Goal: Transaction & Acquisition: Purchase product/service

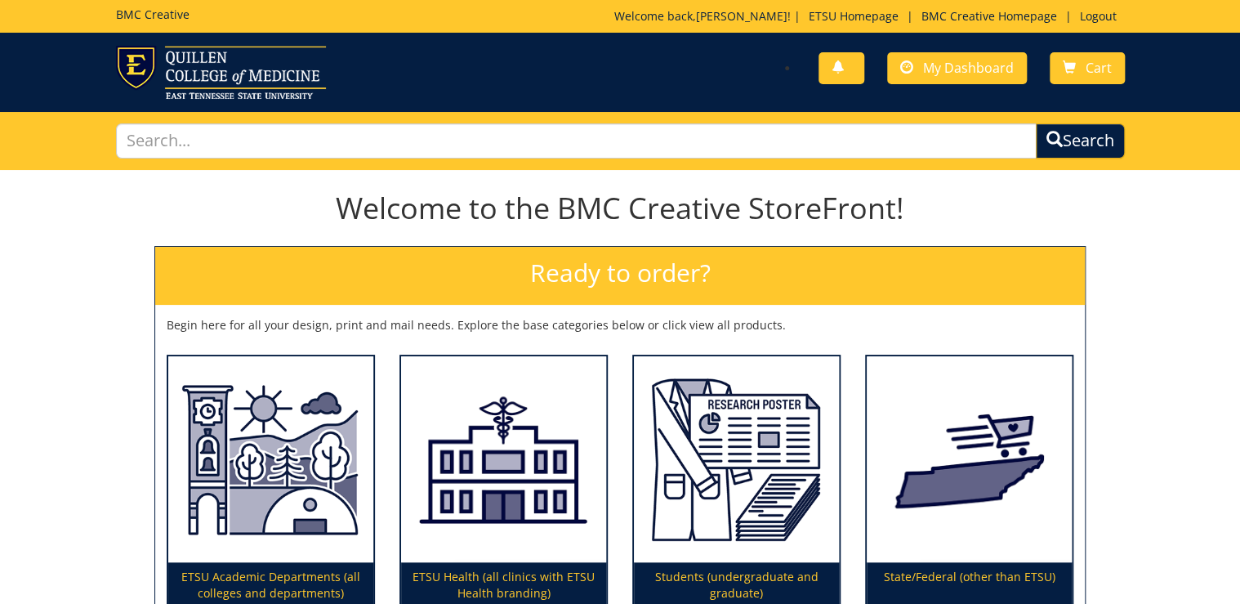
scroll to position [131, 0]
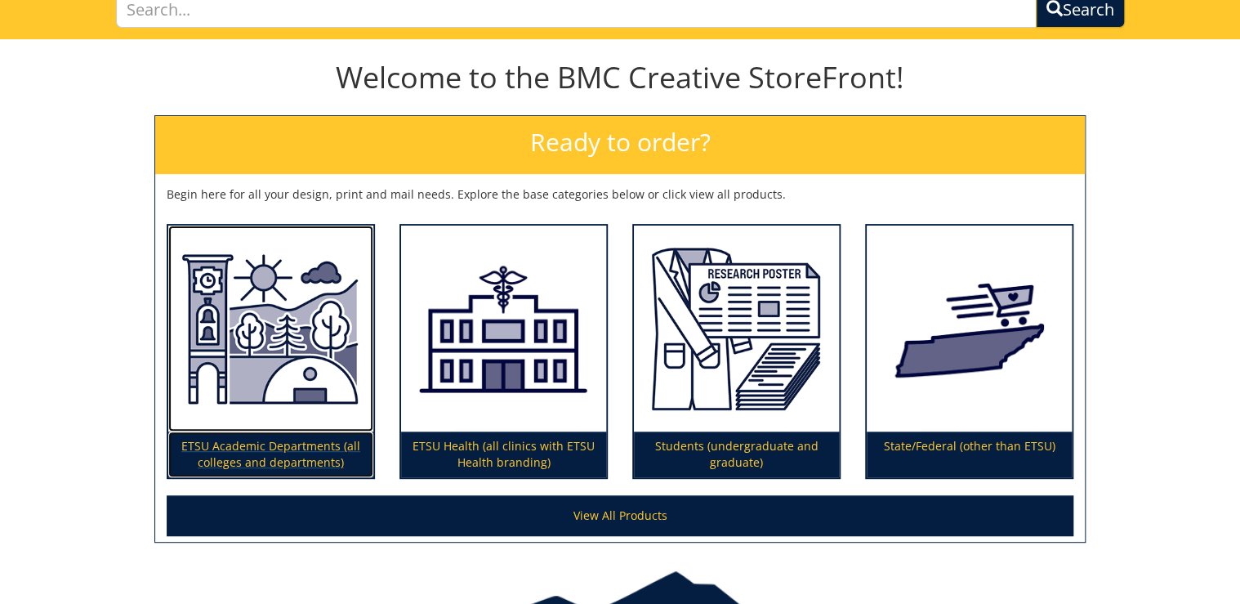
click at [297, 297] on img at bounding box center [270, 328] width 205 height 207
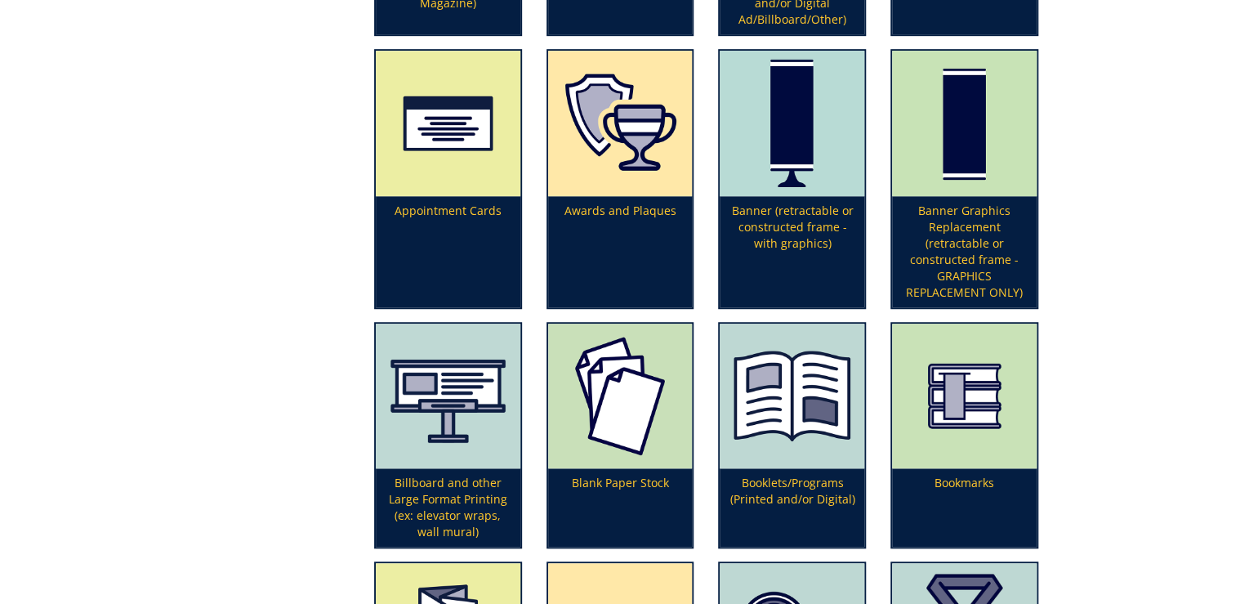
scroll to position [196, 0]
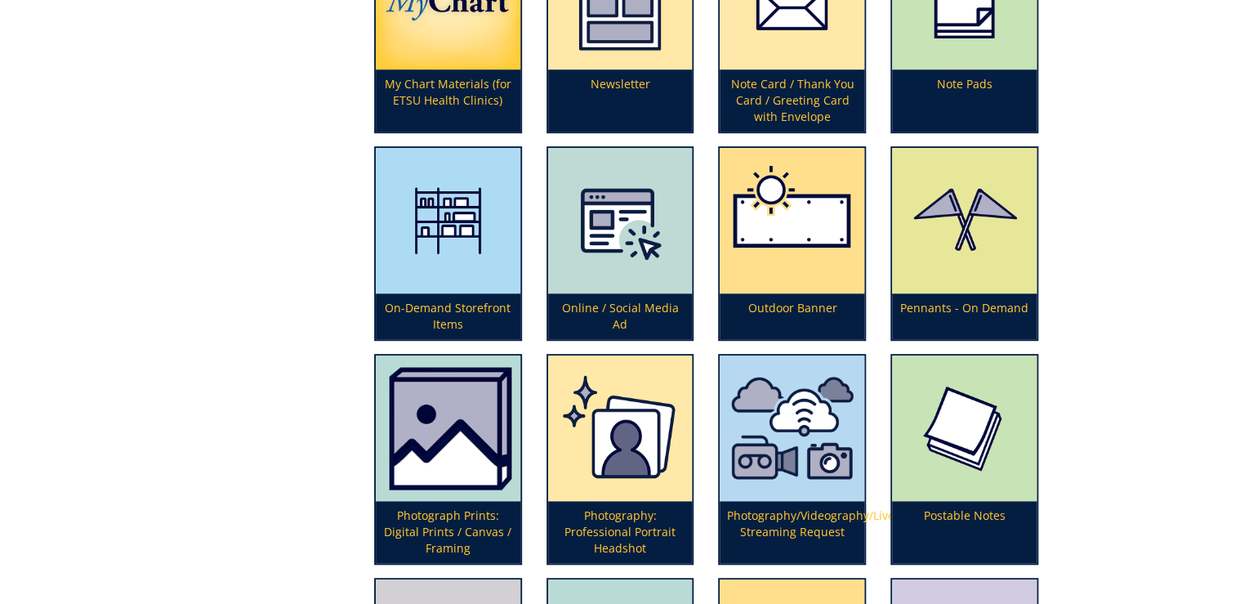
scroll to position [3464, 0]
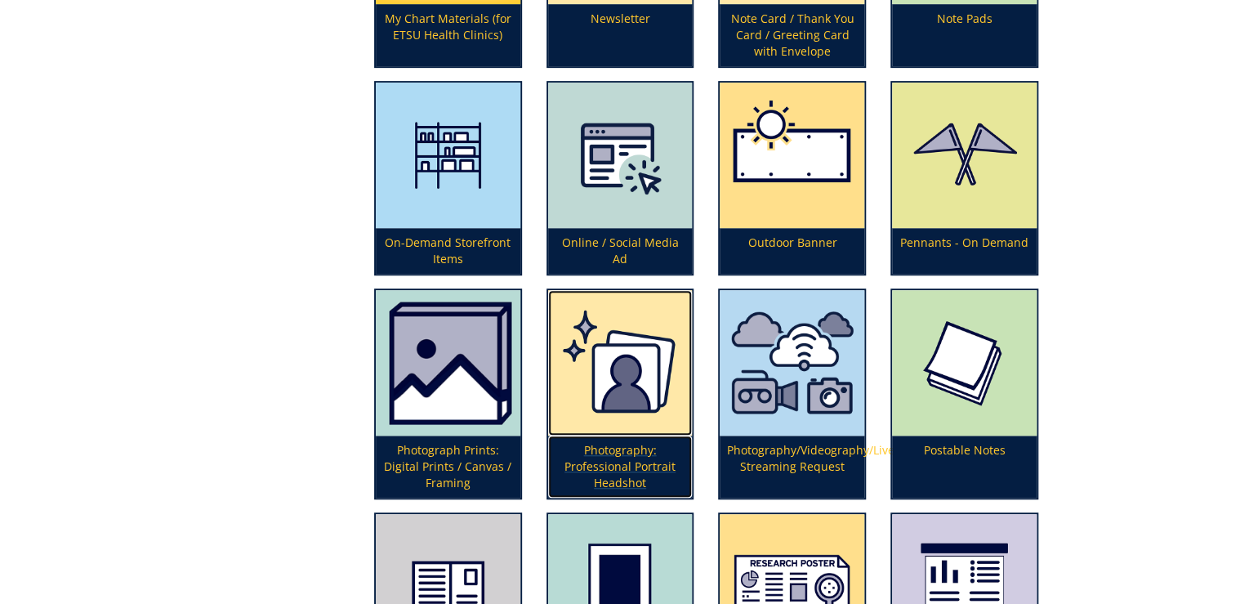
click at [621, 457] on p "Photography: Professional Portrait Headshot" at bounding box center [620, 466] width 145 height 62
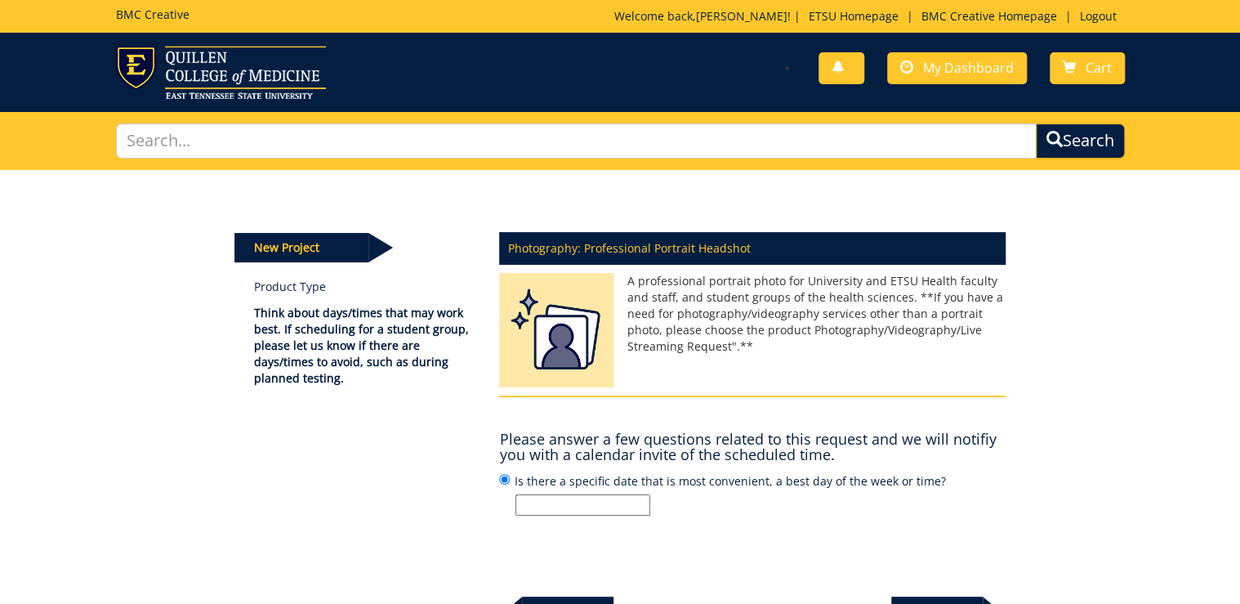
scroll to position [131, 0]
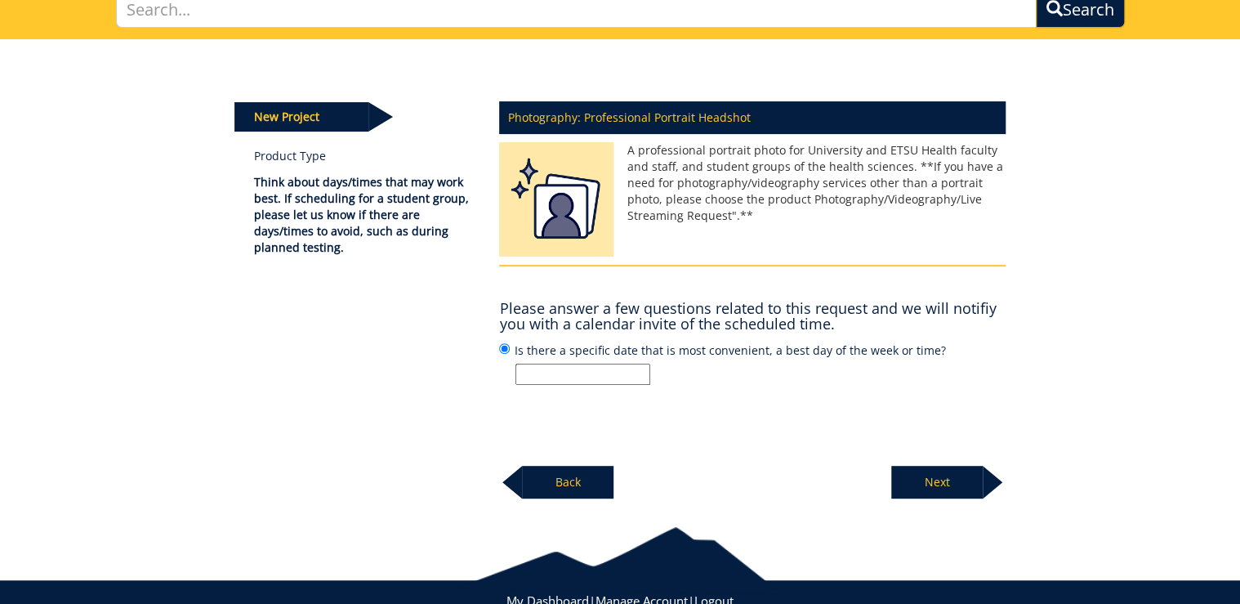
drag, startPoint x: 934, startPoint y: 345, endPoint x: 529, endPoint y: 350, distance: 404.4
click at [529, 350] on label "Is there a specific date that is most convenient, a best day of the week or tim…" at bounding box center [752, 363] width 507 height 44
copy label "there a specific date that is most convenient, a best day of the week or time?"
click at [529, 350] on label "Is there a specific date that is most convenient, a best day of the week or tim…" at bounding box center [752, 363] width 507 height 44
click at [510, 350] on input "Is there a specific date that is most convenient, a best day of the week or tim…" at bounding box center [504, 348] width 11 height 11
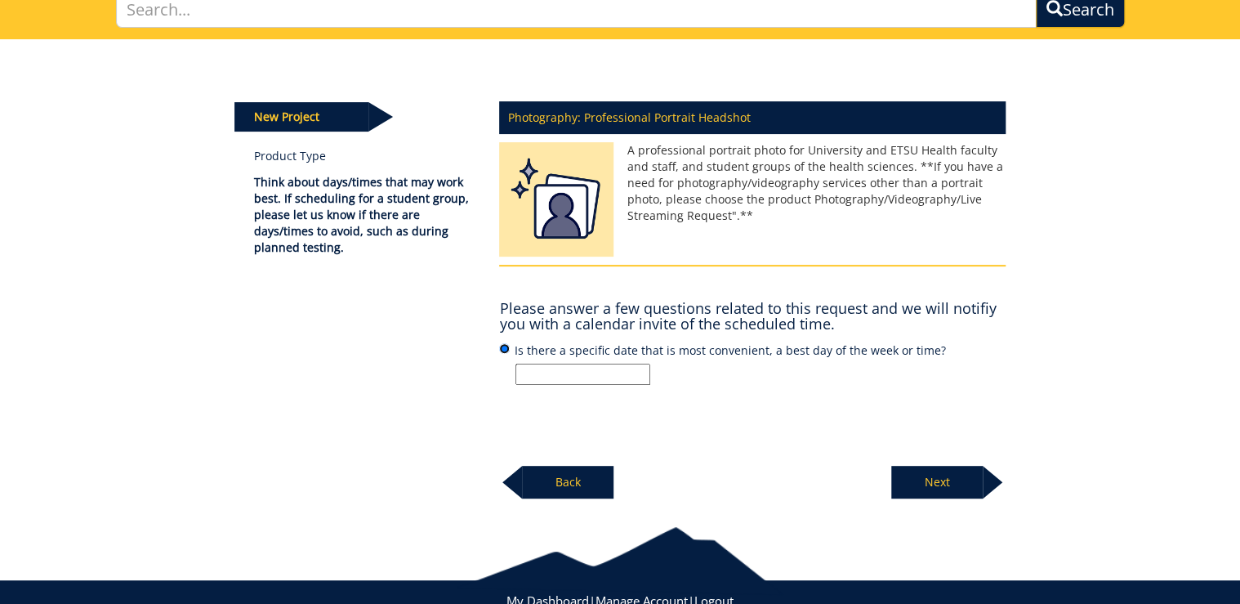
scroll to position [181, 0]
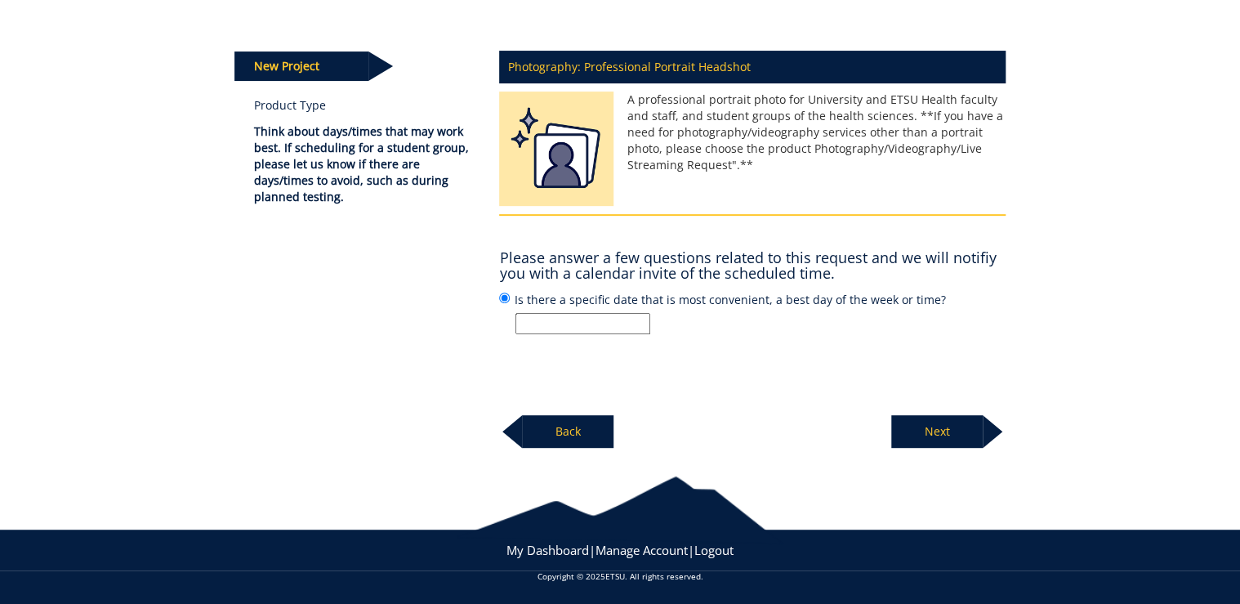
drag, startPoint x: 624, startPoint y: 317, endPoint x: 643, endPoint y: 319, distance: 18.9
click at [624, 317] on input "Is there a specific date that is most convenient, a best day of the week or tim…" at bounding box center [582, 323] width 135 height 21
paste input "Please confirm with the new faculty member their preferred day and time for sch…"
type input "Please confirm with the new faculty member their preferred day and time for sch…"
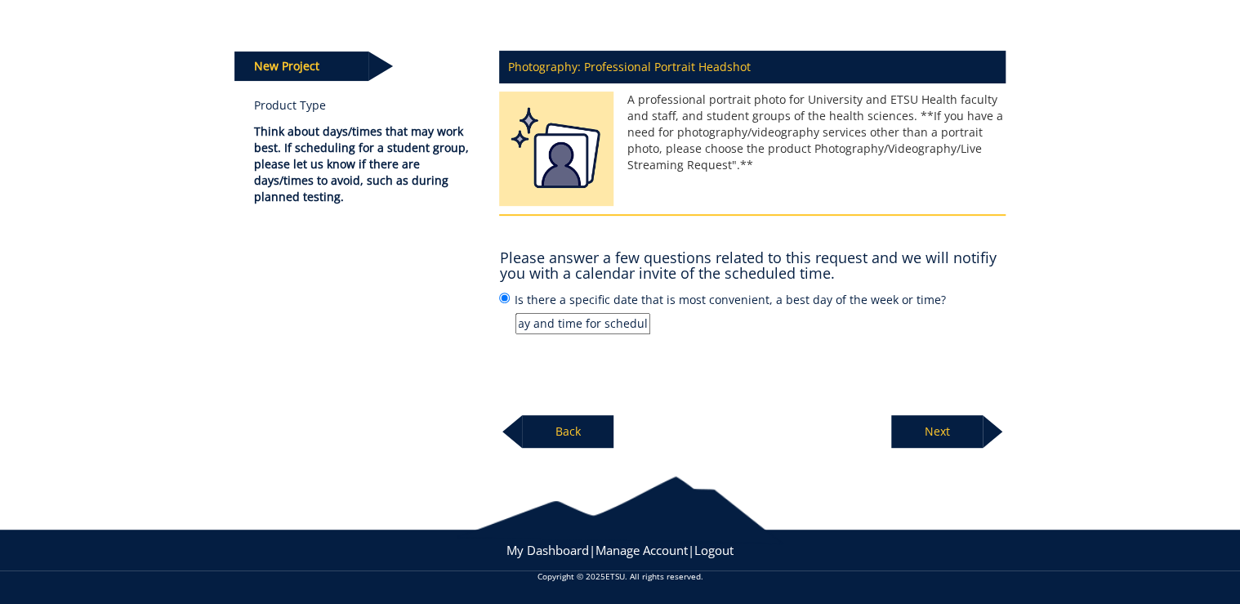
click at [945, 427] on p "Next" at bounding box center [936, 431] width 91 height 33
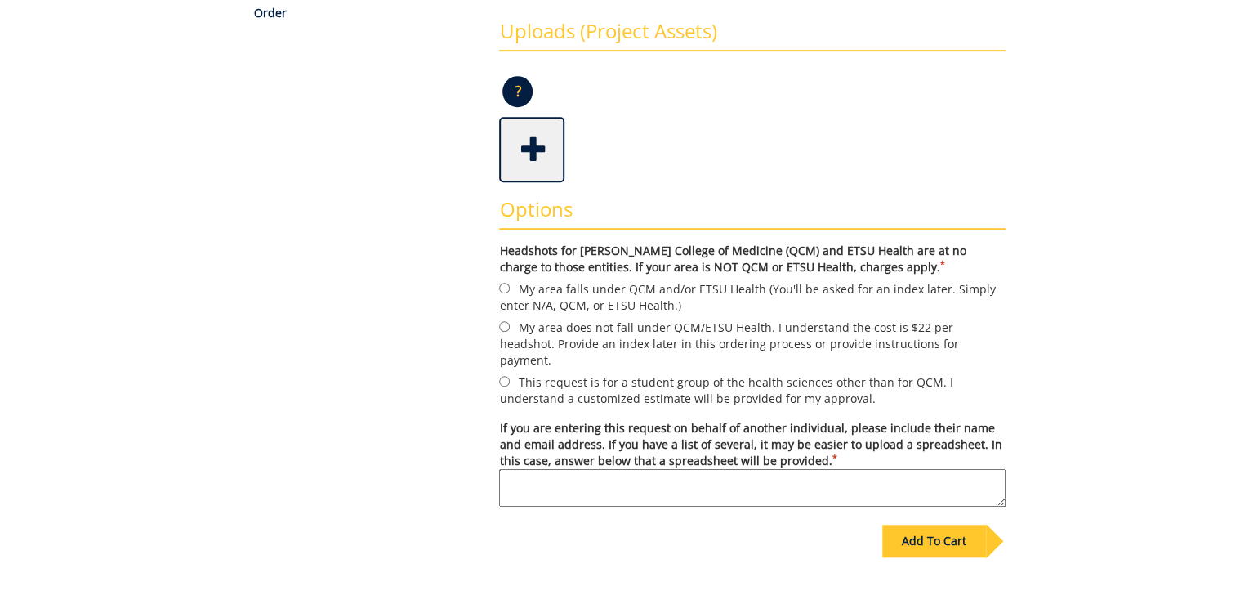
scroll to position [457, 0]
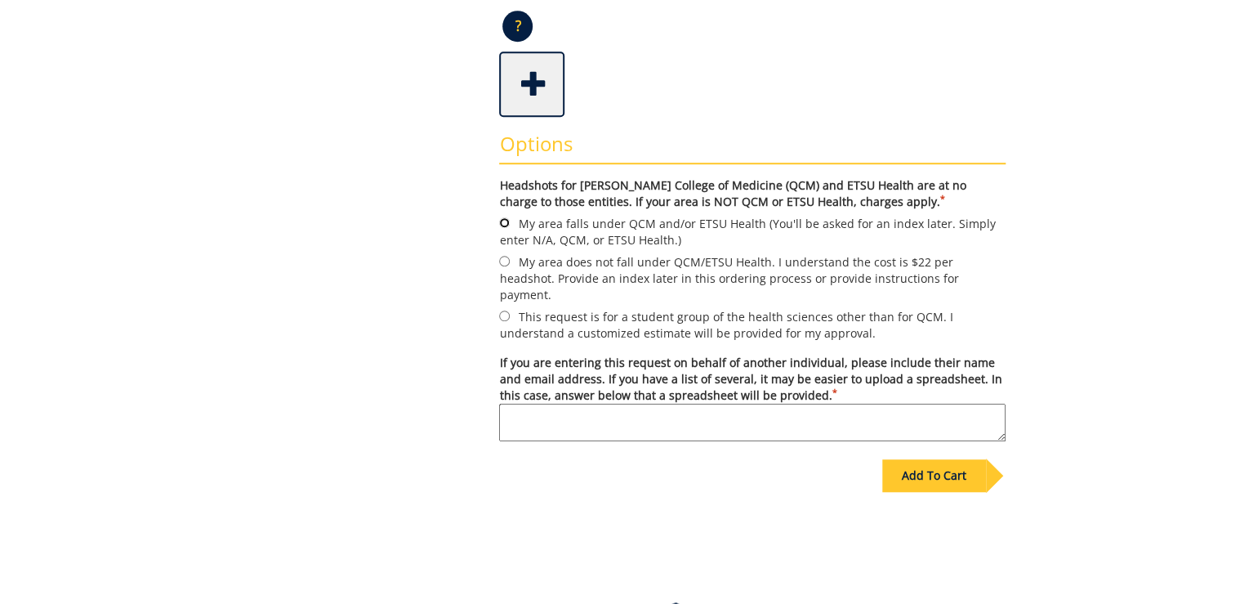
click at [502, 220] on input "My area falls under QCM and/or ETSU Health (You'll be asked for an index later.…" at bounding box center [504, 222] width 11 height 11
radio input "true"
click at [779, 404] on textarea "If you are entering this request on behalf of another individual, please includ…" at bounding box center [752, 423] width 507 height 38
paste textarea "Mohammad Hajipour hajipour@etsu.edu"
type textarea "Mohammad Hajipour hajipour@etsu.edu"
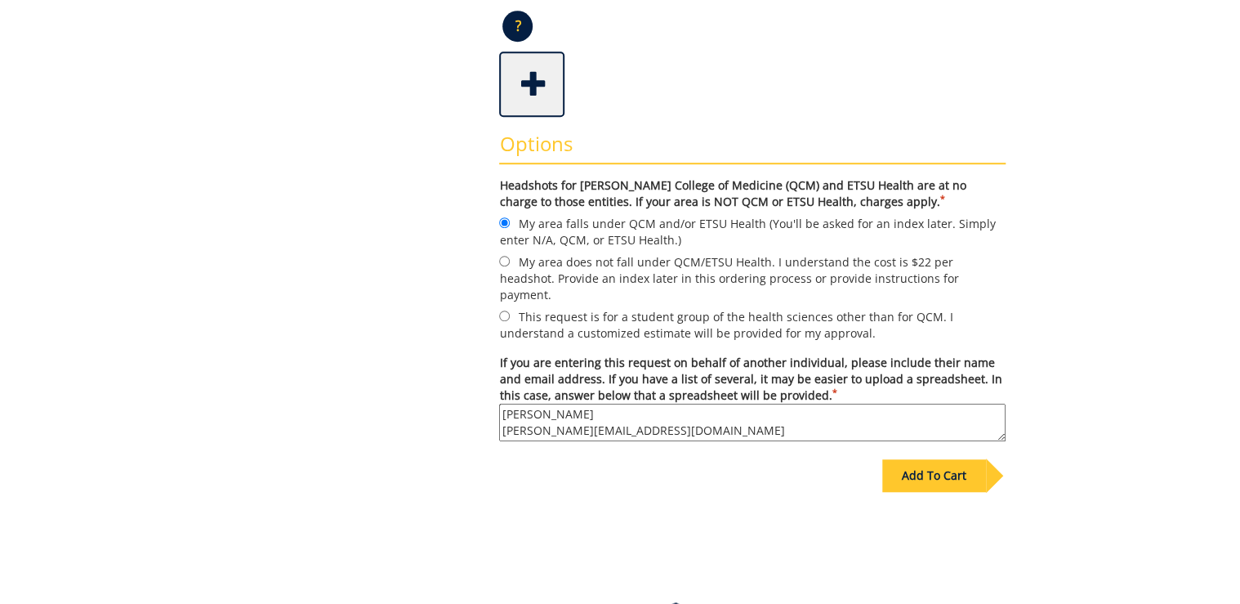
click at [945, 459] on div "Add To Cart" at bounding box center [934, 475] width 104 height 33
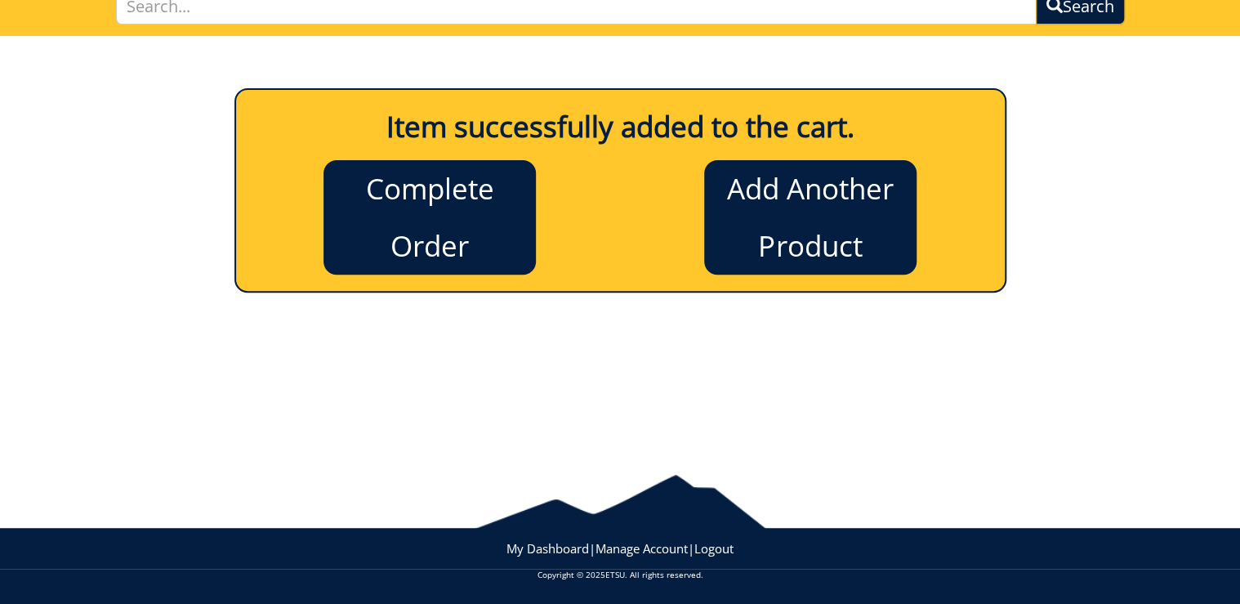
scroll to position [0, 0]
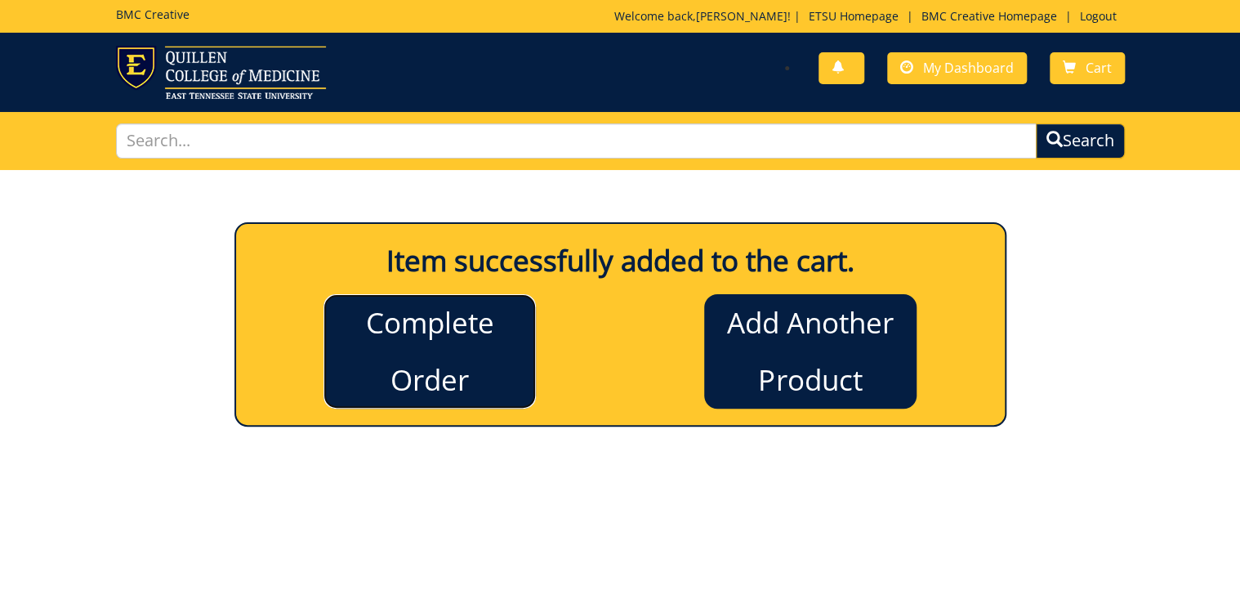
click at [431, 327] on link "Complete Order" at bounding box center [430, 351] width 212 height 114
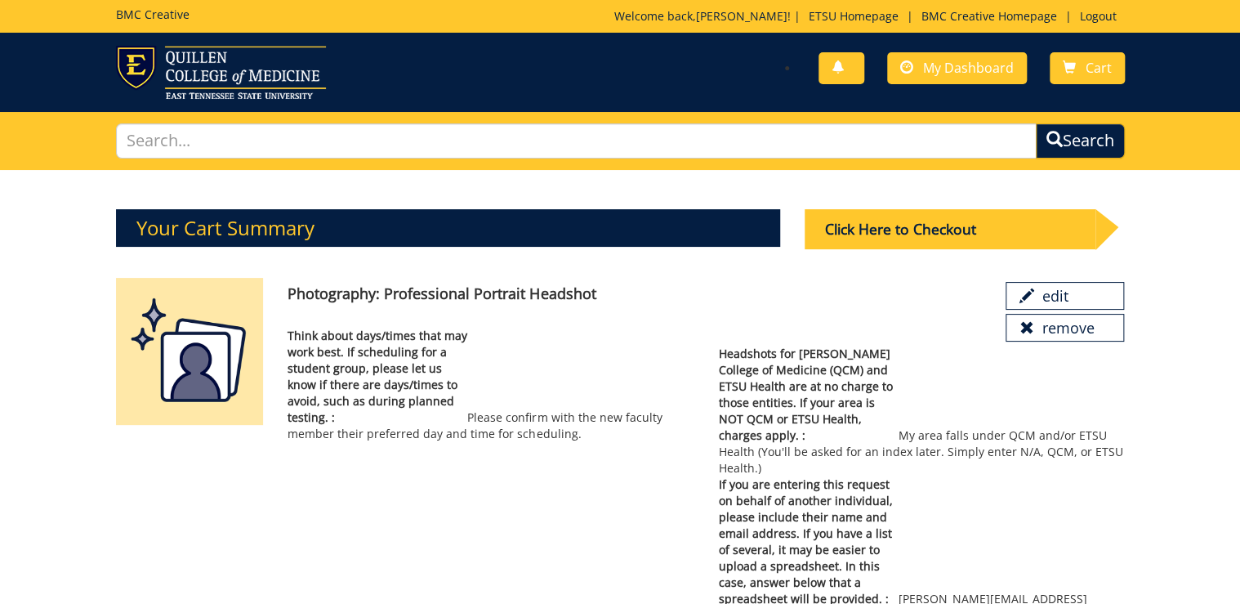
scroll to position [65, 0]
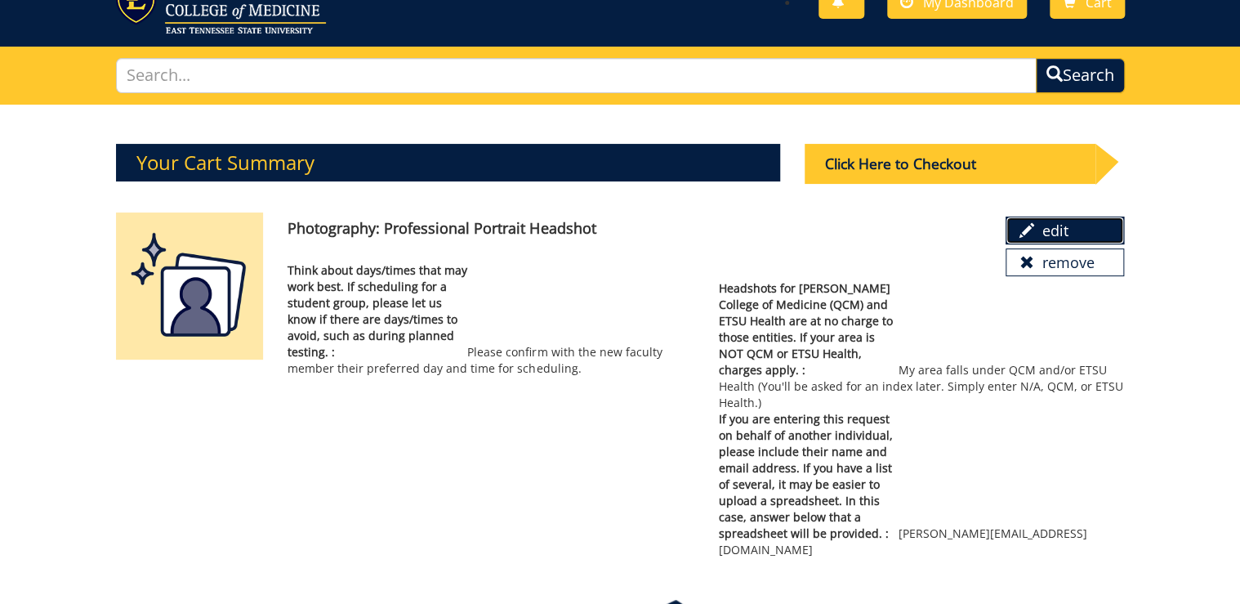
click at [1038, 228] on link "edit" at bounding box center [1065, 230] width 119 height 28
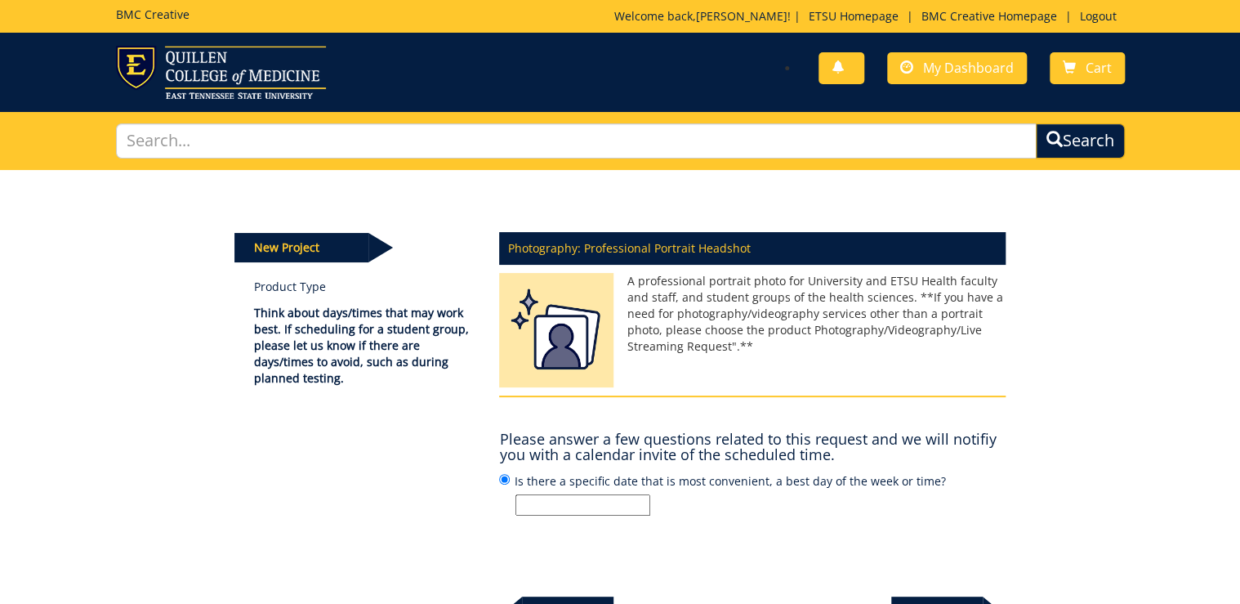
scroll to position [181, 0]
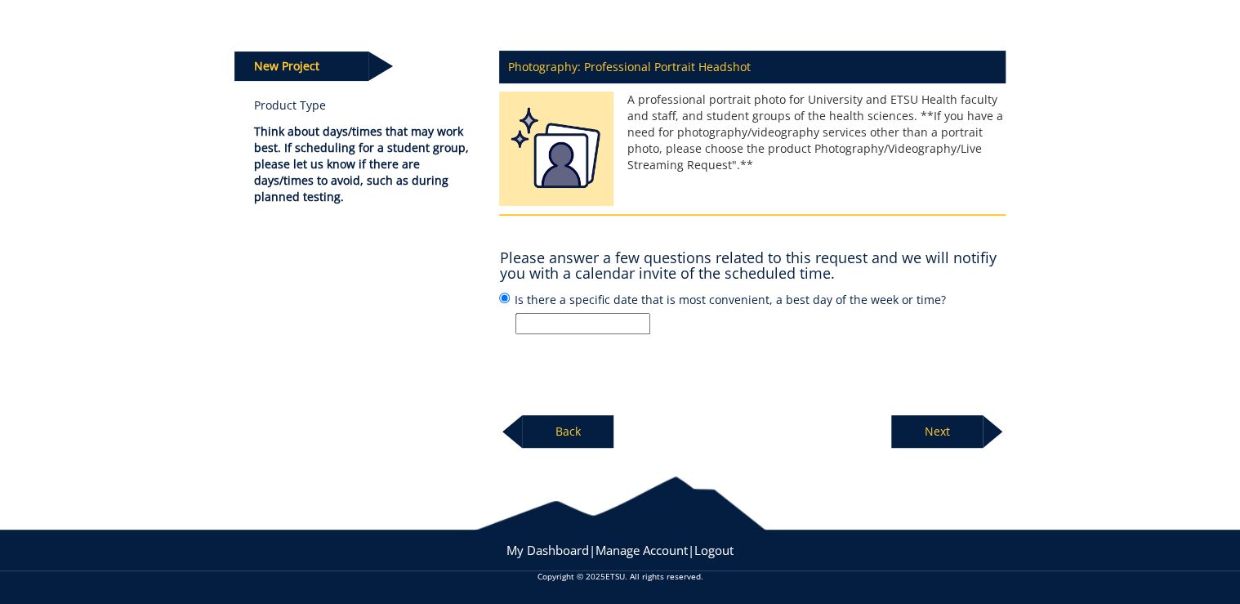
paste input "Please confirm with the new faculty member their preferred day and time for sch…"
type input "Please confirm with the new faculty member their preferred day and time for sch…"
click at [934, 422] on p "Next" at bounding box center [936, 431] width 91 height 33
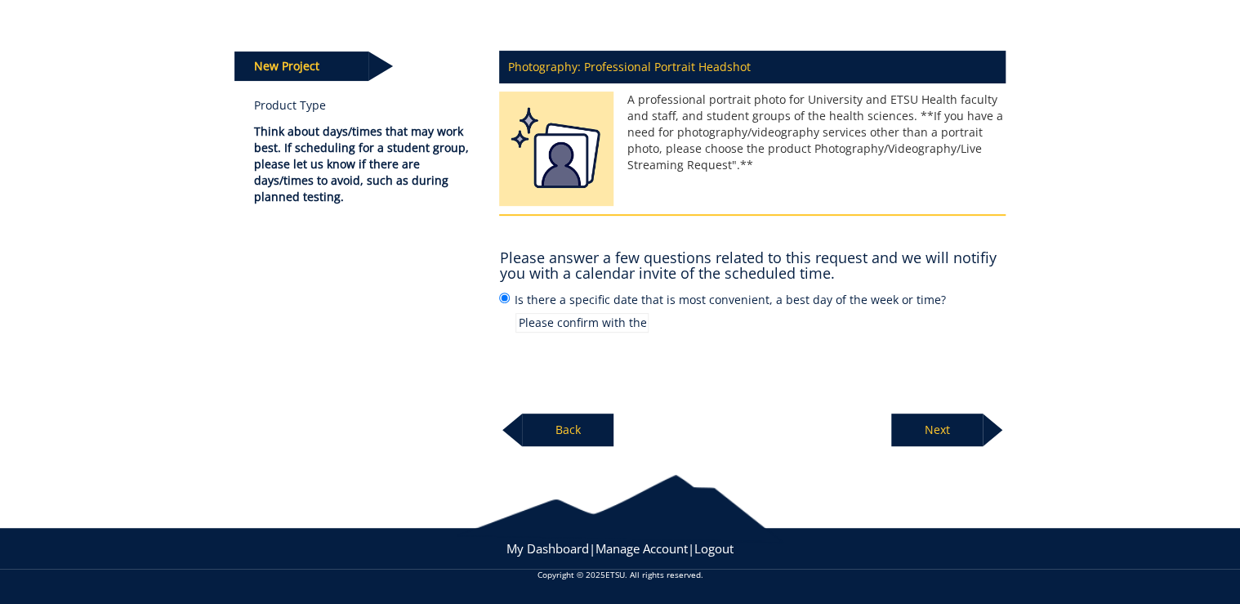
scroll to position [180, 0]
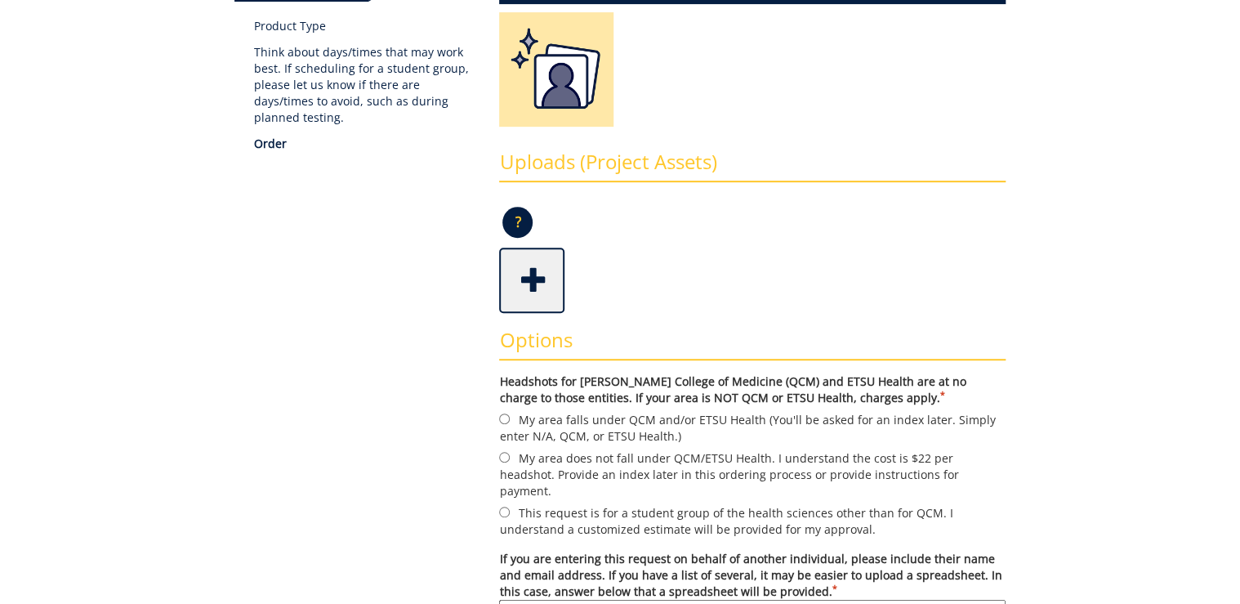
scroll to position [392, 0]
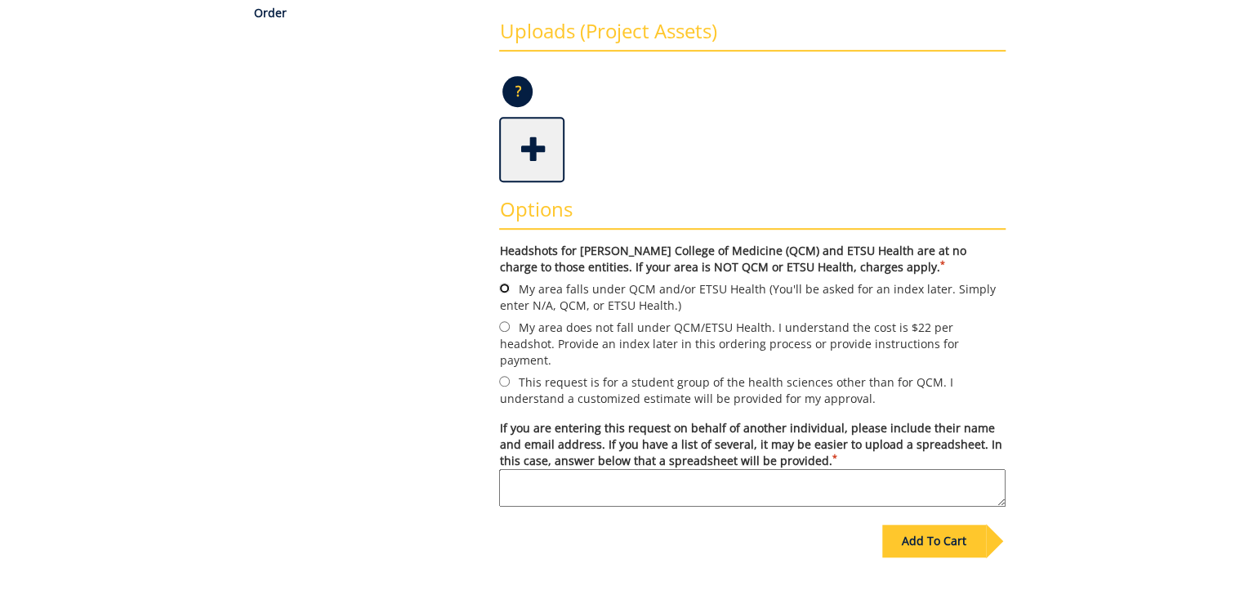
click at [507, 285] on input "My area falls under QCM and/or ETSU Health (You'll be asked for an index later.…" at bounding box center [504, 288] width 11 height 11
radio input "true"
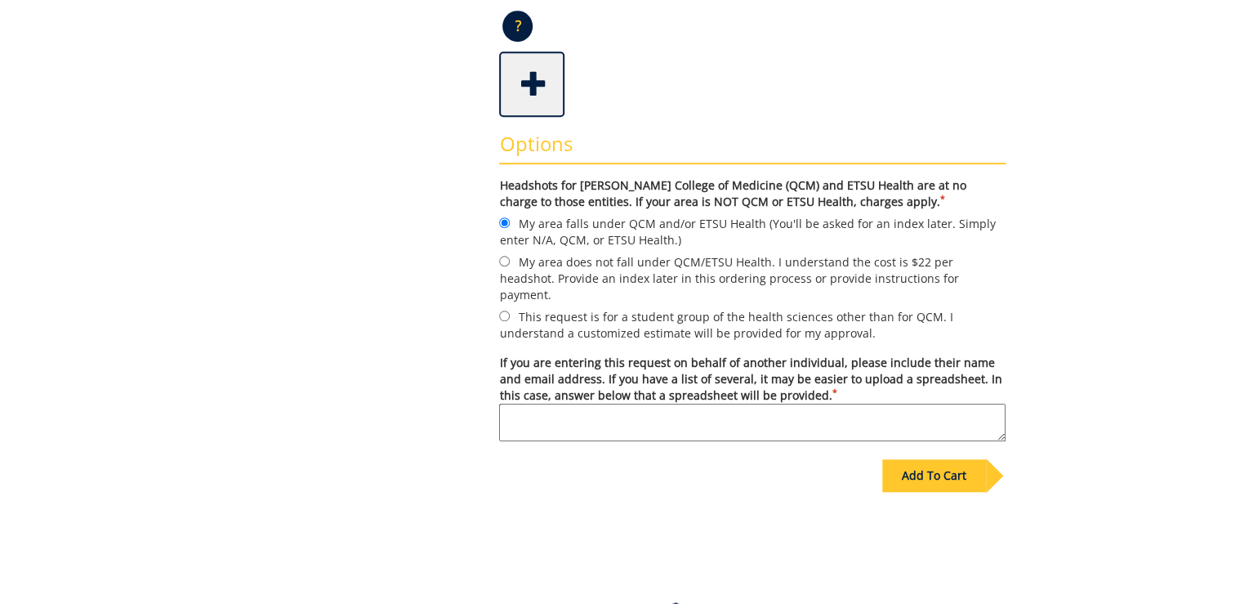
click at [775, 404] on textarea "If you are entering this request on behalf of another individual, please includ…" at bounding box center [752, 423] width 507 height 38
paste textarea "Mohammad Hajipour hajipour@etsu.edu"
click at [502, 404] on textarea "Mohammad Hajipour hajipour@etsu.edu" at bounding box center [752, 423] width 507 height 38
click at [658, 412] on textarea "Nonclinical headshot for Mohammad Hajipour hajipour@etsu.edu" at bounding box center [752, 423] width 507 height 38
type textarea "Nonclinical headshot for Mohammad Hajipour, hajipour@etsu.edu"
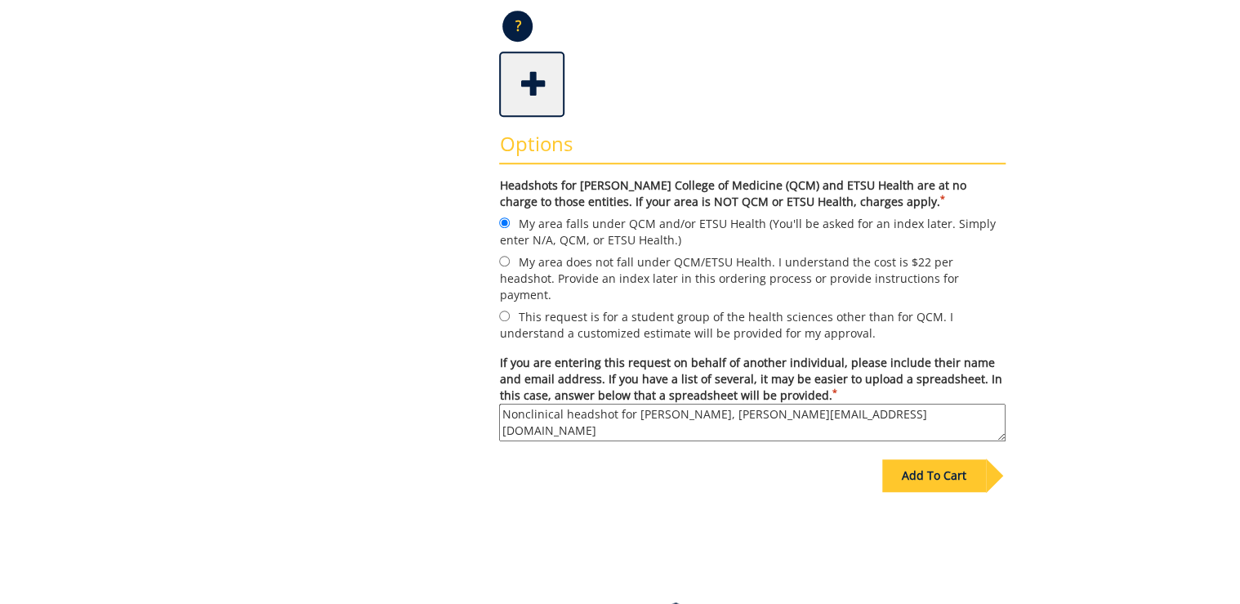
click at [944, 459] on div "Add To Cart" at bounding box center [934, 475] width 104 height 33
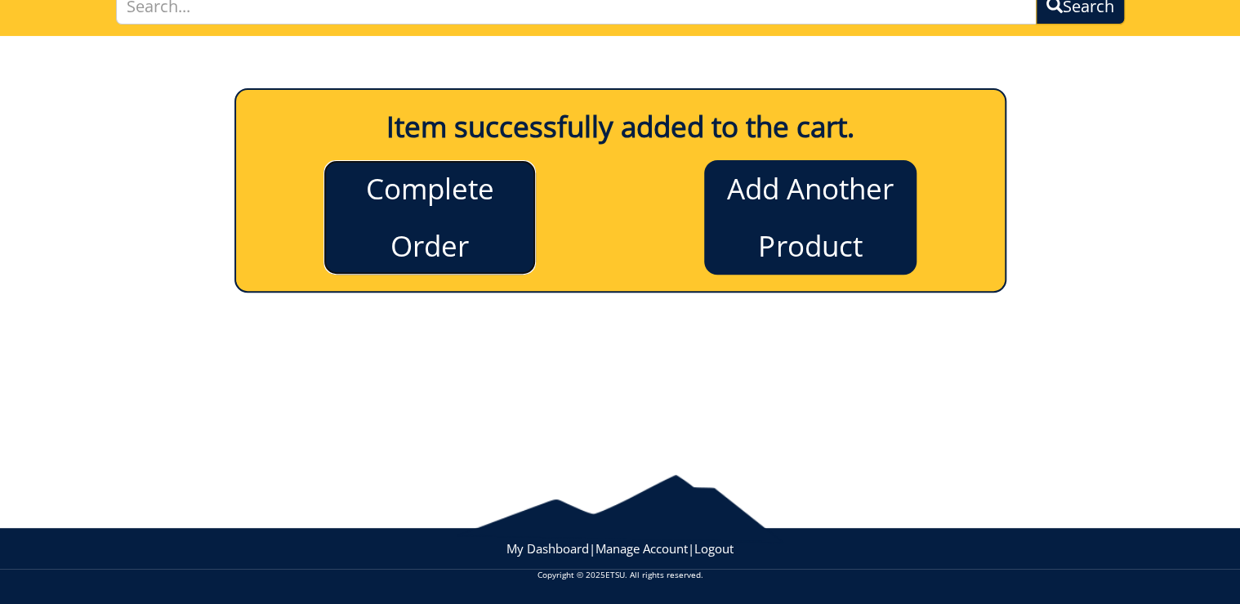
click at [443, 203] on link "Complete Order" at bounding box center [430, 217] width 212 height 114
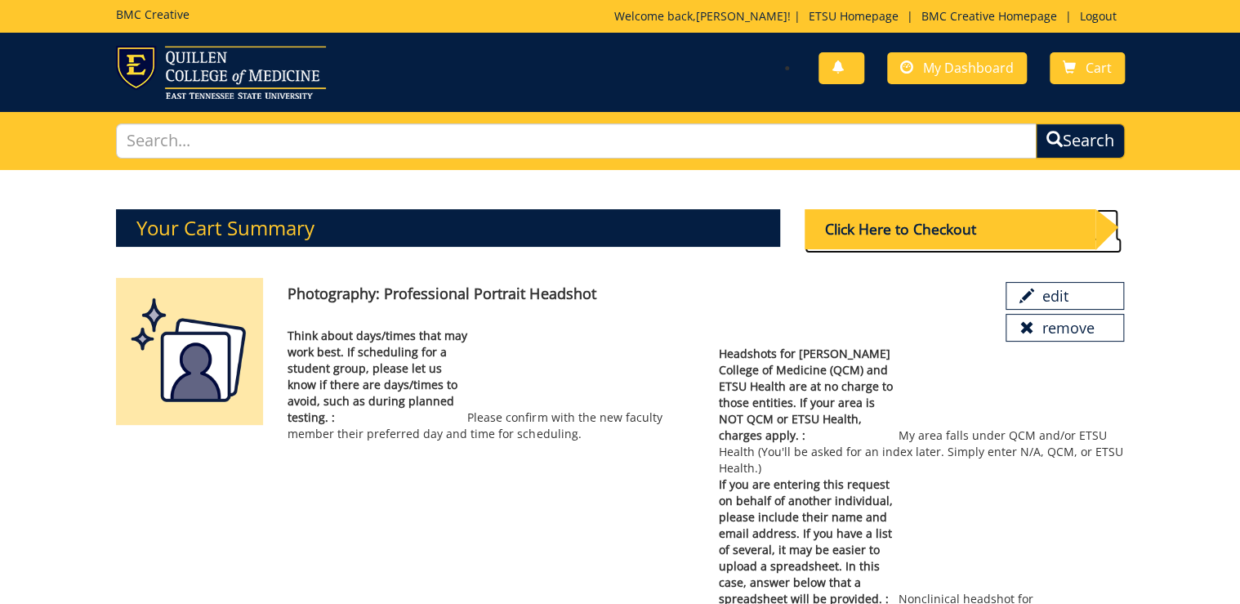
click at [964, 222] on div "Click Here to Checkout" at bounding box center [951, 229] width 292 height 40
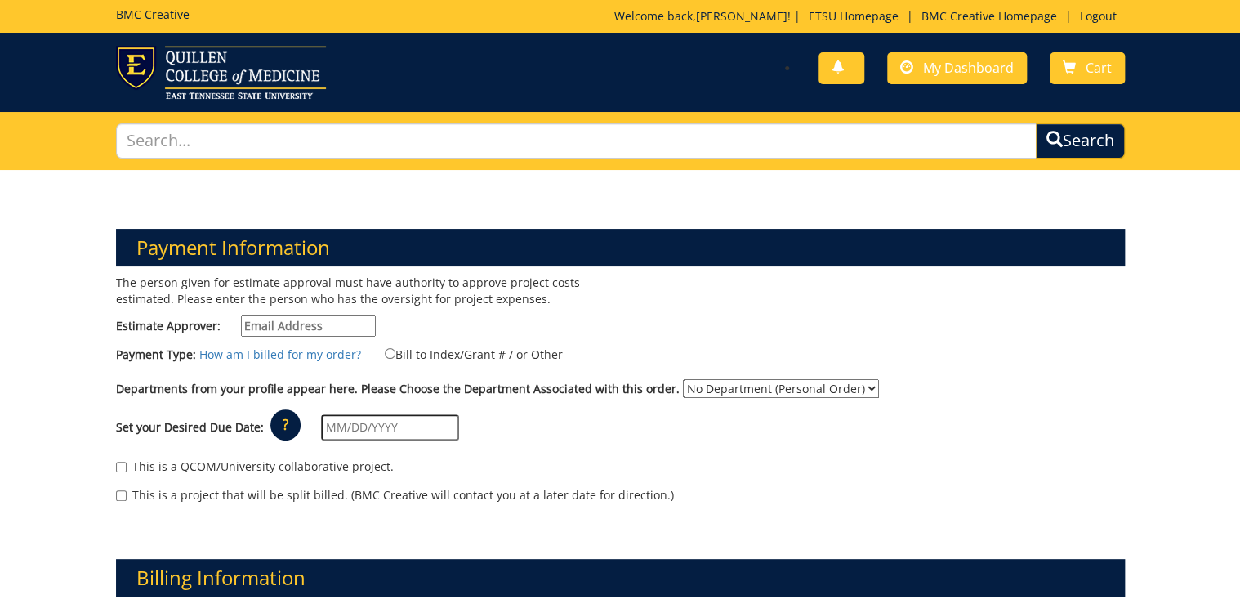
click at [333, 327] on input "Estimate Approver:" at bounding box center [308, 325] width 135 height 21
click at [482, 291] on p "The person given for estimate approval must have authority to approve project c…" at bounding box center [362, 290] width 493 height 33
click at [1089, 68] on span "Cart" at bounding box center [1099, 68] width 26 height 18
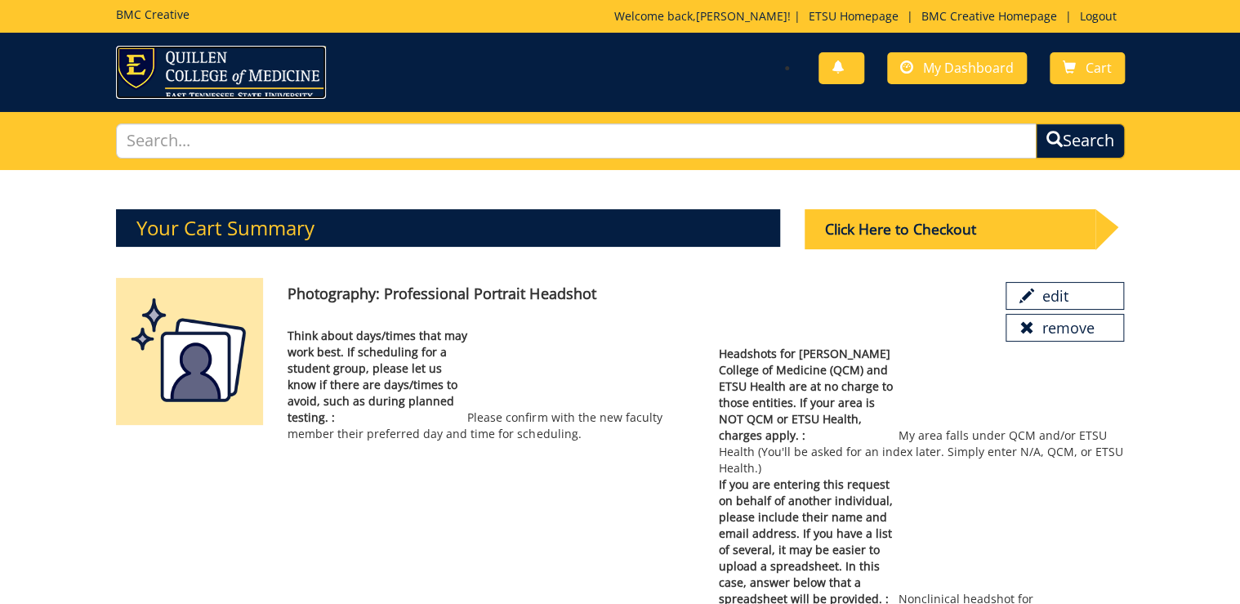
click at [268, 72] on img at bounding box center [221, 72] width 210 height 53
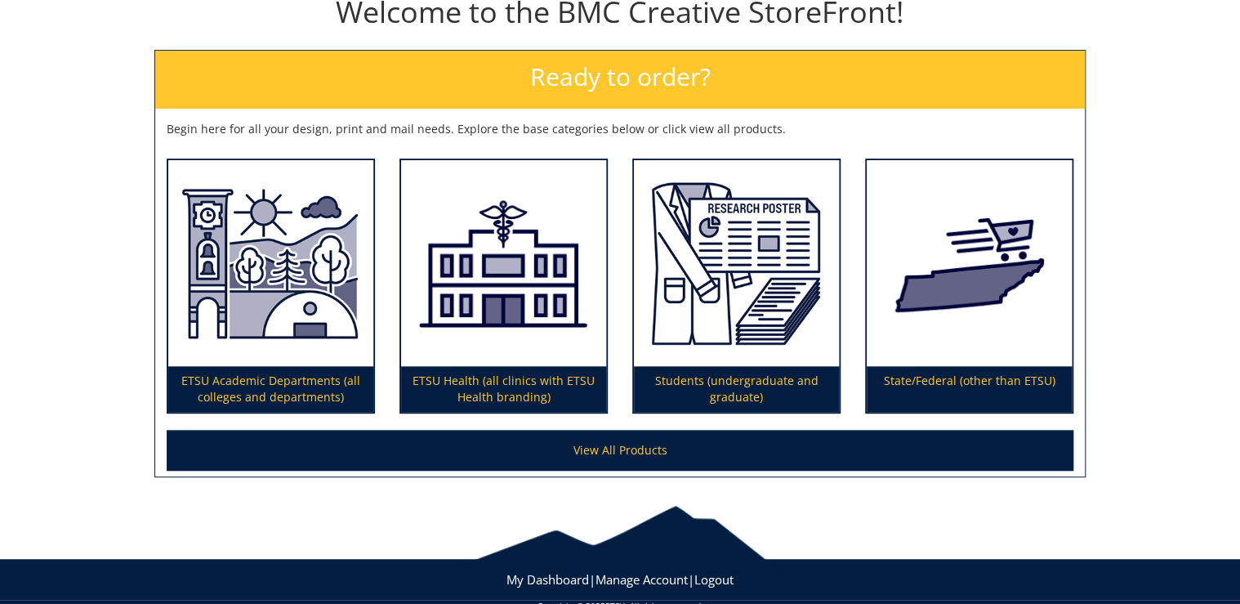
scroll to position [225, 0]
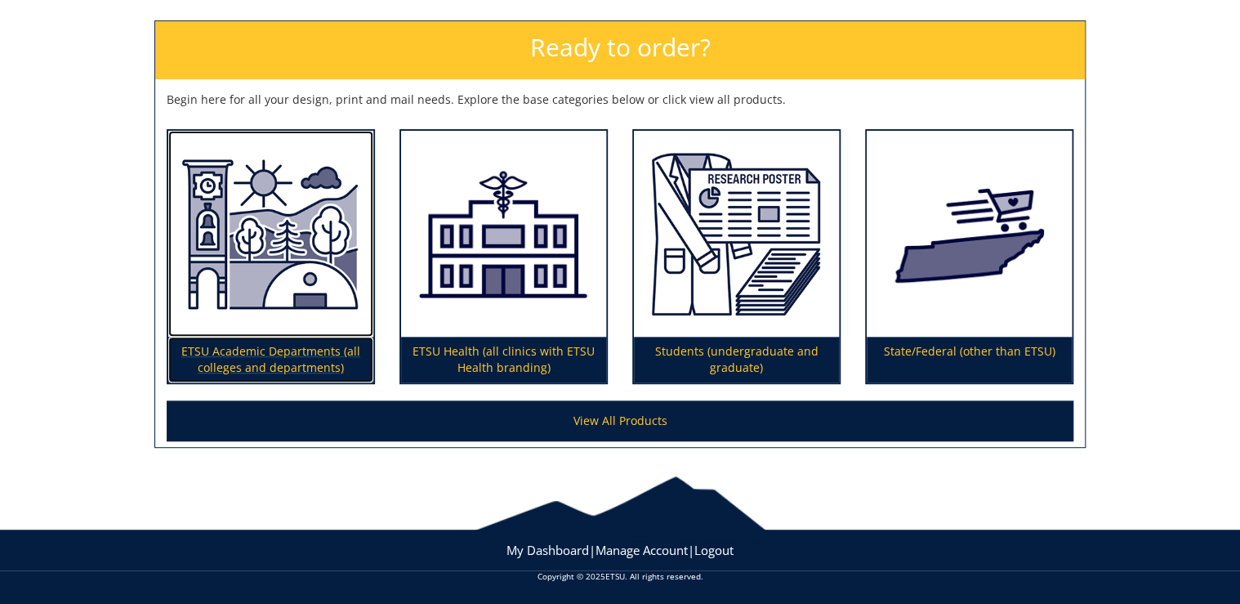
click at [317, 268] on img at bounding box center [270, 234] width 205 height 207
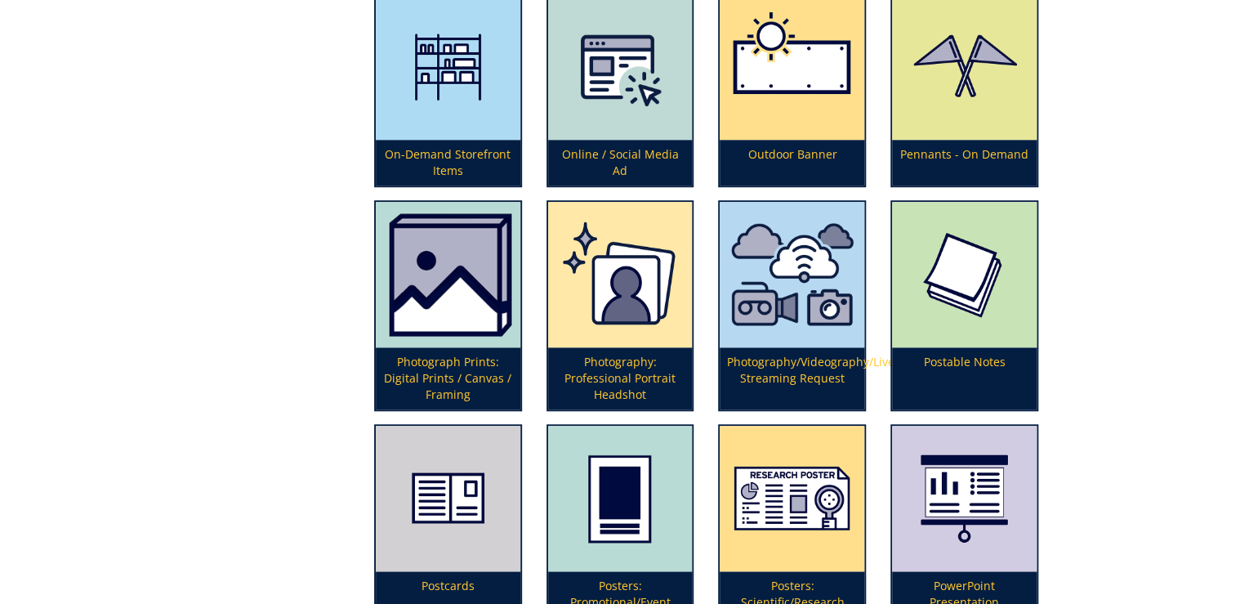
scroll to position [3558, 0]
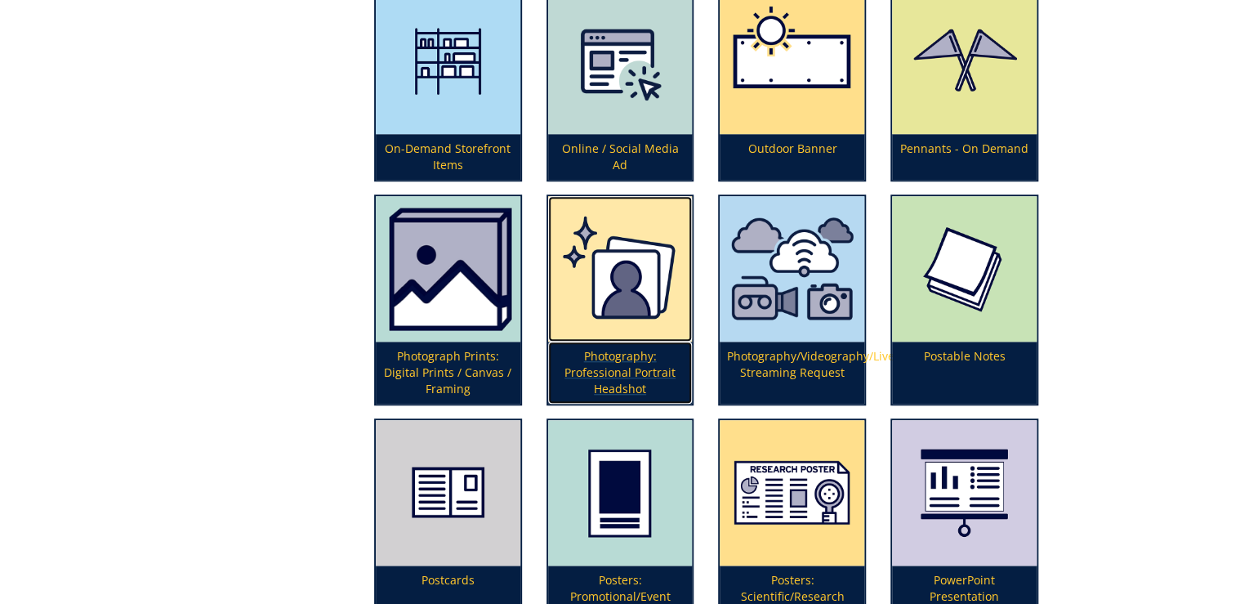
click at [571, 301] on img at bounding box center [620, 268] width 145 height 145
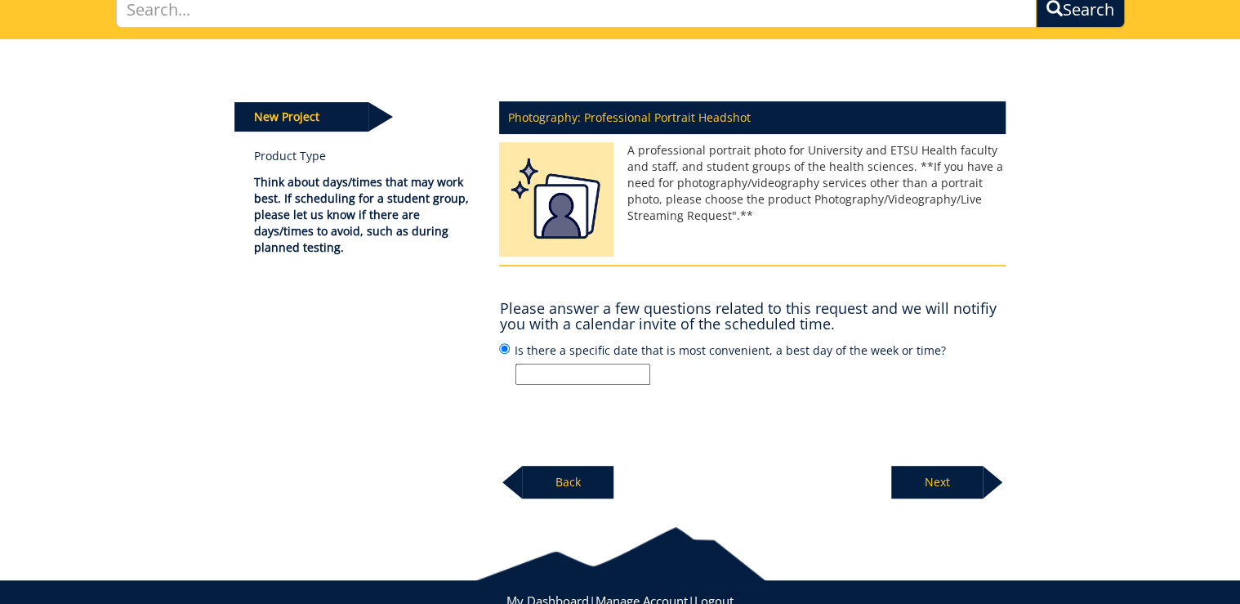
scroll to position [181, 0]
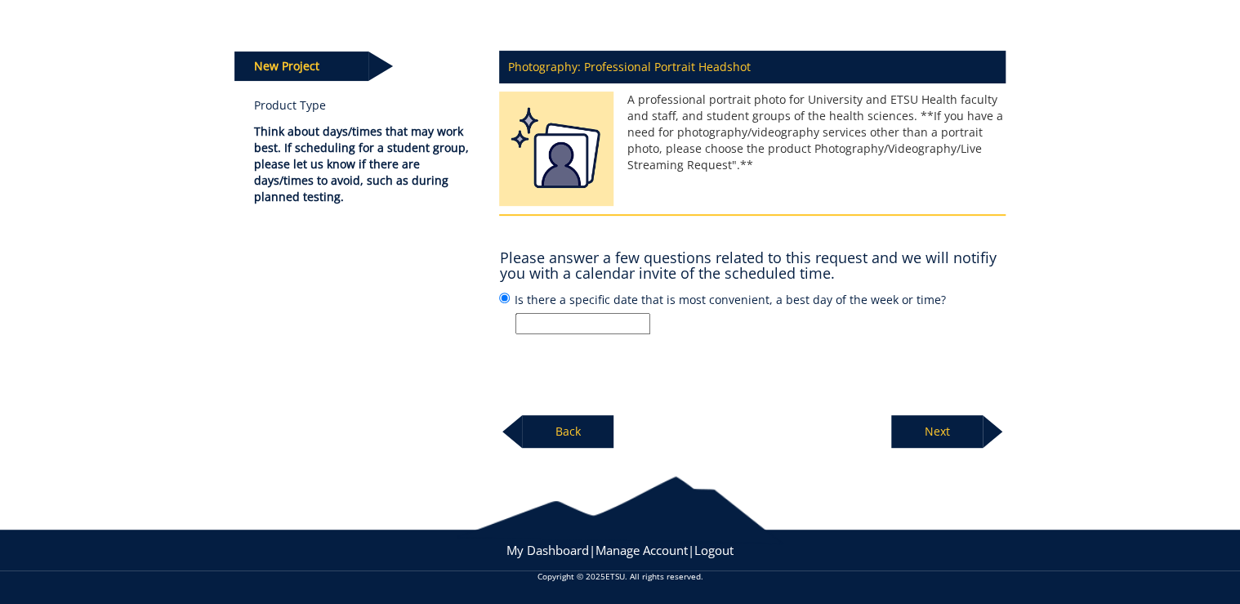
click at [575, 320] on input "Is there a specific date that is most convenient, a best day of the week or tim…" at bounding box center [582, 323] width 135 height 21
type input "n/a"
click at [922, 422] on p "Next" at bounding box center [936, 431] width 91 height 33
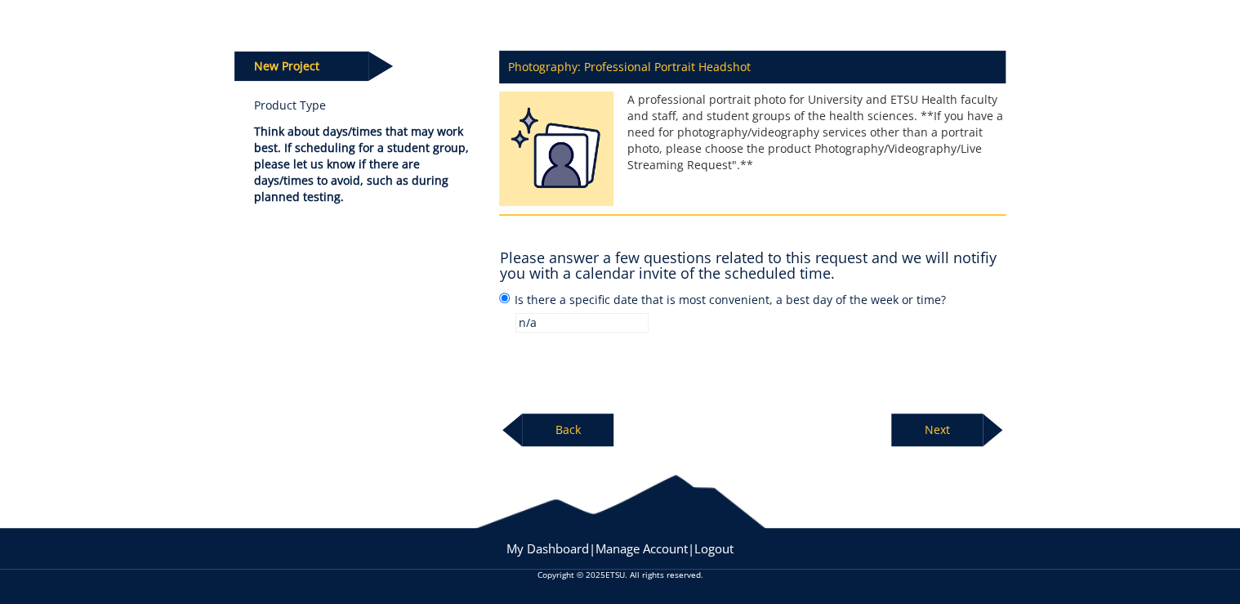
scroll to position [180, 0]
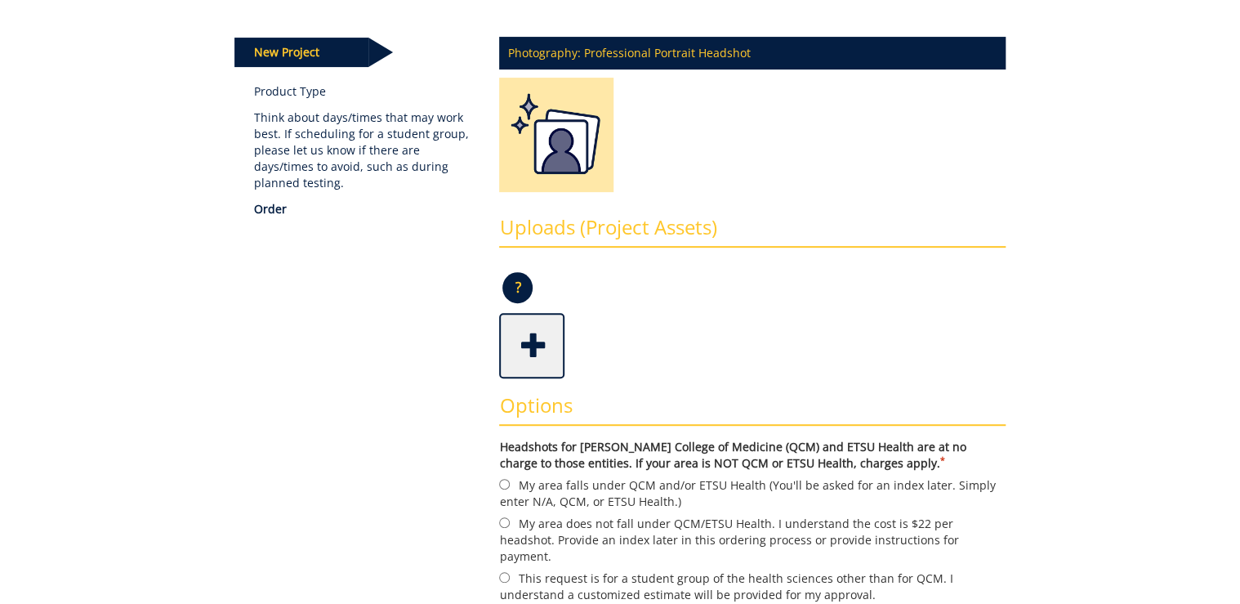
scroll to position [65, 0]
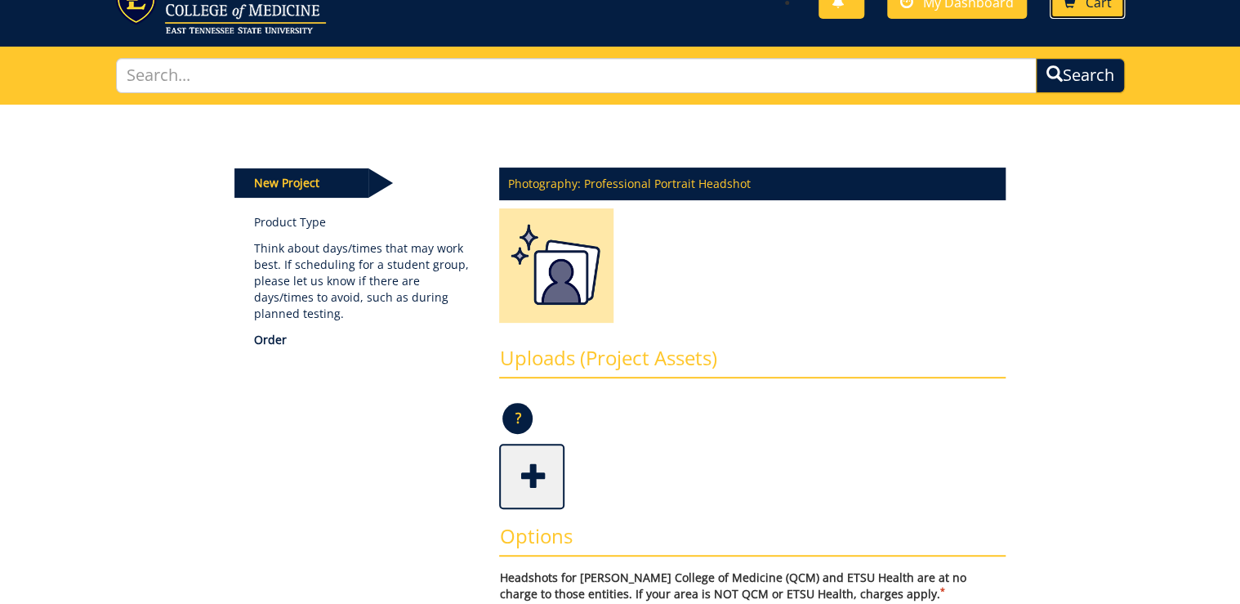
click at [1086, 9] on span "Cart" at bounding box center [1099, 2] width 26 height 18
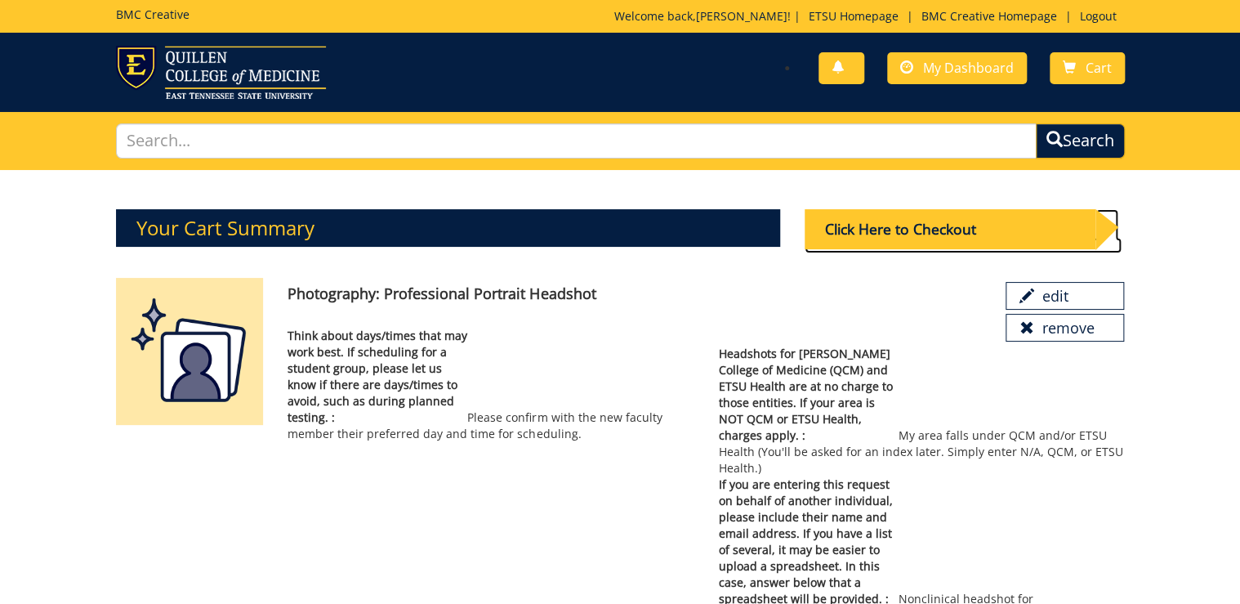
click at [954, 217] on div "Click Here to Checkout" at bounding box center [951, 229] width 292 height 40
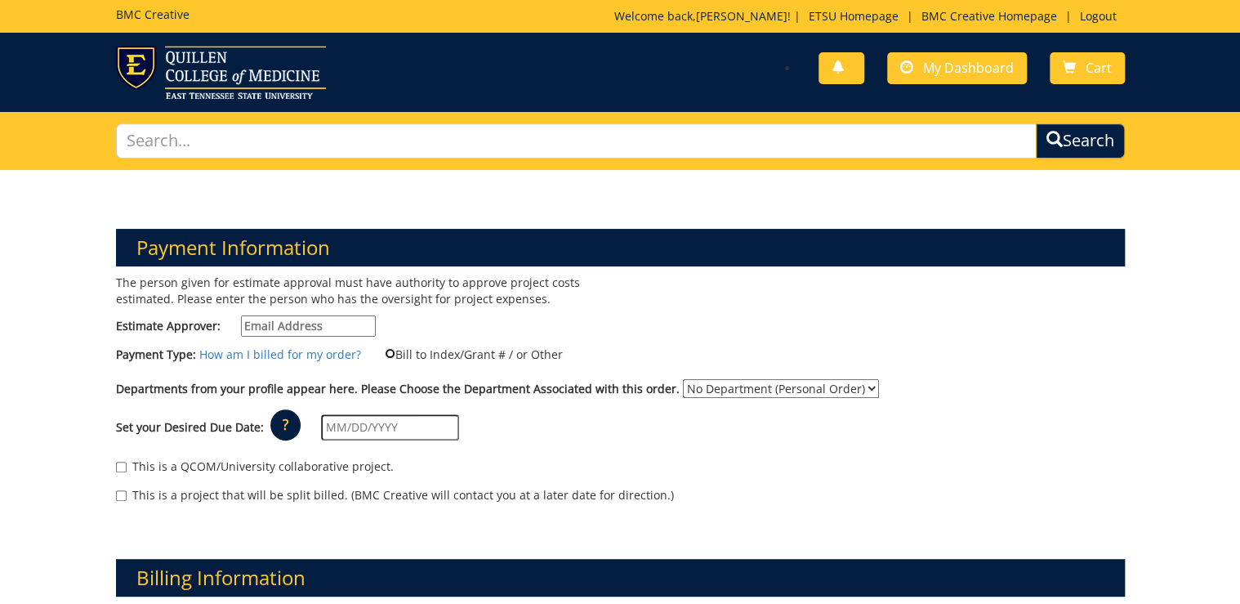
click at [387, 350] on input "Bill to Index/Grant # / or Other" at bounding box center [390, 353] width 11 height 11
radio input "true"
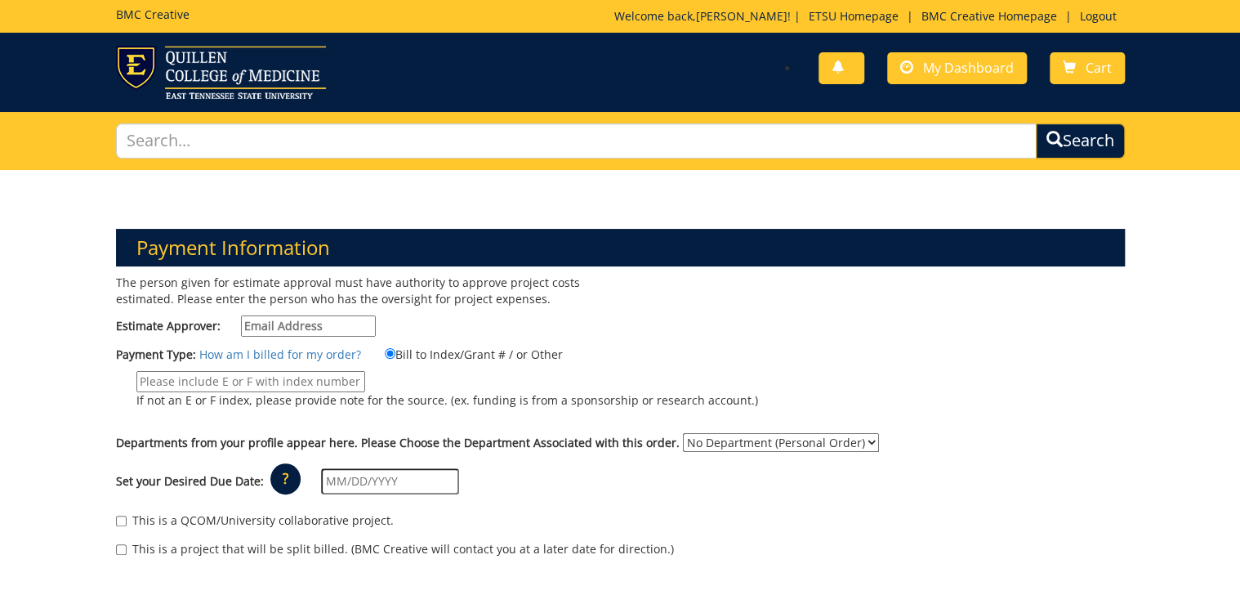
click at [225, 373] on input "If not an E or F index, please provide note for the source. (ex. funding is fro…" at bounding box center [250, 381] width 229 height 21
type input "N/A"
click at [343, 320] on input "Estimate Approver:" at bounding box center [308, 325] width 135 height 21
type input "Metcalf@etsu.edu"
type input "09/09/2025"
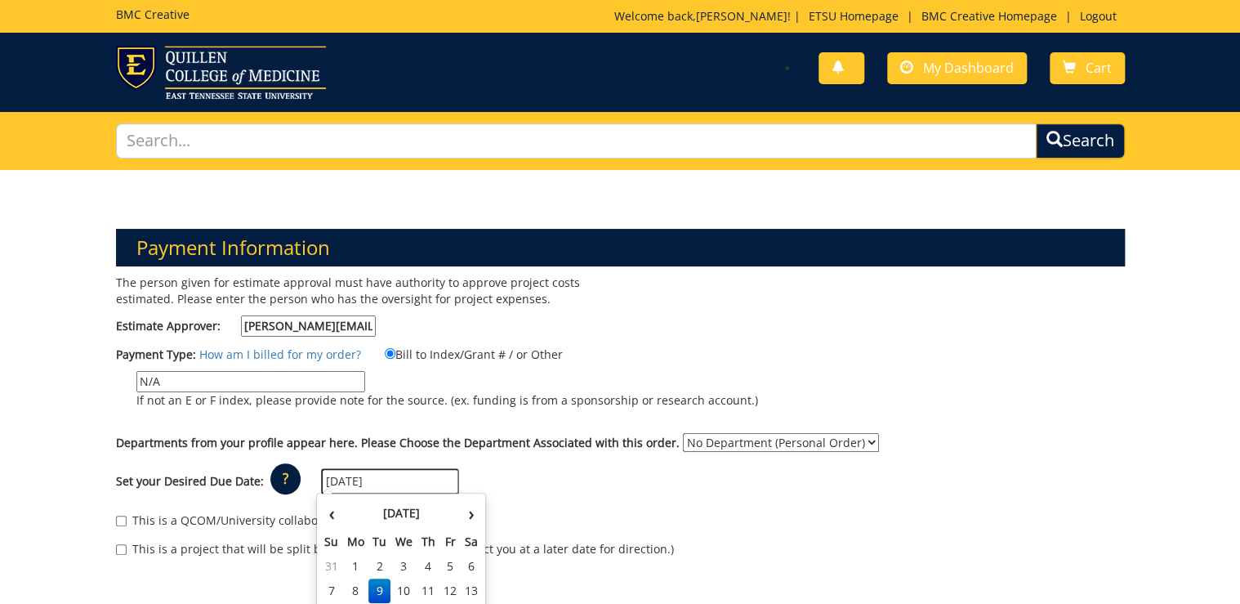
click at [510, 310] on div "The person given for estimate approval must have authority to approve project c…" at bounding box center [362, 309] width 517 height 70
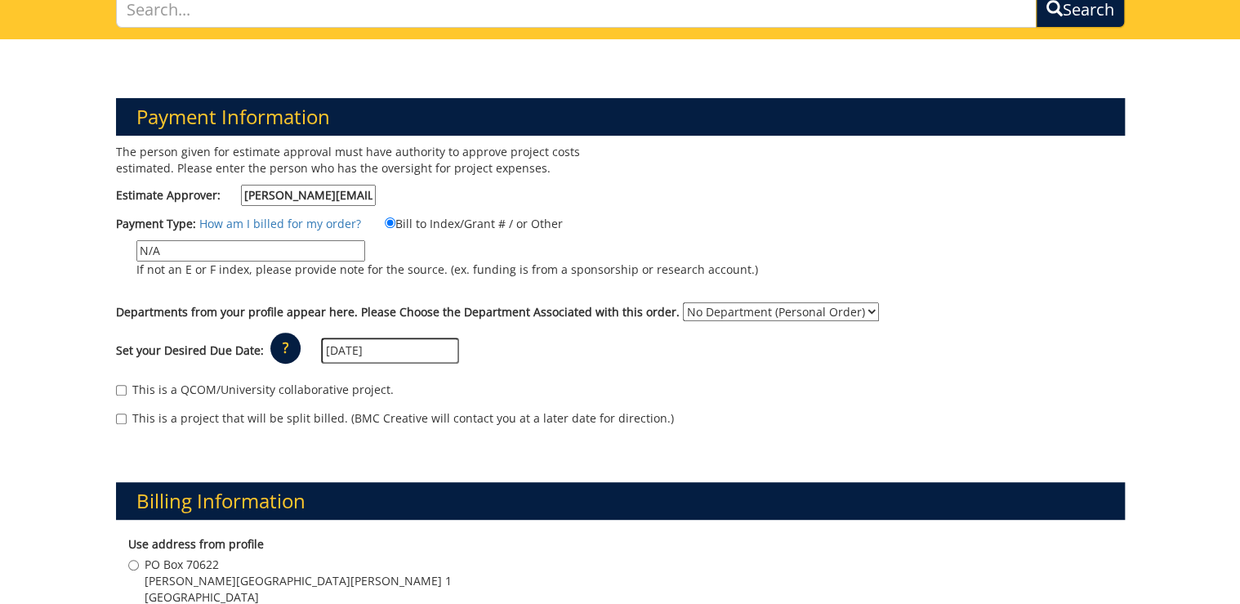
click at [729, 310] on select "No Department (Personal Order) Internal Medicine" at bounding box center [781, 311] width 196 height 19
select select "247"
click at [683, 302] on select "No Department (Personal Order) Internal Medicine" at bounding box center [781, 311] width 196 height 19
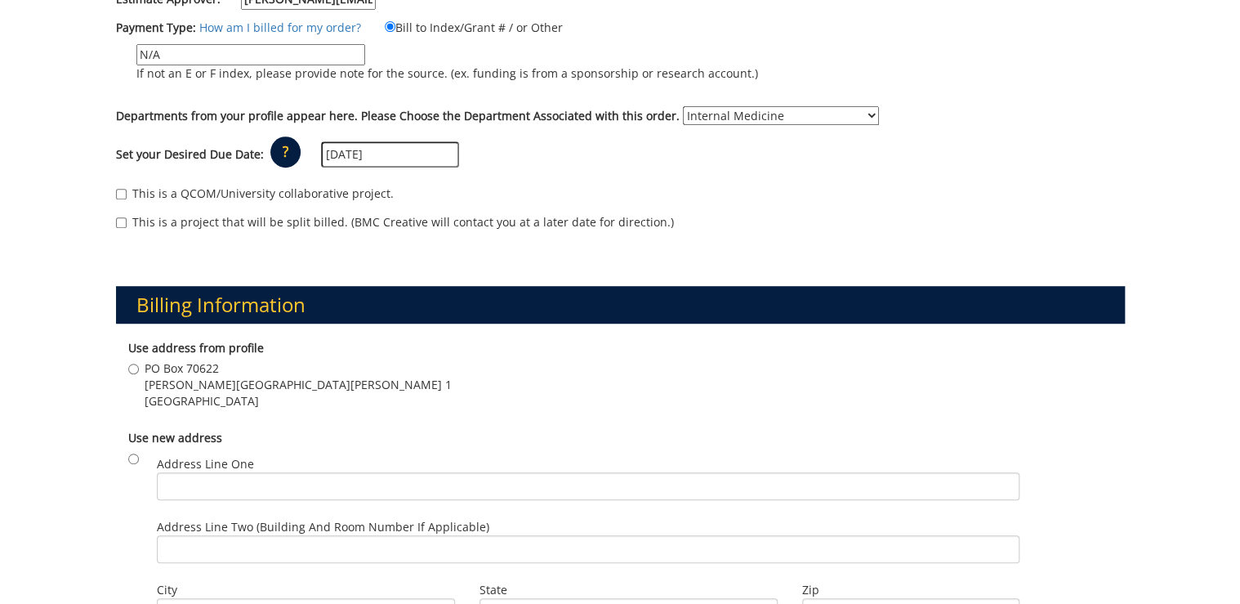
scroll to position [392, 0]
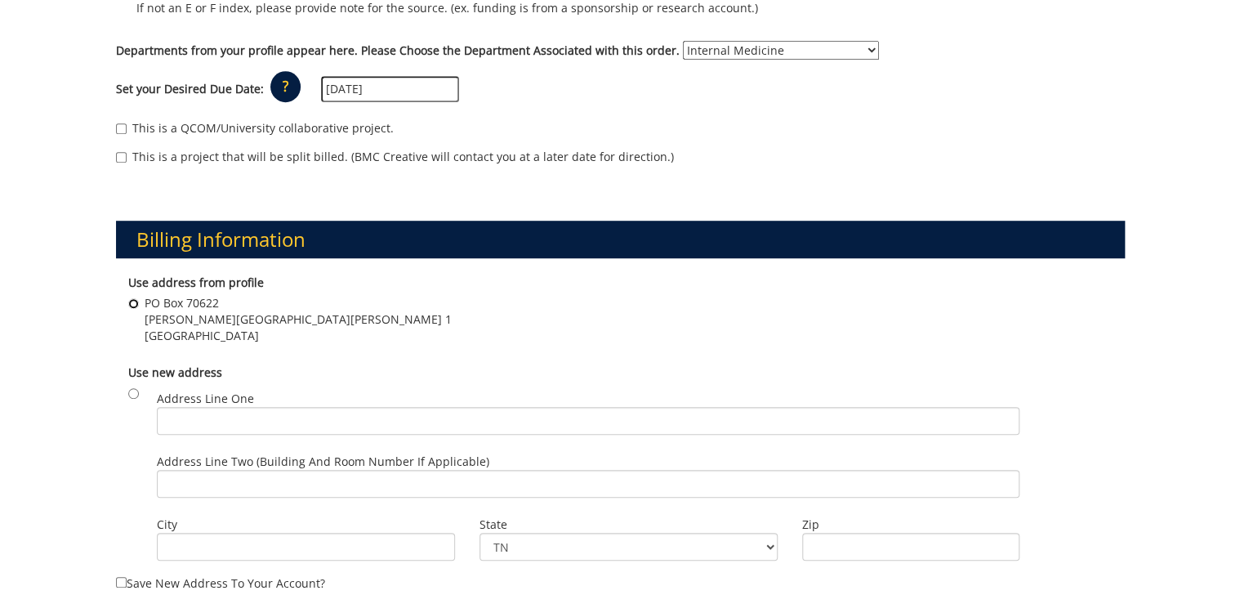
click at [135, 298] on input "PO Box 70622 Carl A Jones hall Building 1 Johnson City , TN 37604" at bounding box center [133, 303] width 11 height 11
radio input "true"
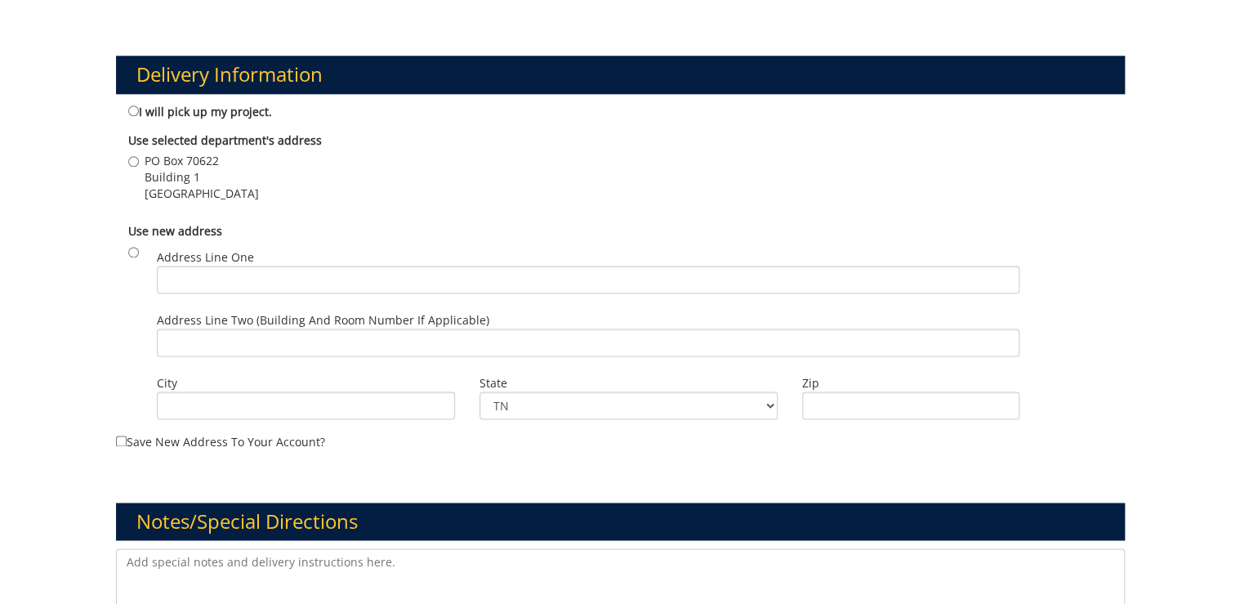
scroll to position [915, 0]
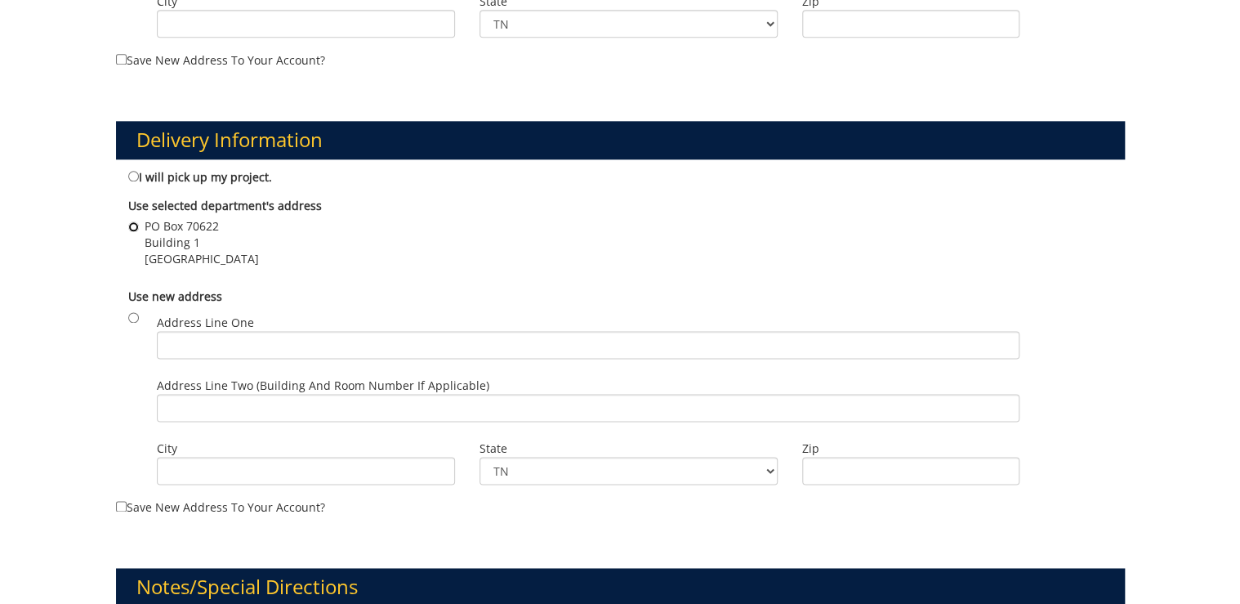
click at [131, 226] on input "PO Box 70622 Building 1 Johnson City , TN 37614" at bounding box center [133, 226] width 11 height 11
radio input "true"
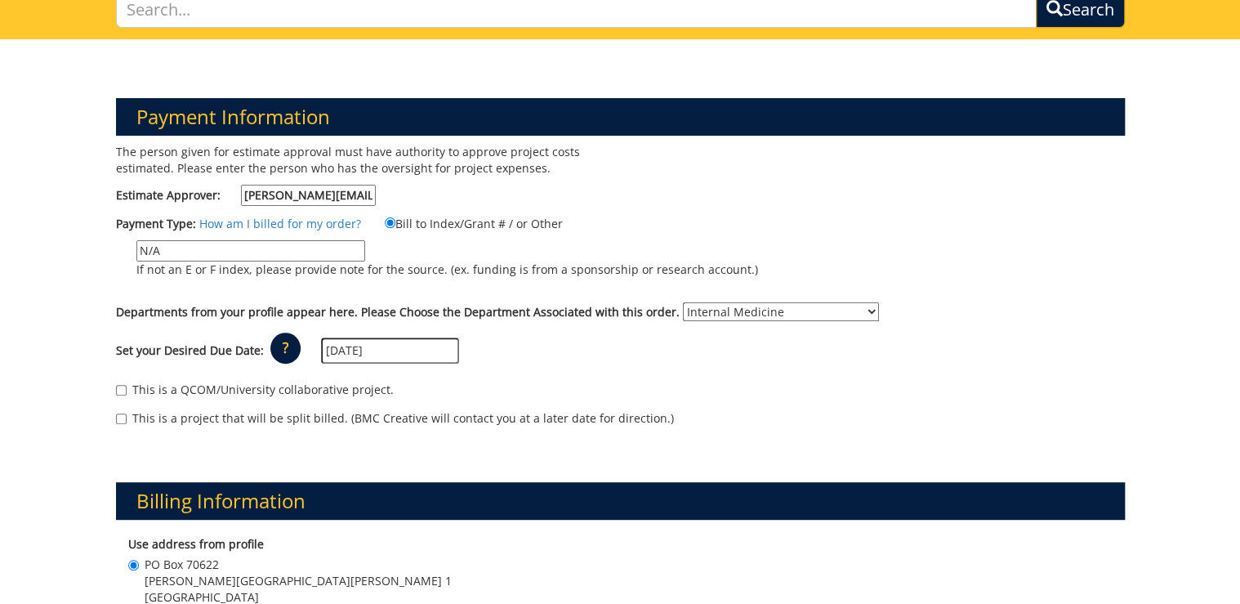
scroll to position [196, 0]
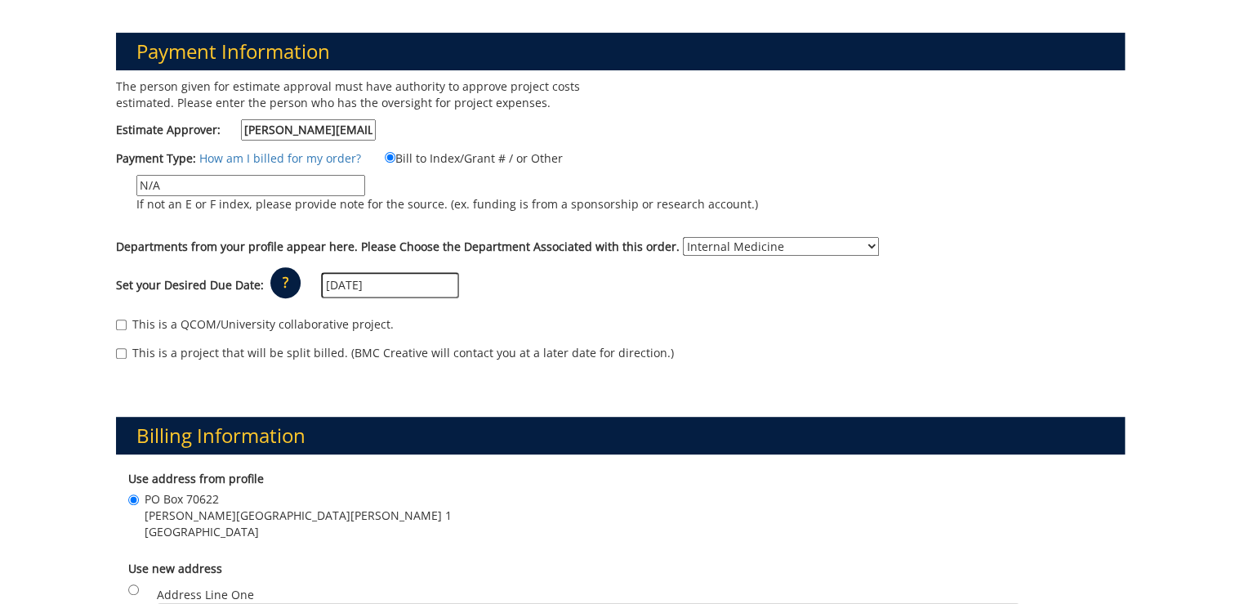
click at [373, 288] on input "[DATE]" at bounding box center [390, 285] width 138 height 26
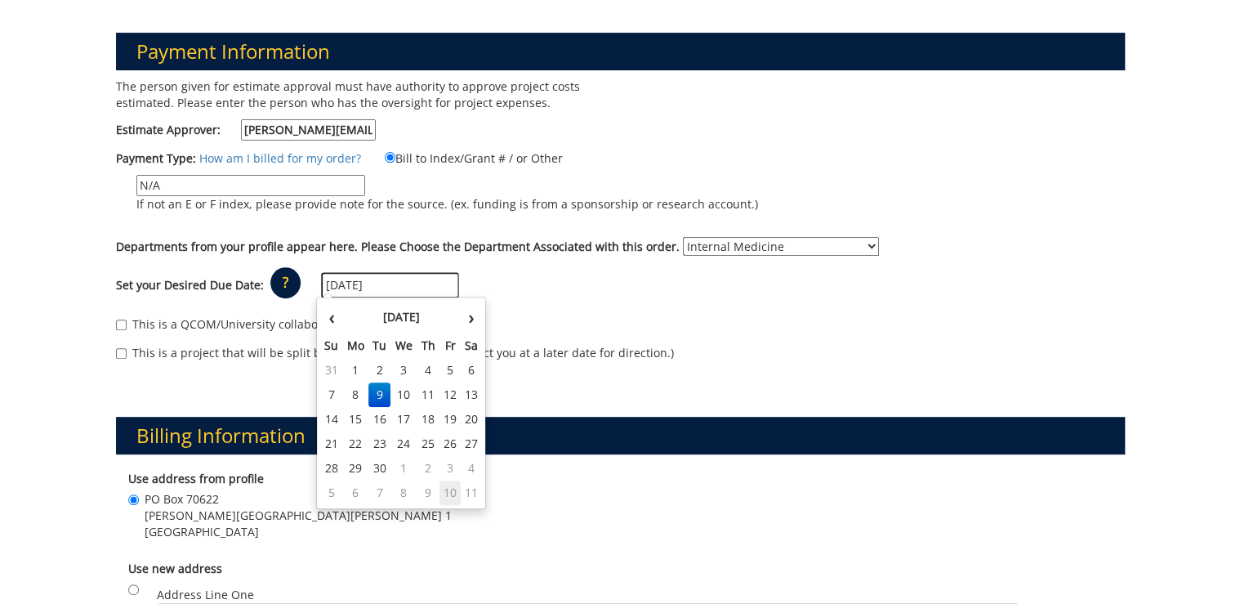
scroll to position [261, 0]
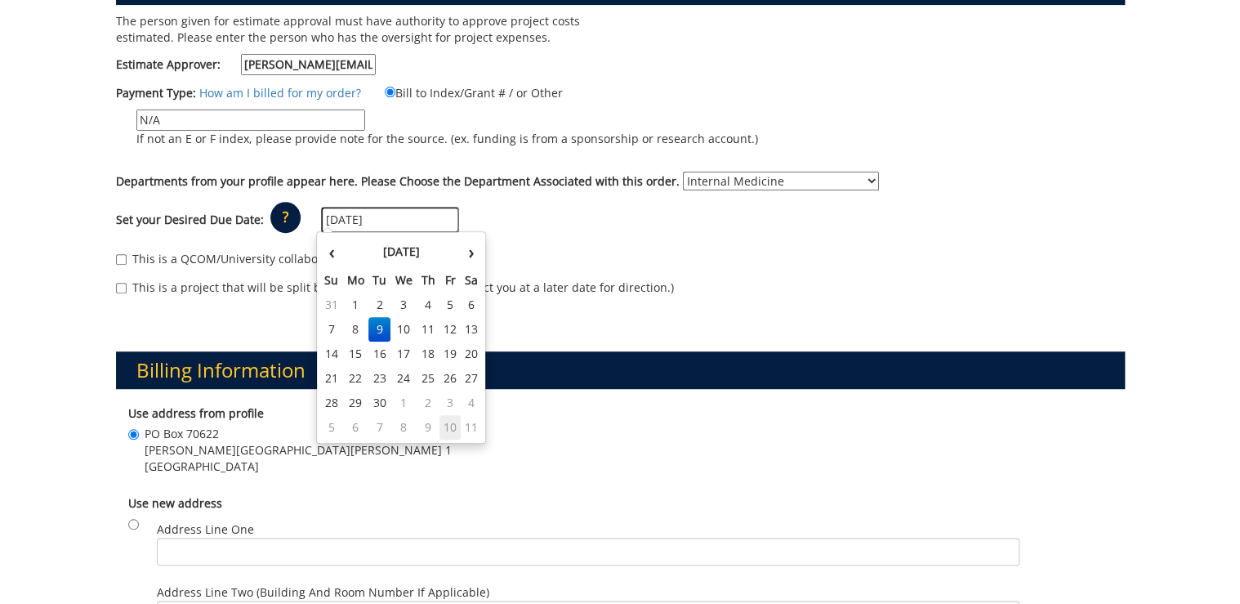
click at [449, 427] on td "10" at bounding box center [451, 427] width 22 height 25
click at [382, 219] on input "10/10/2025" at bounding box center [390, 220] width 138 height 26
click at [327, 248] on th "‹" at bounding box center [331, 251] width 22 height 33
click at [443, 405] on td "3" at bounding box center [451, 403] width 22 height 25
type input "[DATE]"
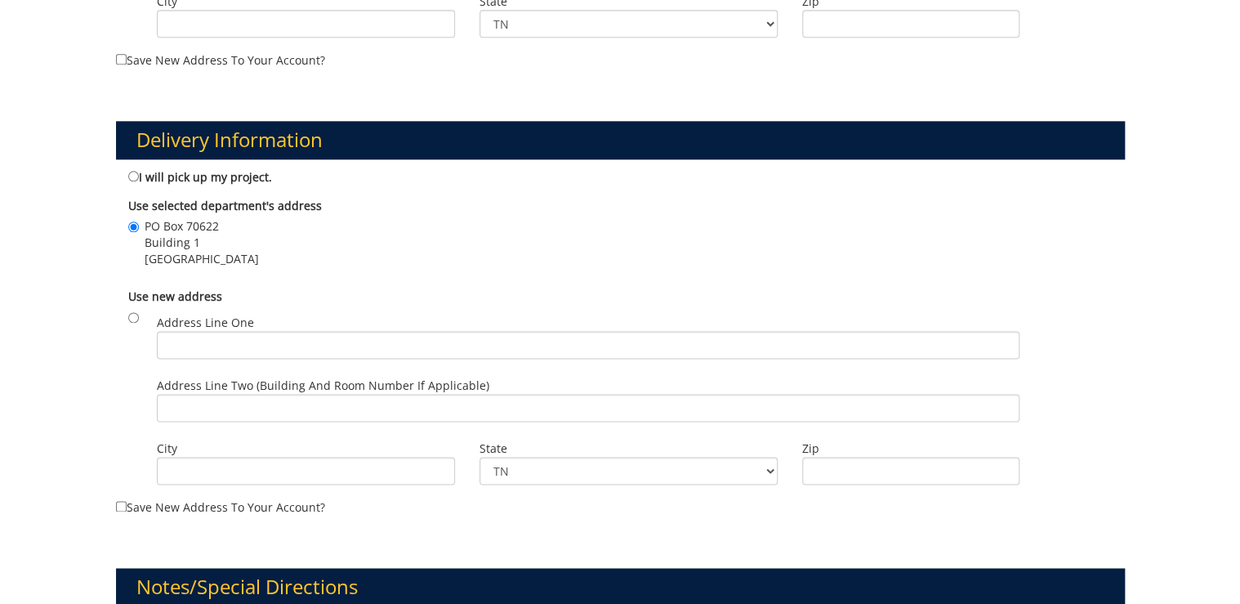
scroll to position [1242, 0]
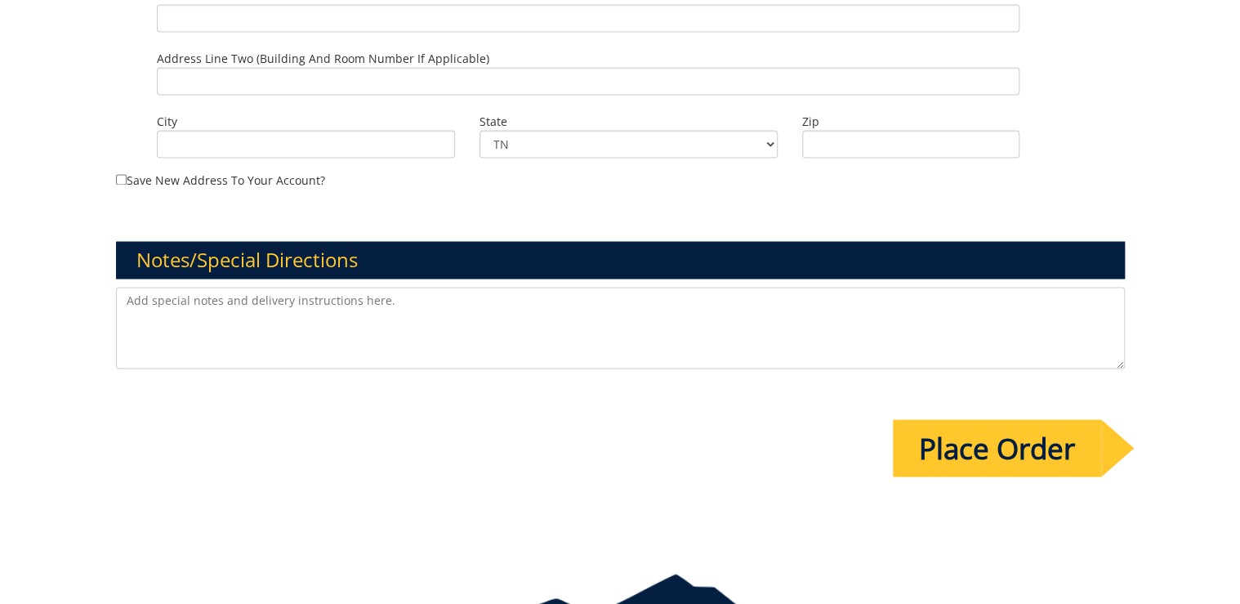
click at [963, 460] on input "Place Order" at bounding box center [997, 447] width 208 height 57
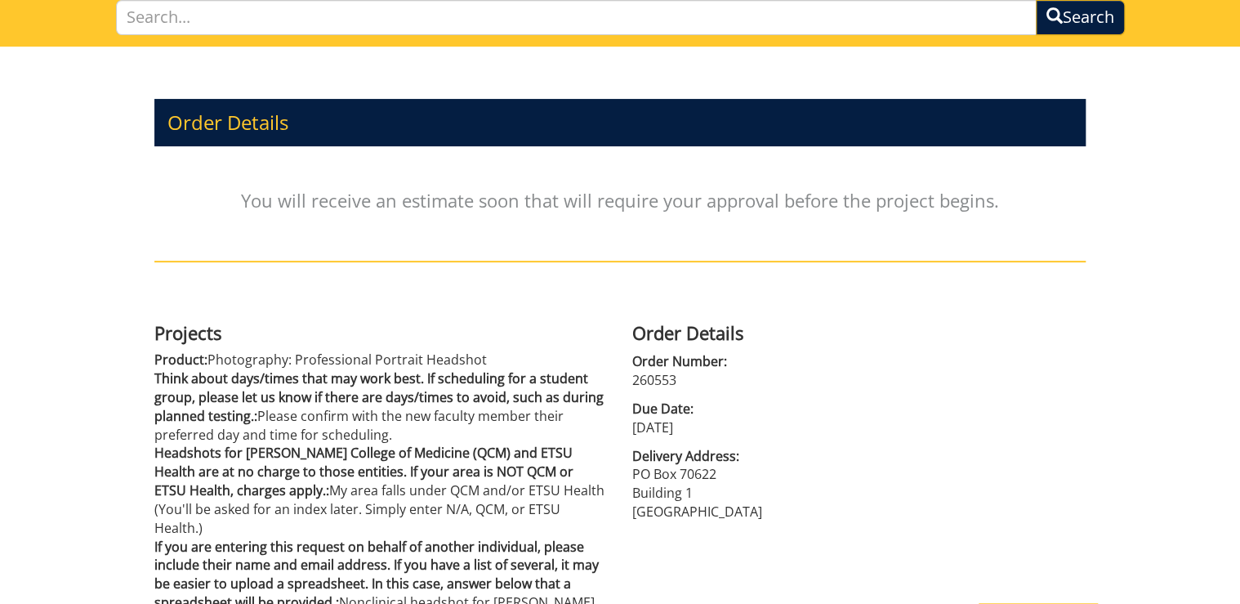
scroll to position [254, 0]
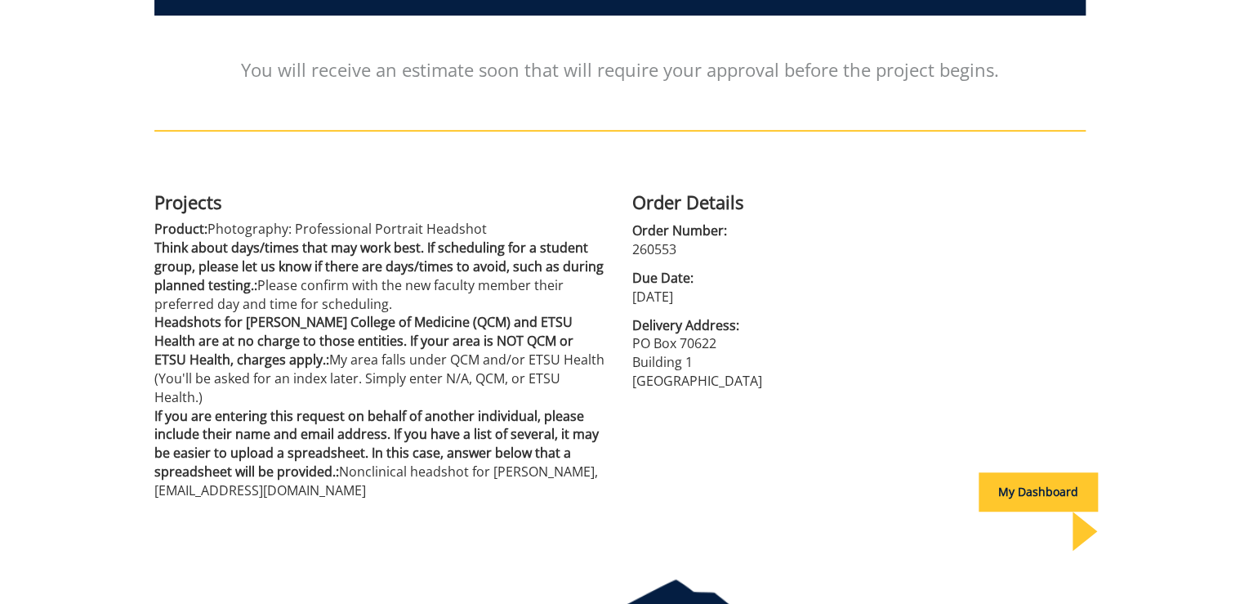
click at [691, 458] on div "Order Details You will receive an estimate soon that will require your approval…" at bounding box center [620, 233] width 956 height 635
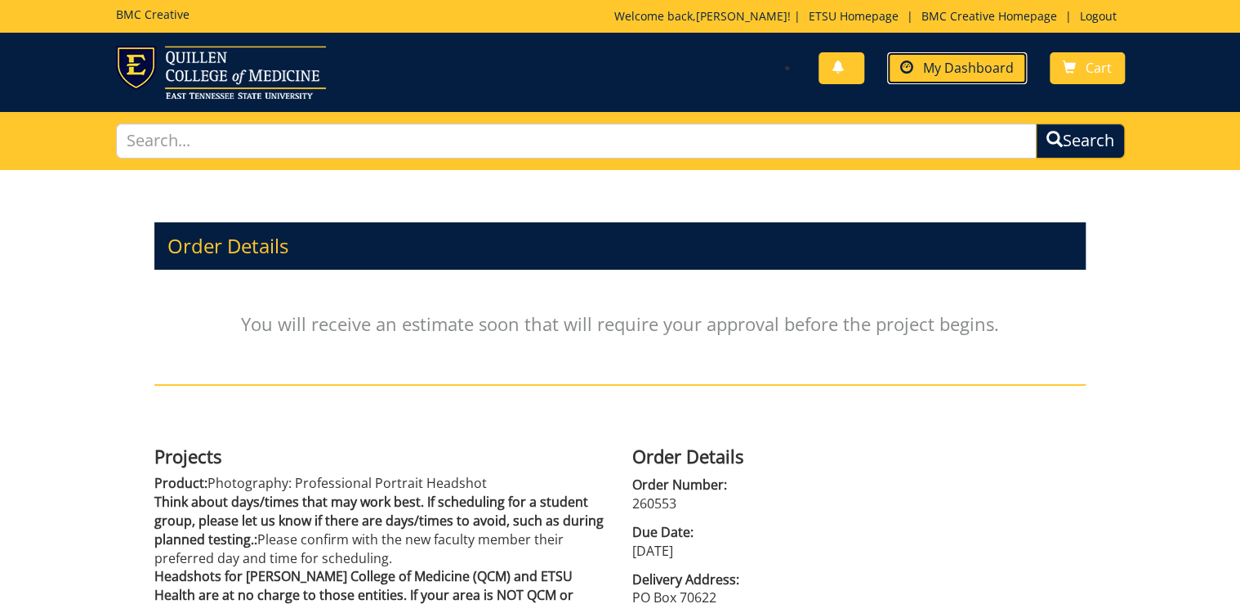
click at [965, 64] on span "My Dashboard" at bounding box center [968, 68] width 91 height 18
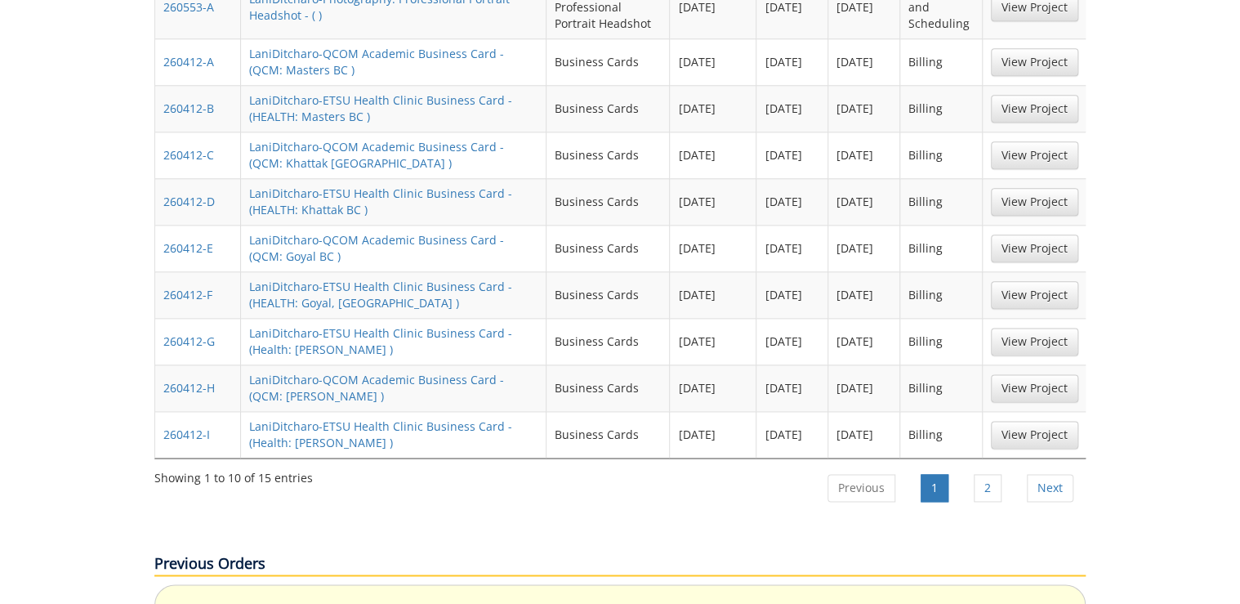
scroll to position [915, 0]
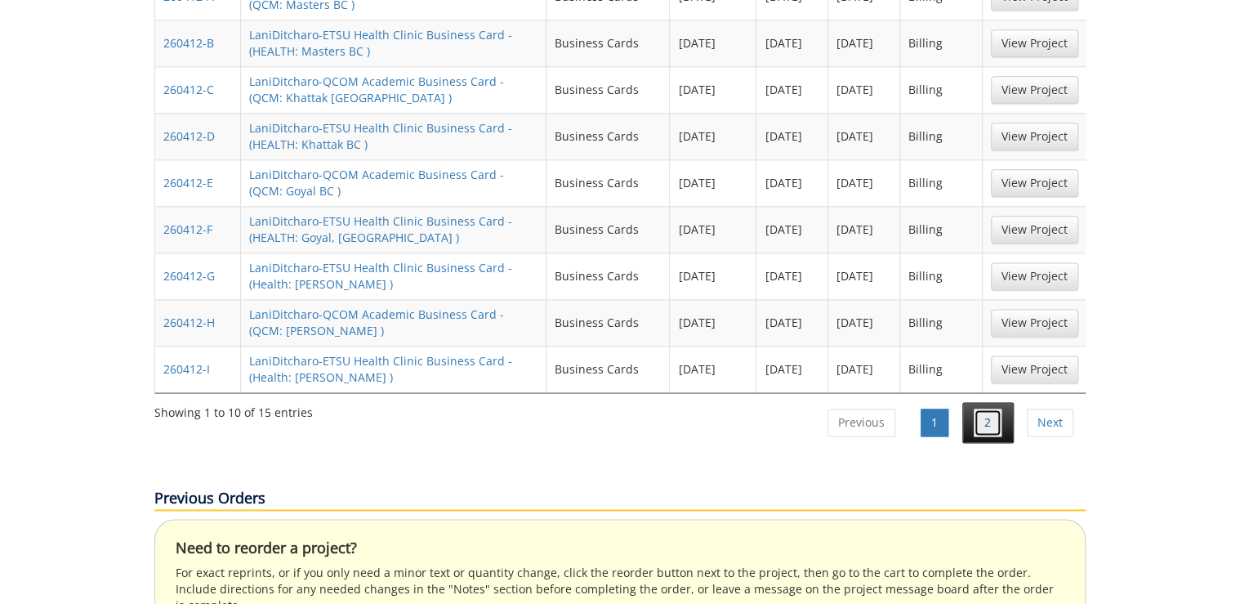
click at [984, 408] on link "2" at bounding box center [988, 422] width 28 height 28
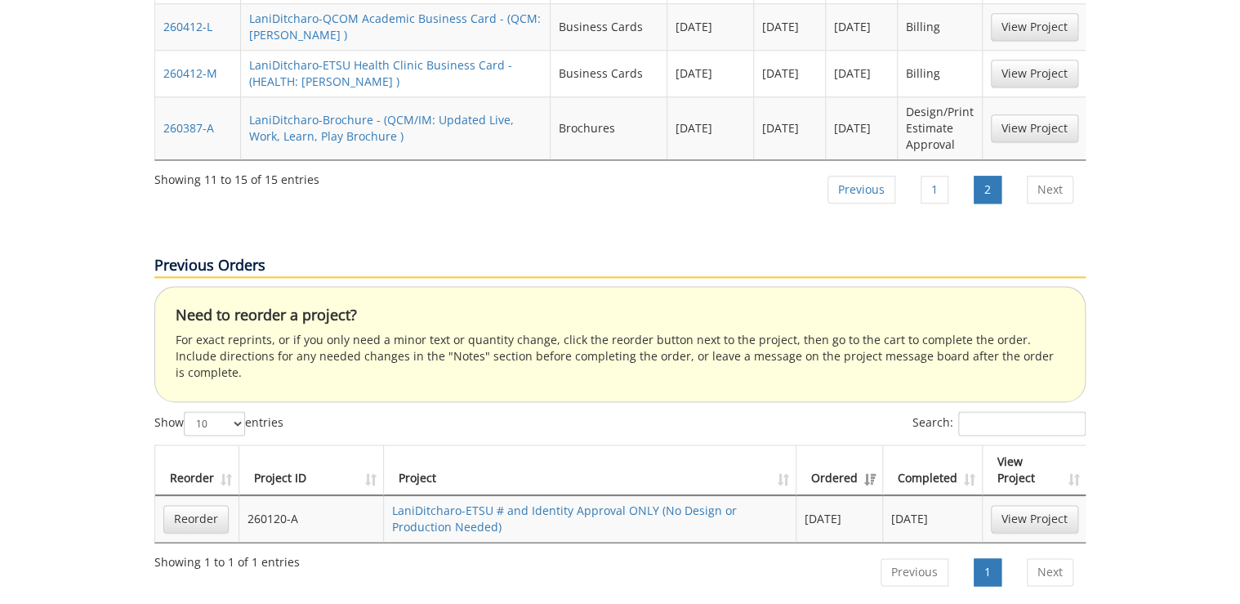
scroll to position [719, 0]
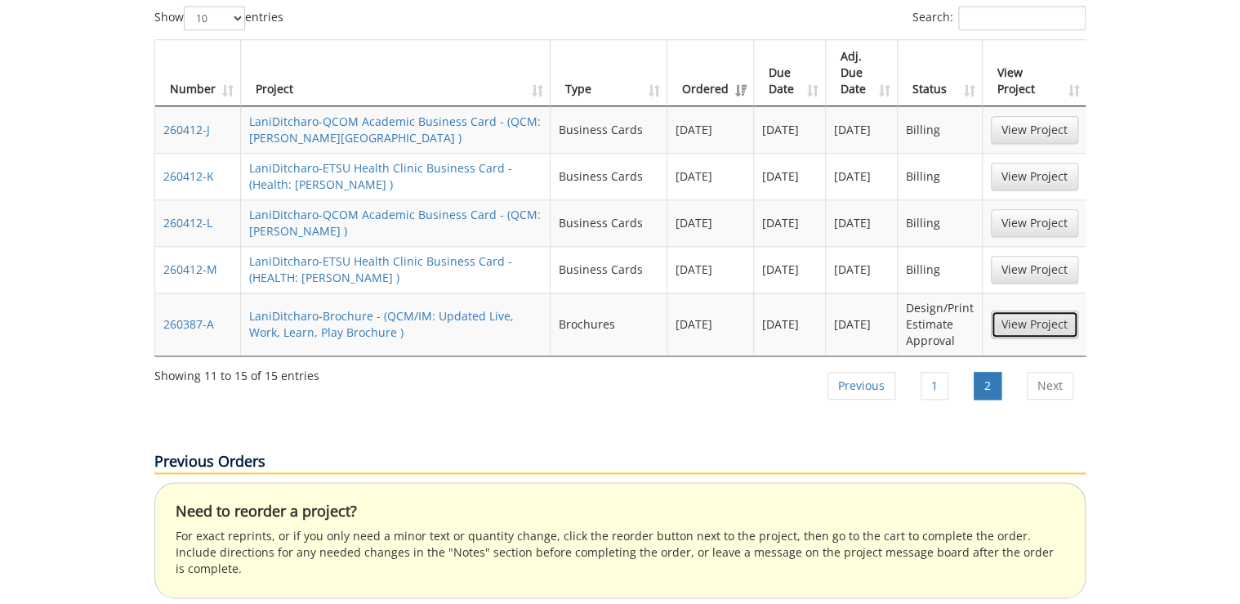
click at [1021, 310] on link "View Project" at bounding box center [1034, 324] width 87 height 28
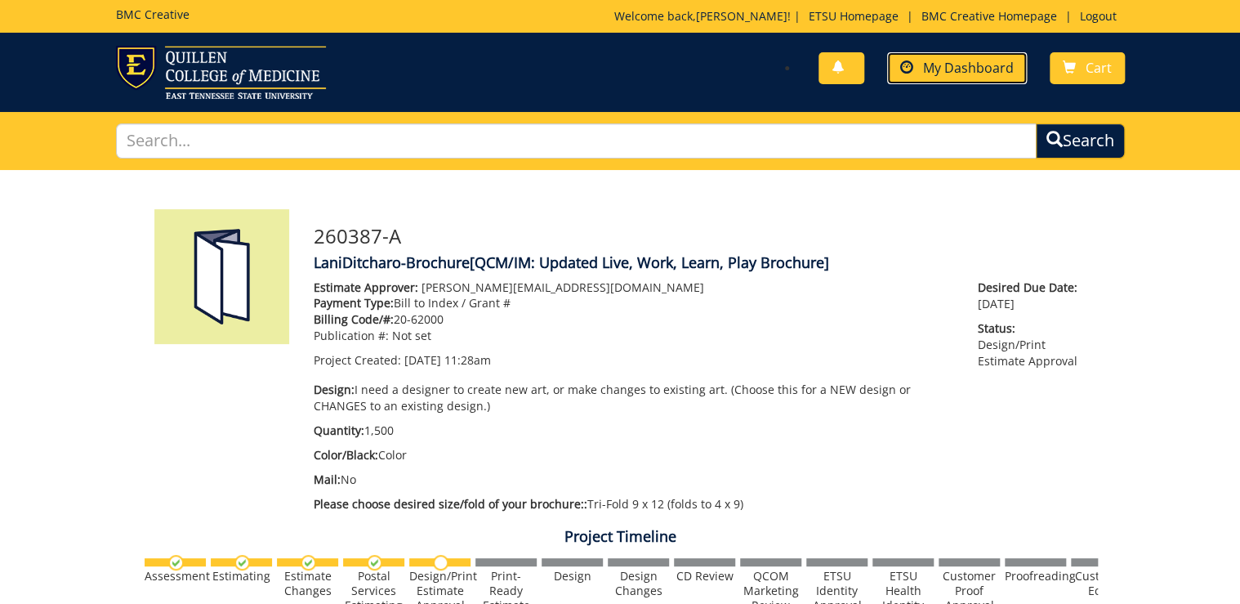
click at [971, 63] on span "My Dashboard" at bounding box center [968, 68] width 91 height 18
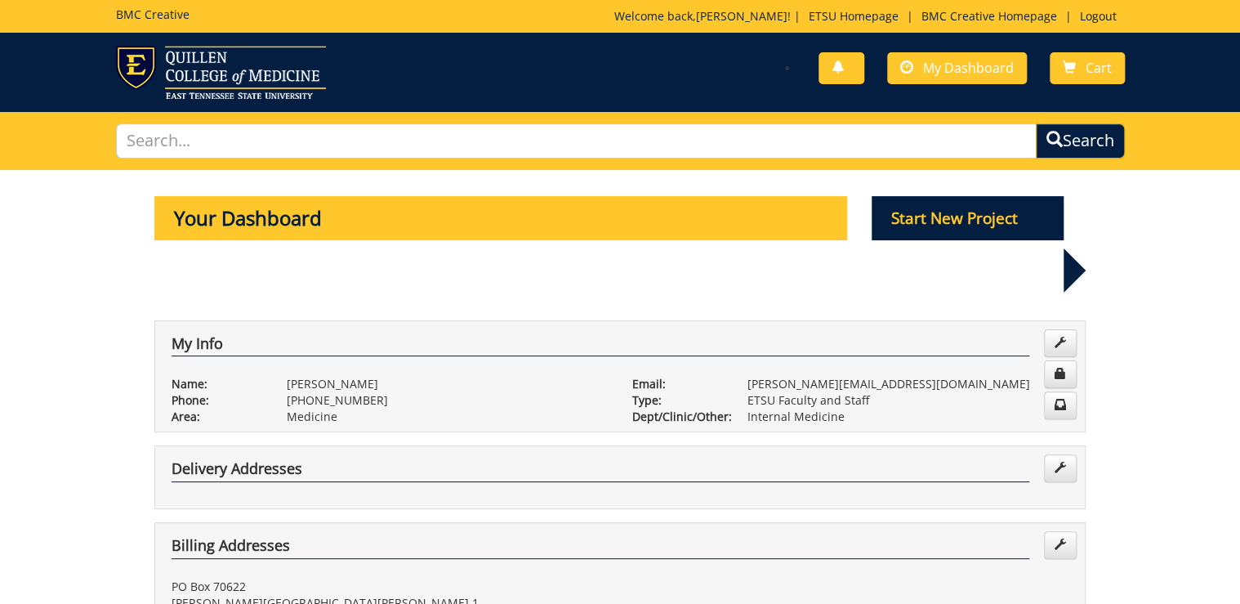
scroll to position [392, 0]
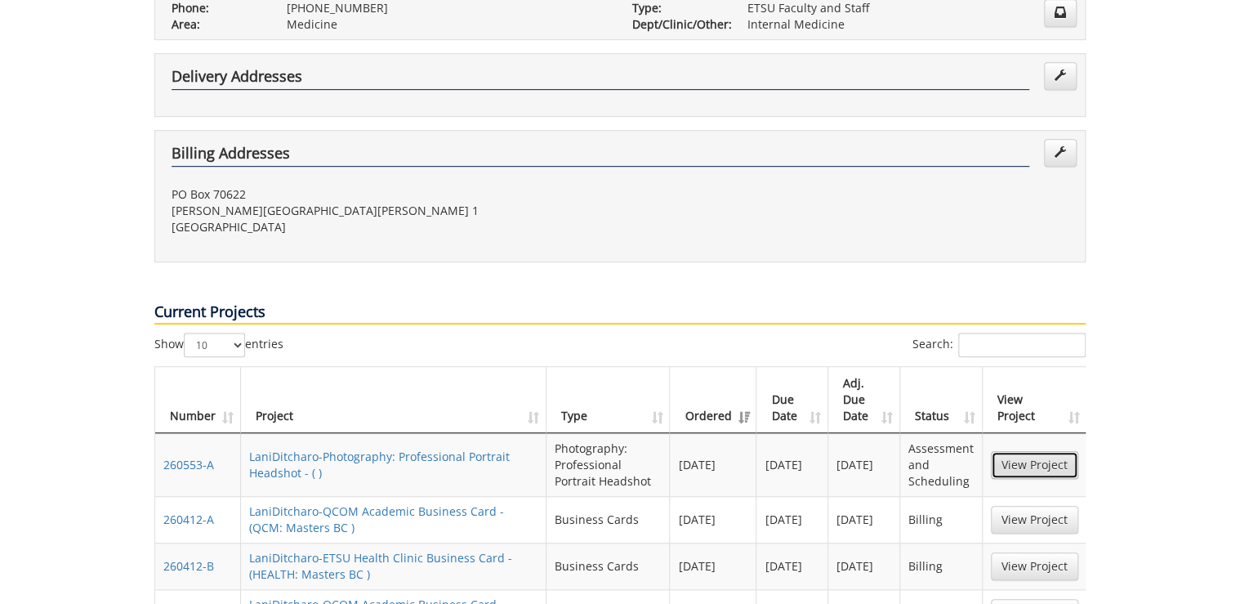
click at [1009, 451] on link "View Project" at bounding box center [1034, 465] width 87 height 28
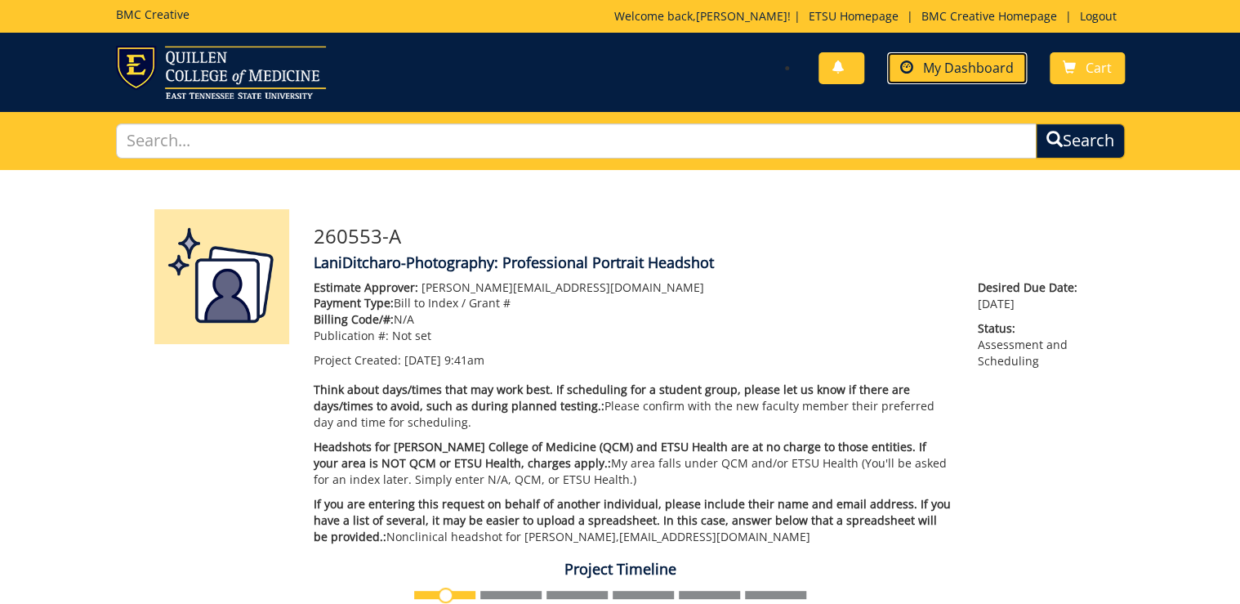
click at [988, 69] on span "My Dashboard" at bounding box center [968, 68] width 91 height 18
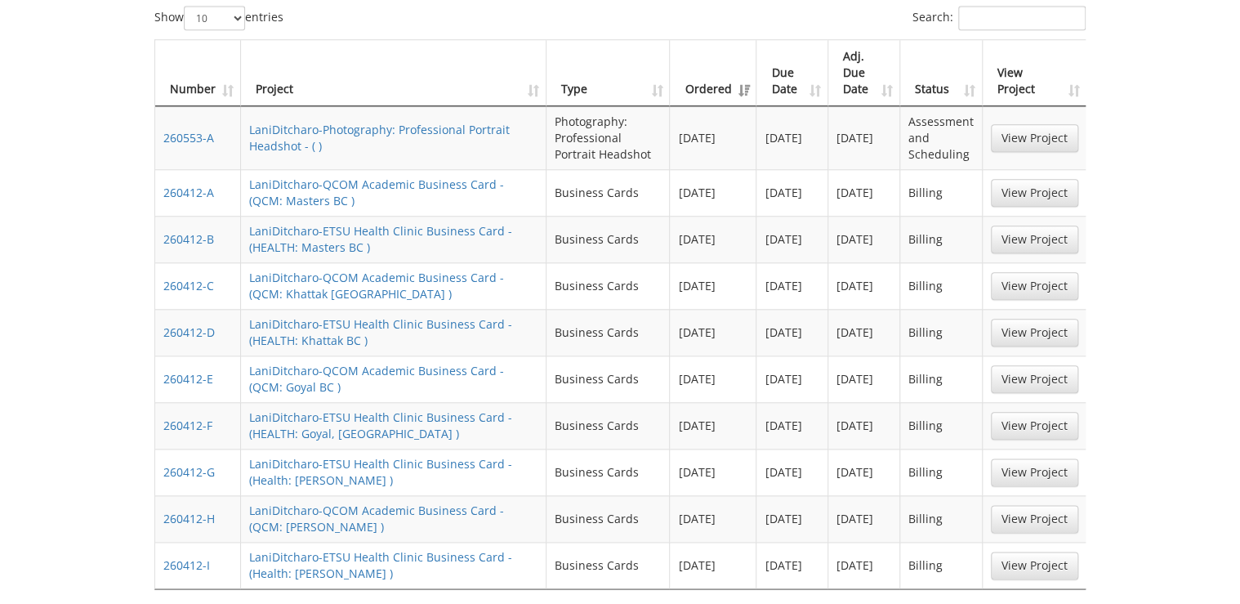
scroll to position [784, 0]
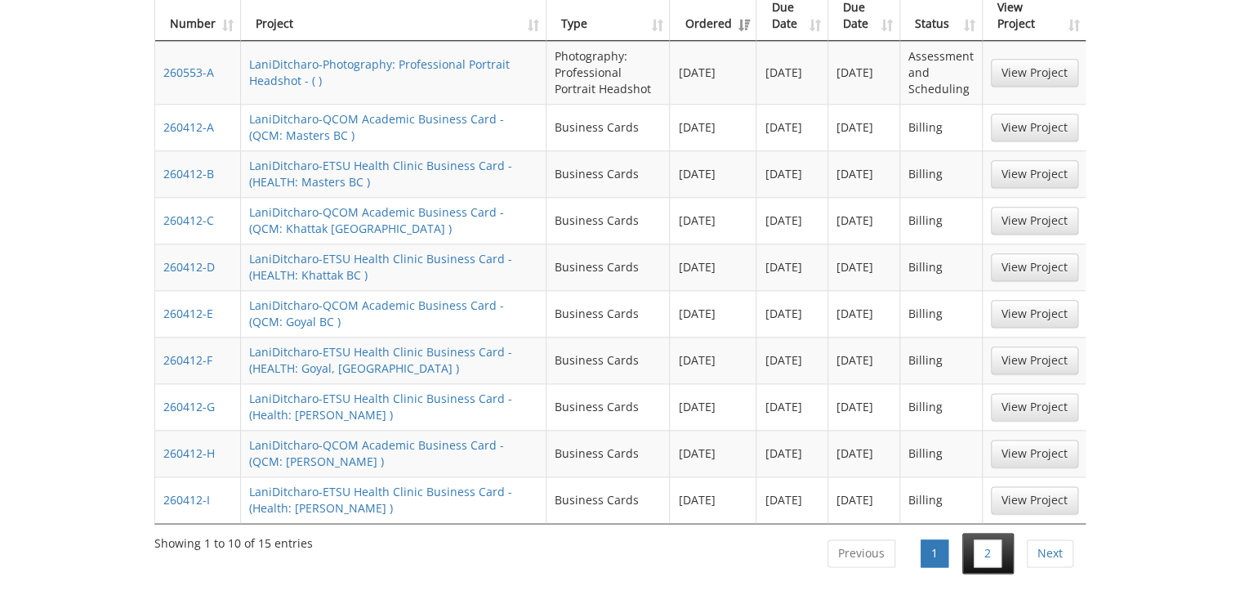
click at [997, 533] on li "2" at bounding box center [987, 553] width 51 height 41
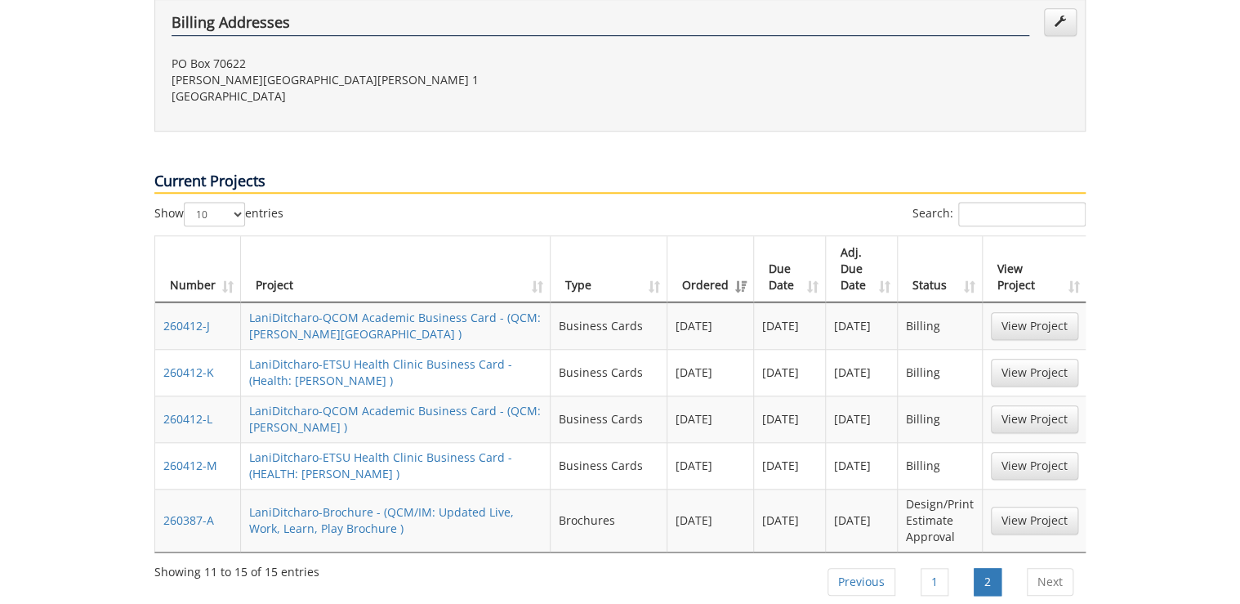
scroll to position [654, 0]
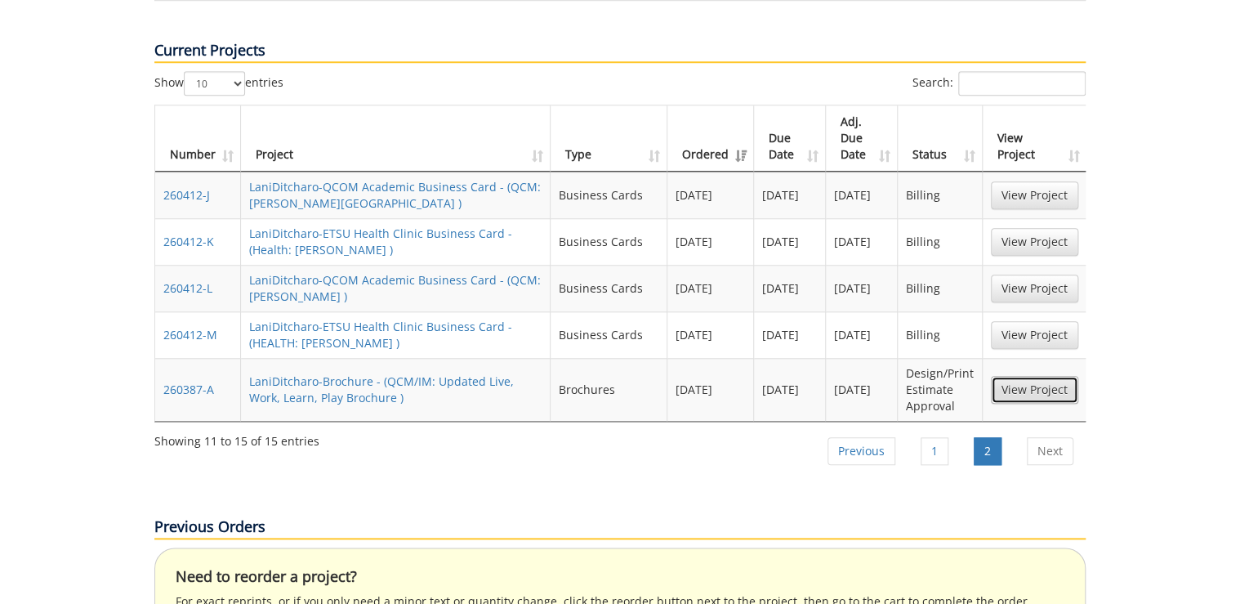
click at [1037, 376] on link "View Project" at bounding box center [1034, 390] width 87 height 28
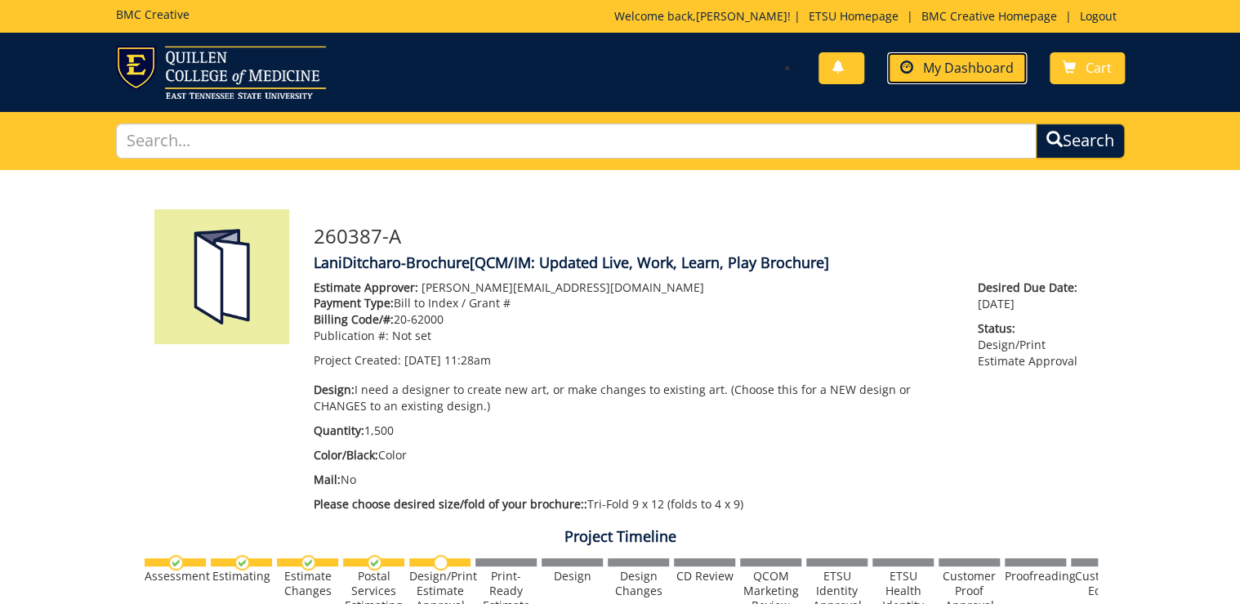
click at [941, 65] on span "My Dashboard" at bounding box center [968, 68] width 91 height 18
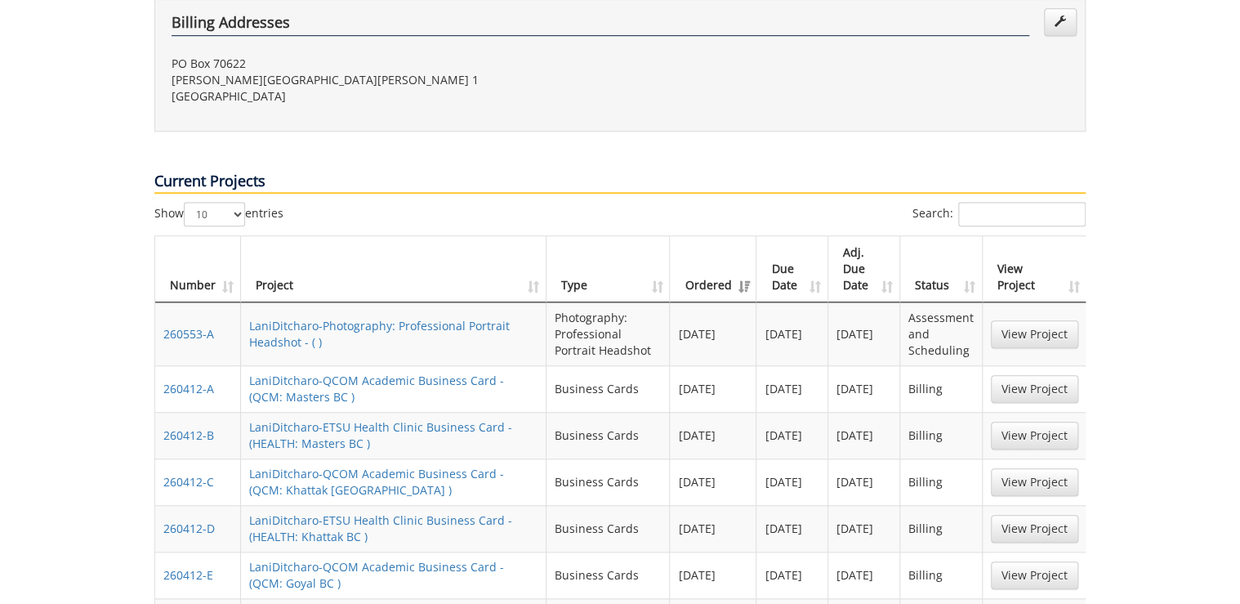
scroll to position [588, 0]
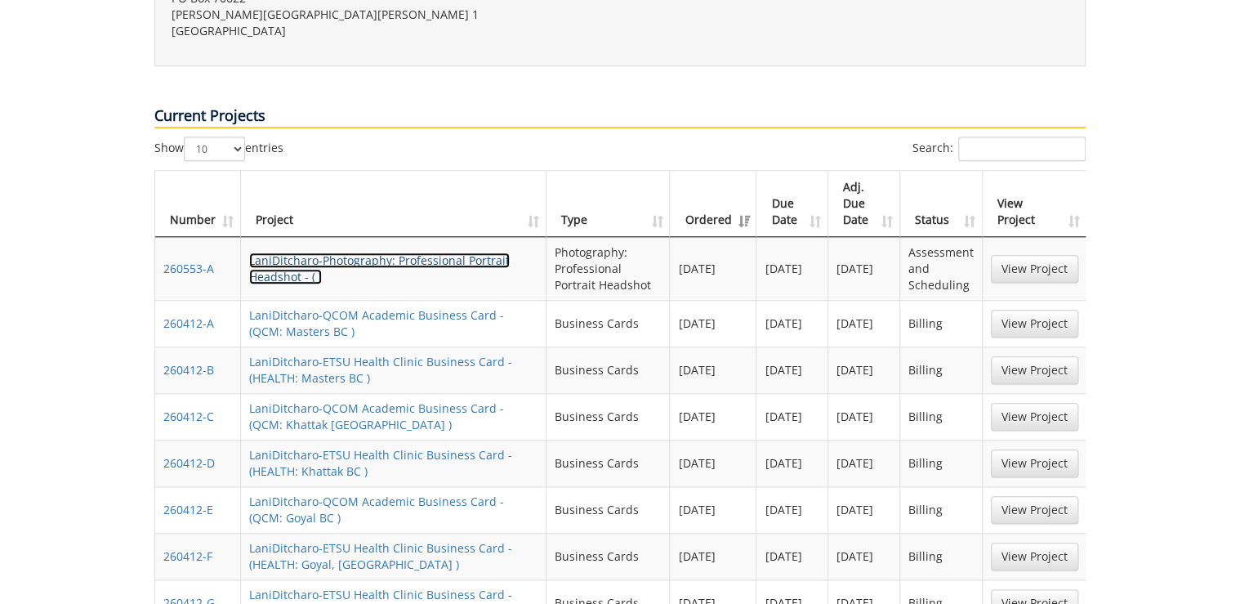
click at [263, 252] on link "LaniDitcharo-Photography: Professional Portrait Headshot - ( )" at bounding box center [379, 268] width 261 height 32
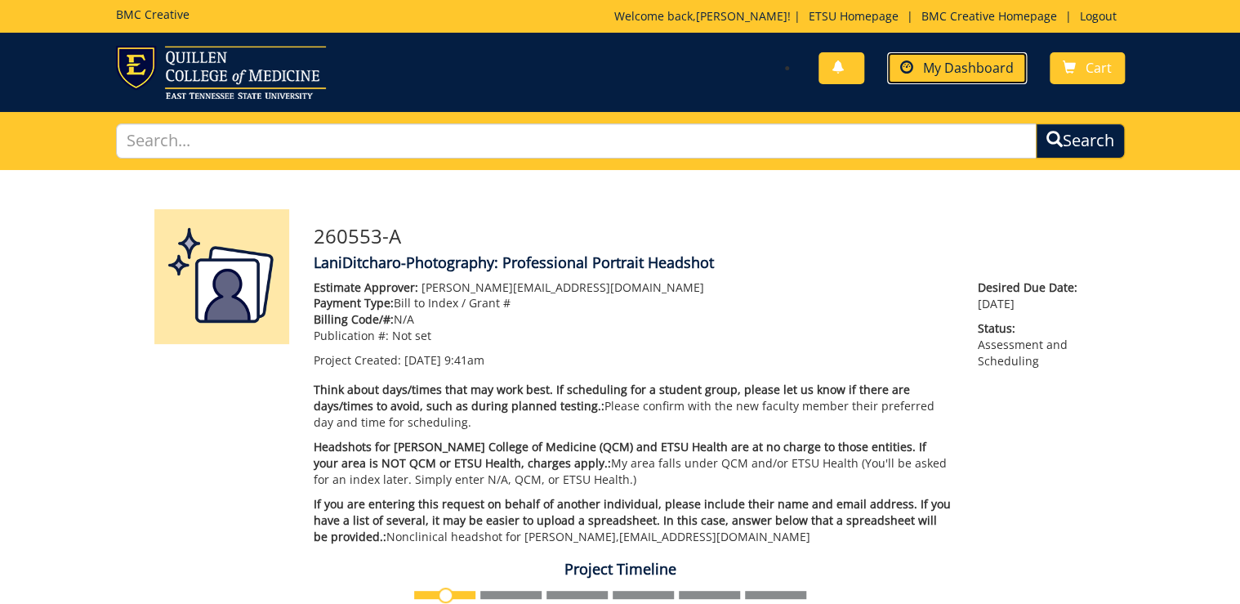
click at [984, 64] on span "My Dashboard" at bounding box center [968, 68] width 91 height 18
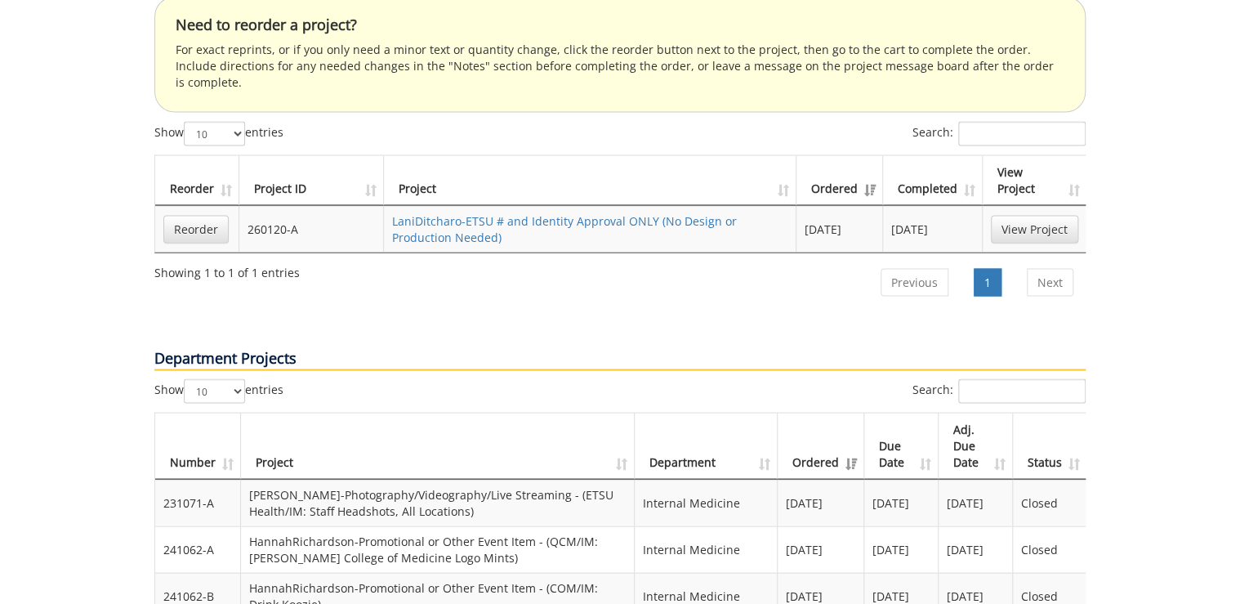
scroll to position [1569, 0]
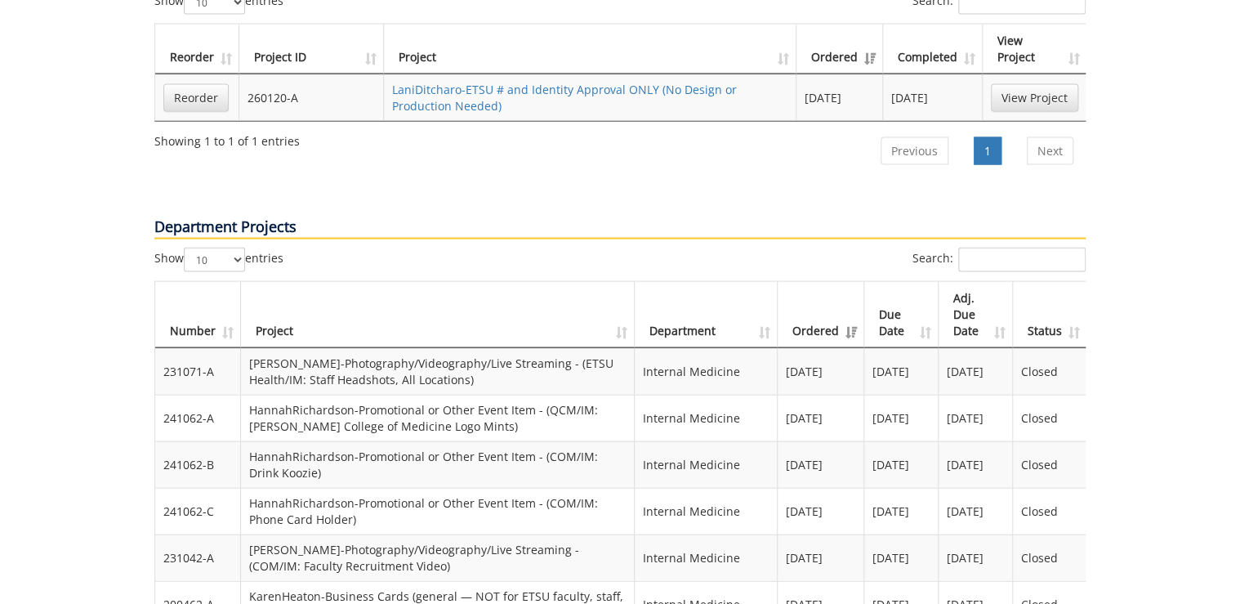
click at [845, 282] on th "Ordered" at bounding box center [821, 315] width 87 height 66
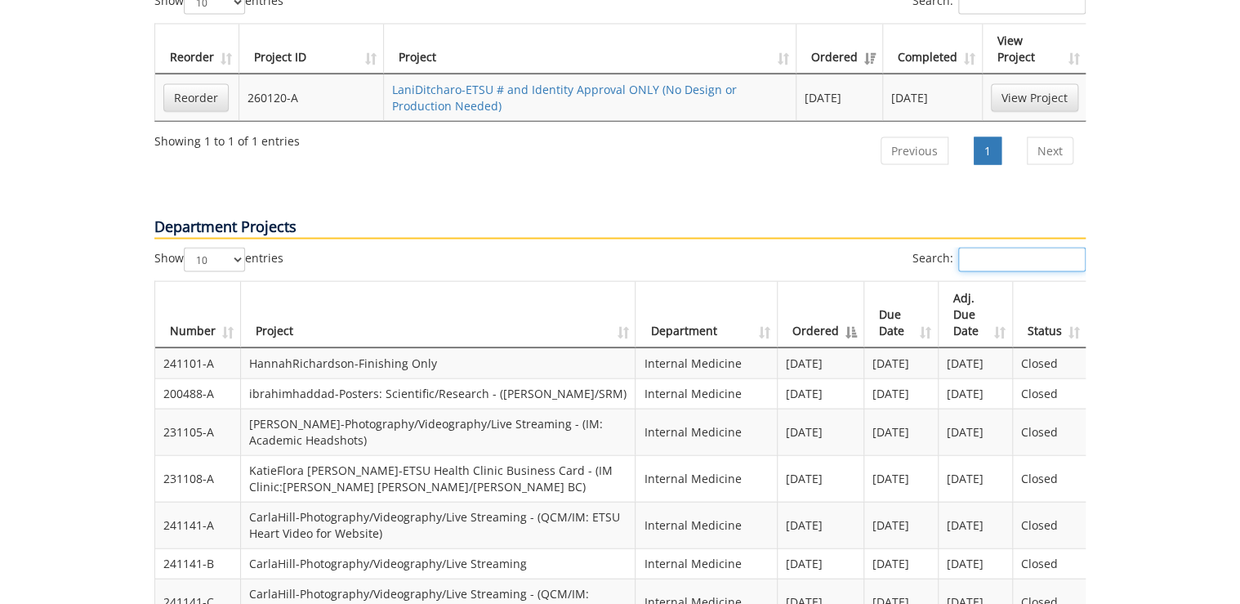
click at [1018, 248] on input "Search:" at bounding box center [1021, 260] width 127 height 25
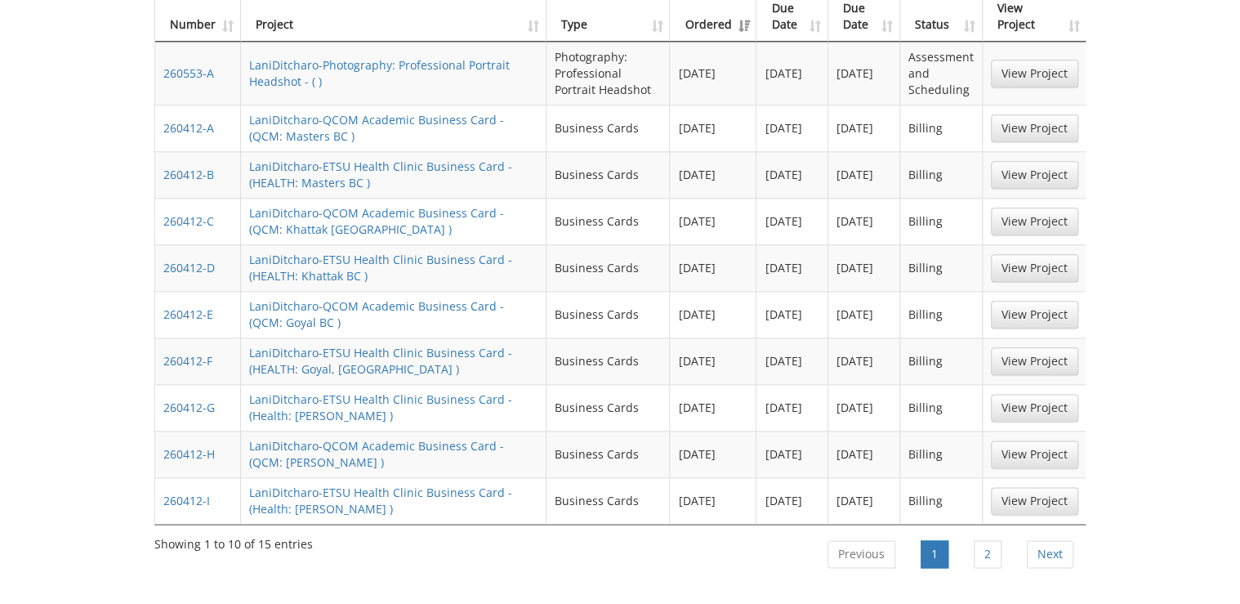
scroll to position [522, 0]
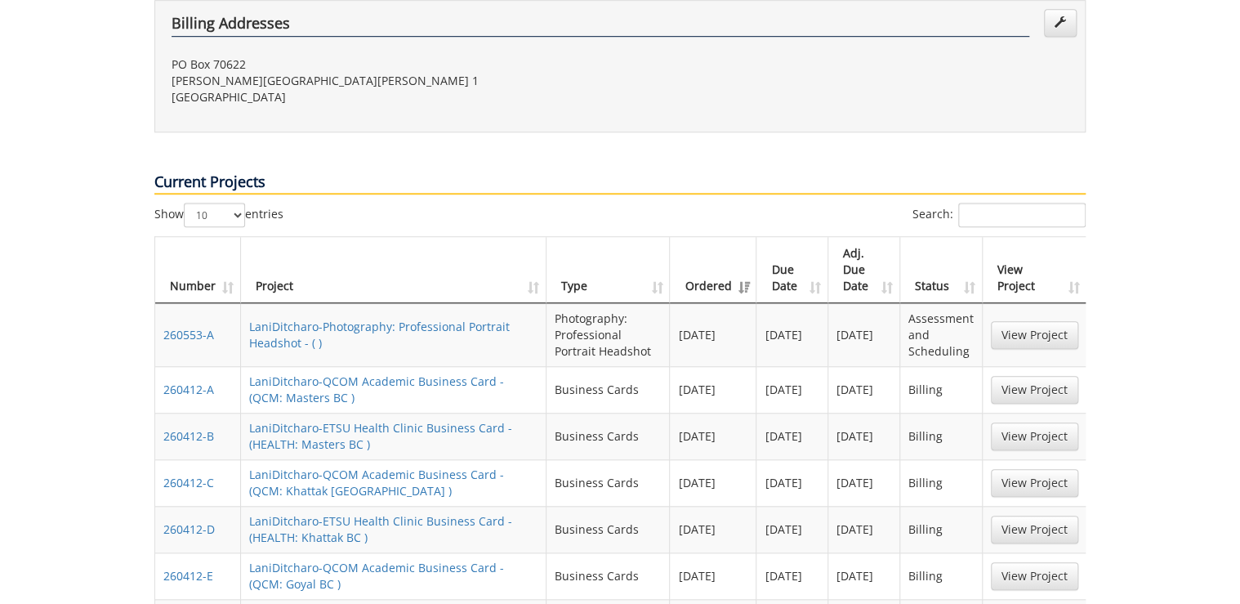
type input "ditcharo"
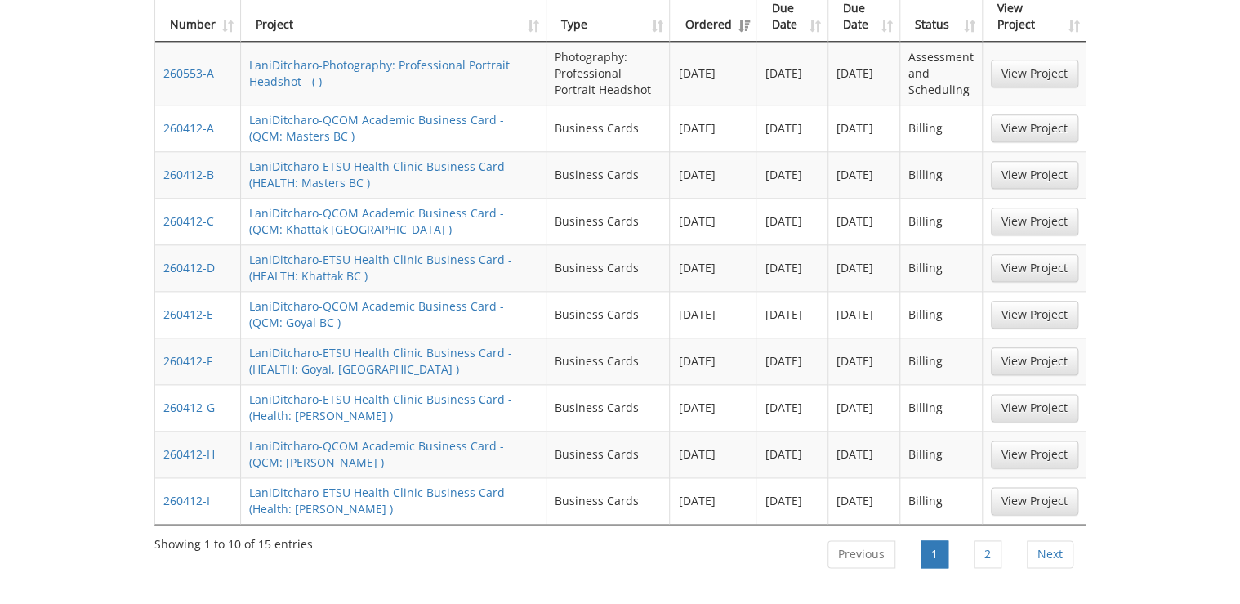
scroll to position [914, 0]
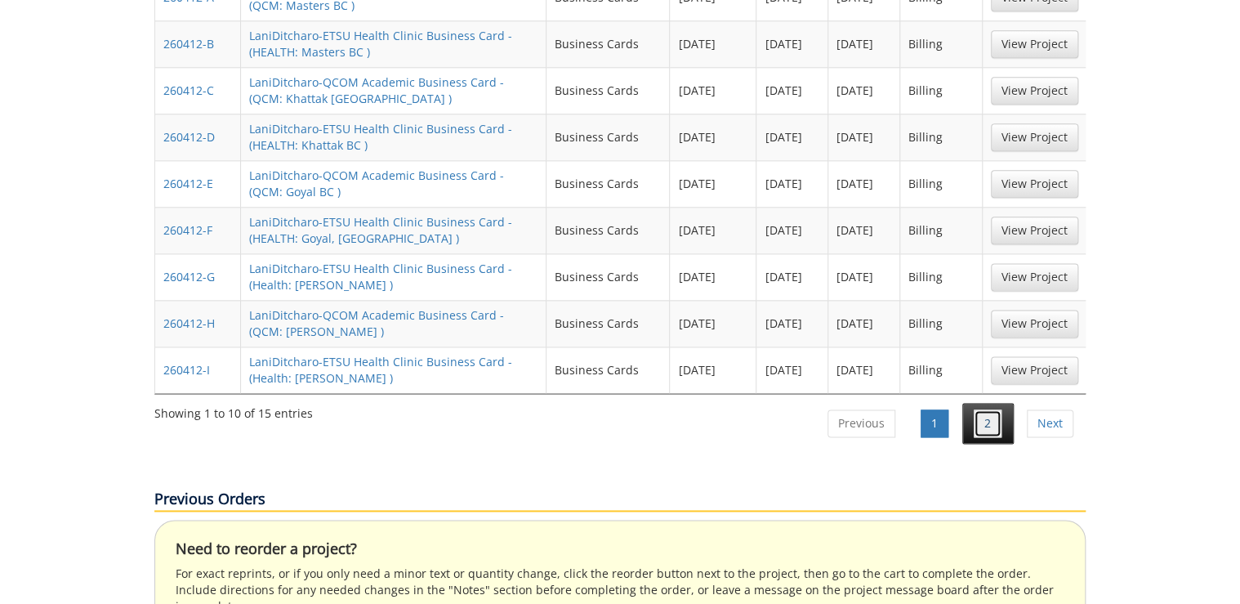
click at [989, 409] on link "2" at bounding box center [988, 423] width 28 height 28
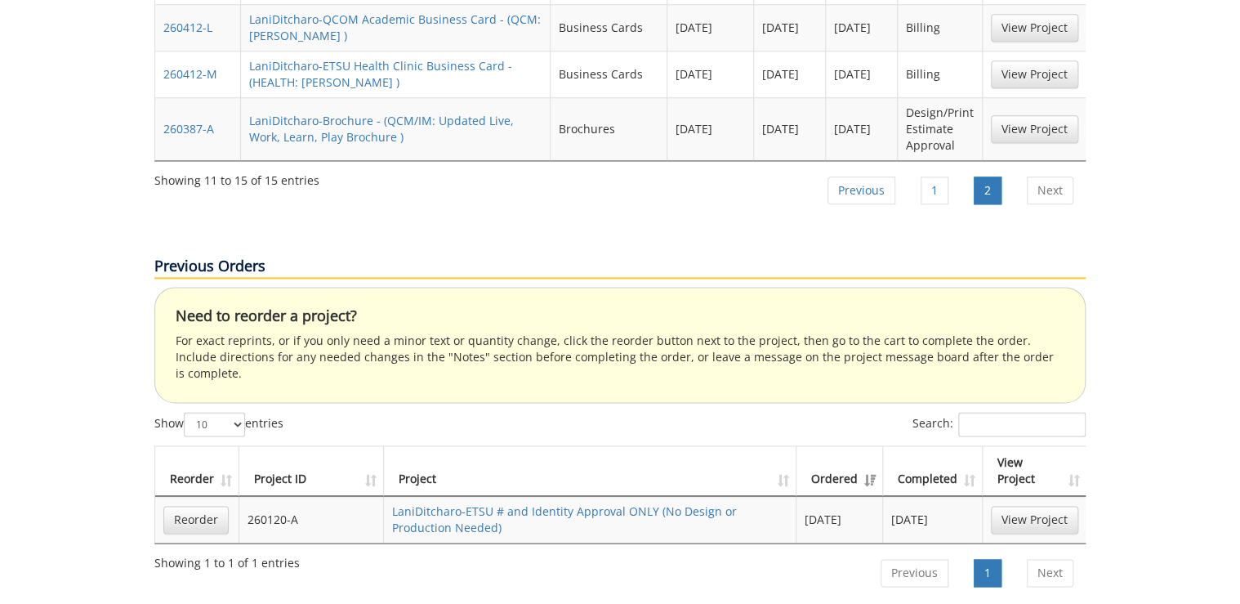
scroll to position [653, 0]
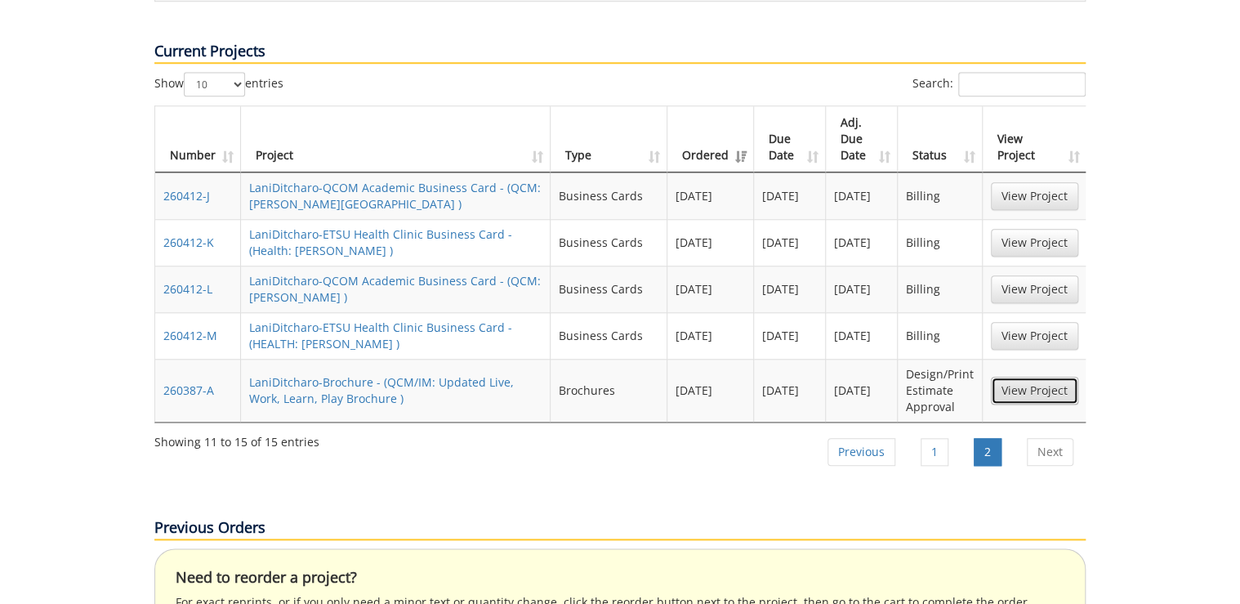
click at [1056, 377] on link "View Project" at bounding box center [1034, 391] width 87 height 28
click at [942, 438] on link "1" at bounding box center [935, 452] width 28 height 28
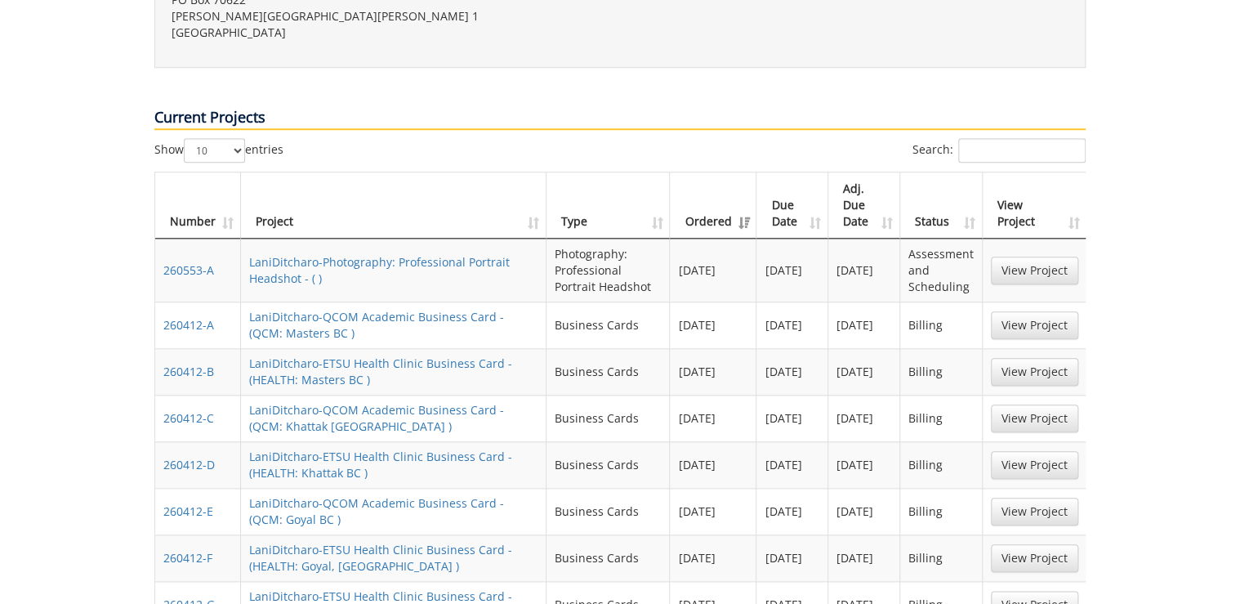
scroll to position [521, 0]
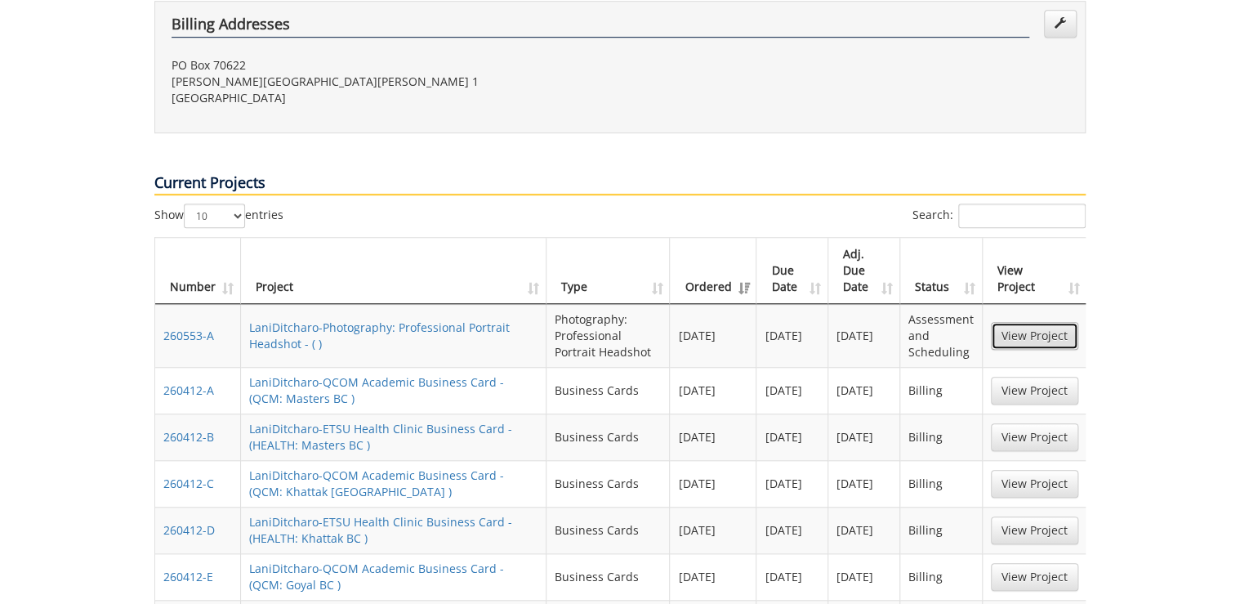
click at [1049, 322] on link "View Project" at bounding box center [1034, 336] width 87 height 28
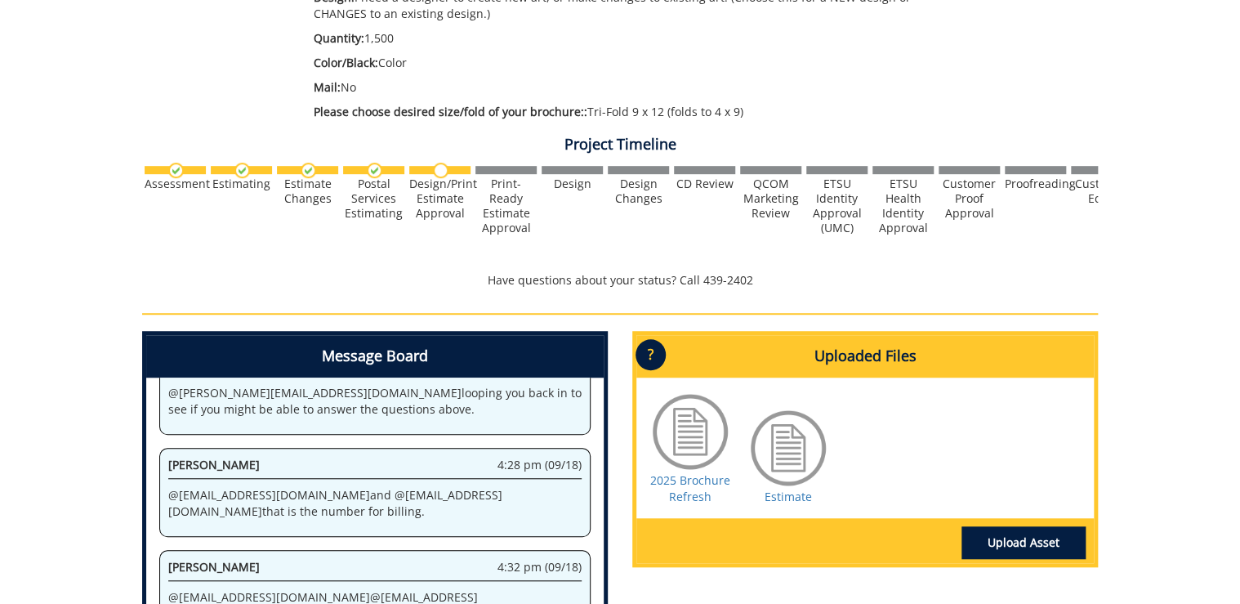
scroll to position [680, 0]
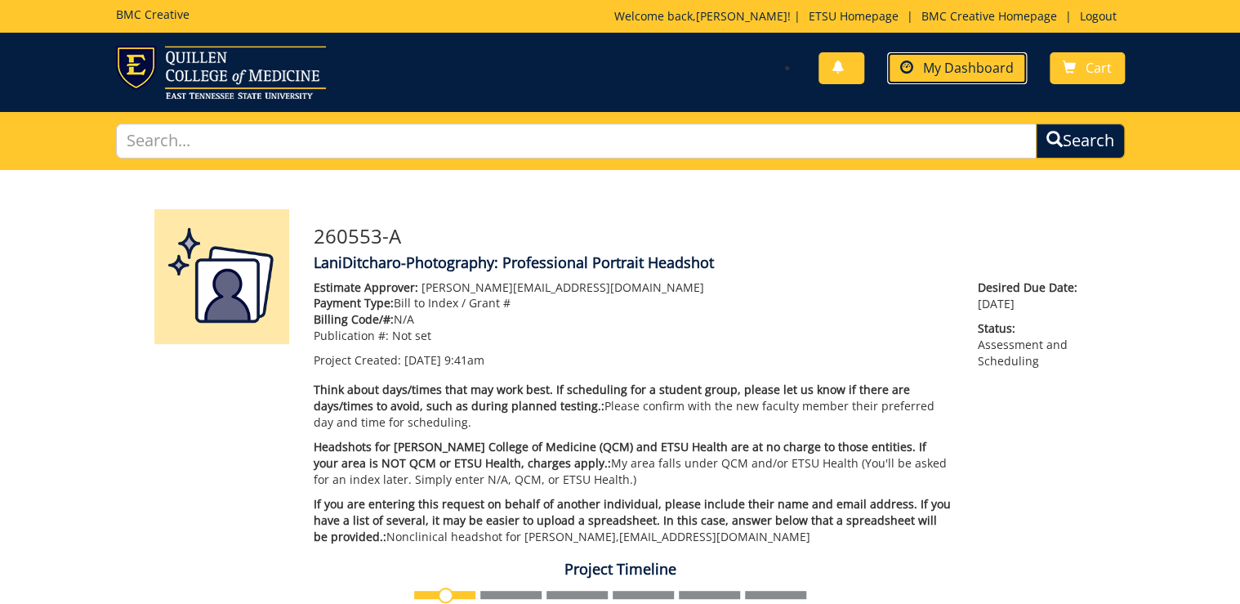
click at [974, 73] on span "My Dashboard" at bounding box center [968, 68] width 91 height 18
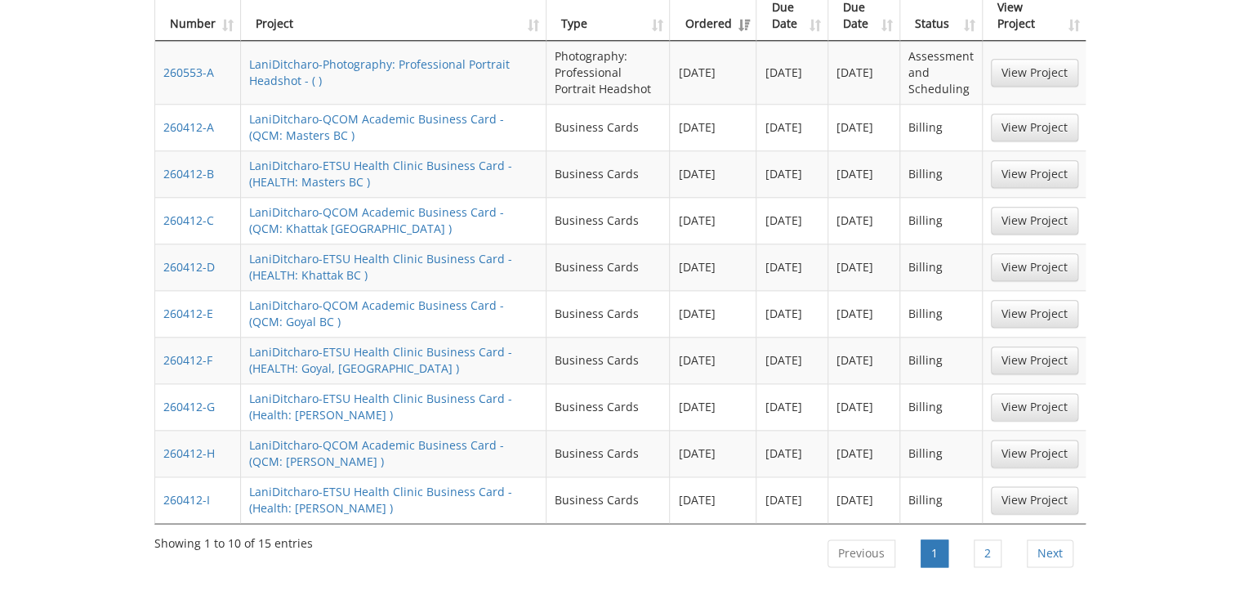
scroll to position [850, 0]
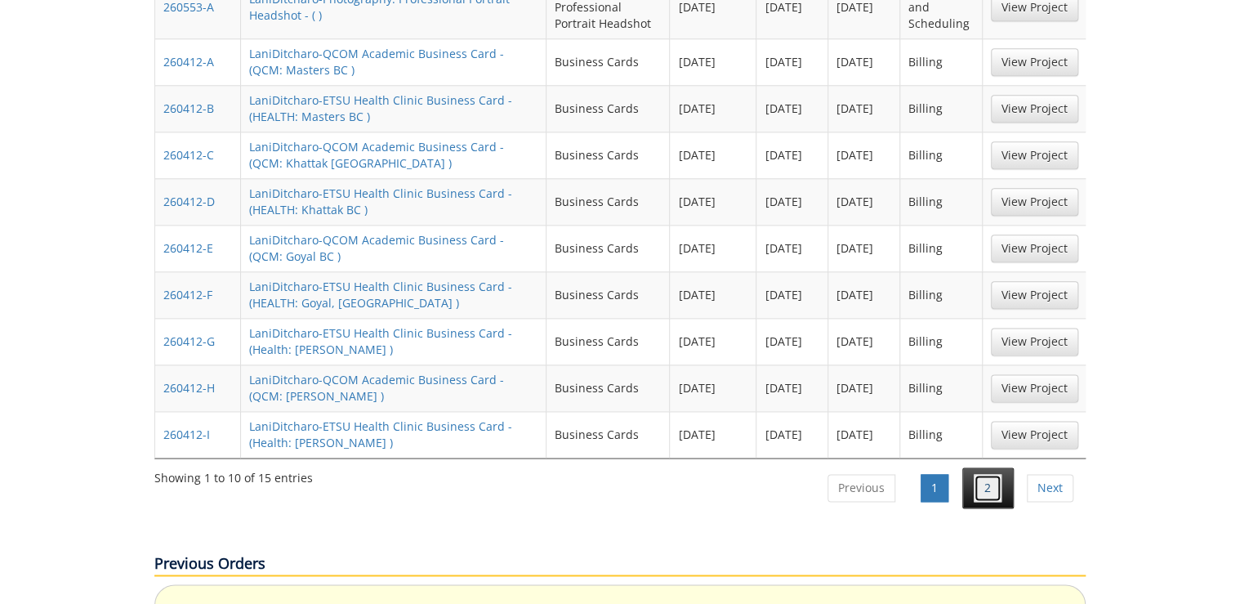
click at [993, 474] on link "2" at bounding box center [988, 488] width 28 height 28
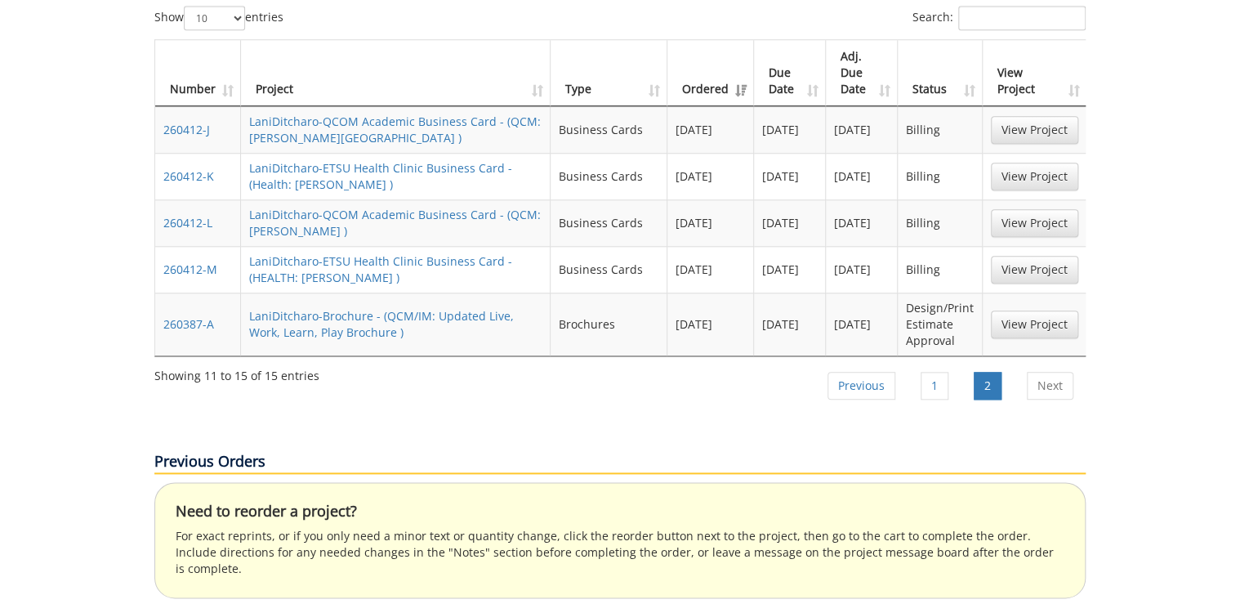
scroll to position [654, 0]
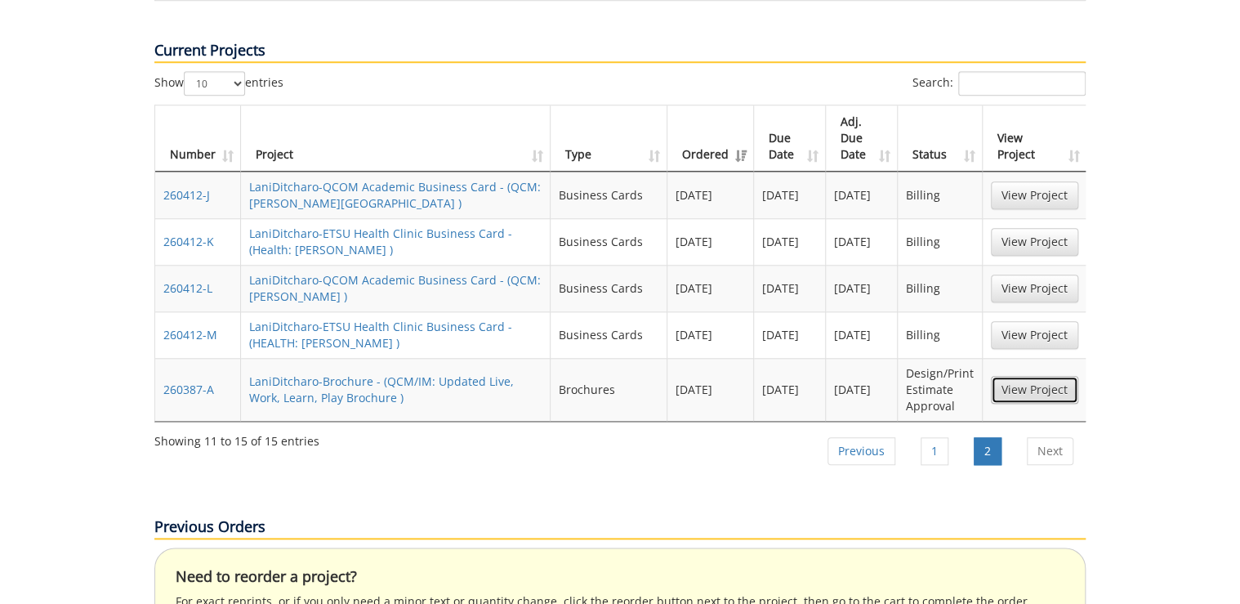
click at [1024, 376] on link "View Project" at bounding box center [1034, 390] width 87 height 28
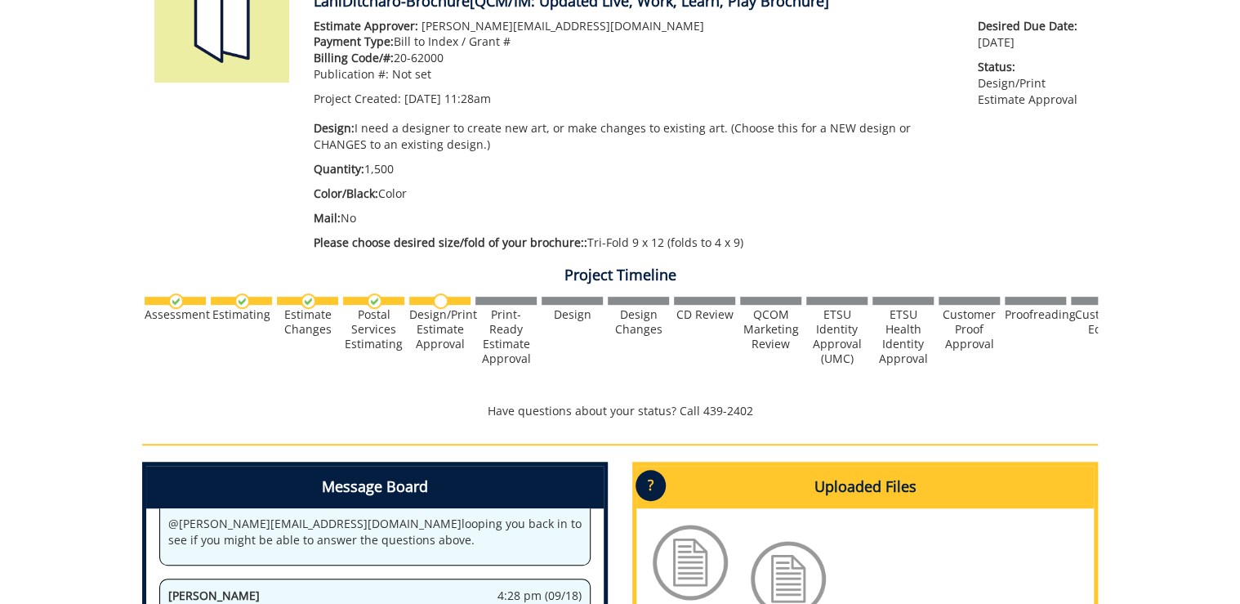
scroll to position [196, 0]
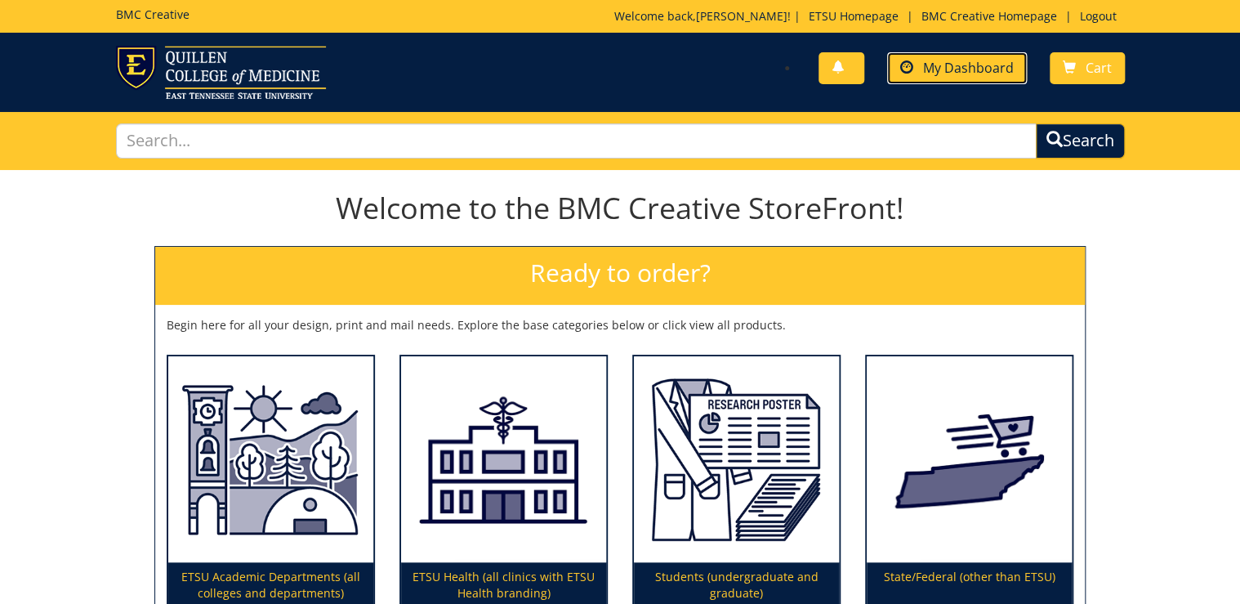
click at [965, 65] on span "My Dashboard" at bounding box center [968, 68] width 91 height 18
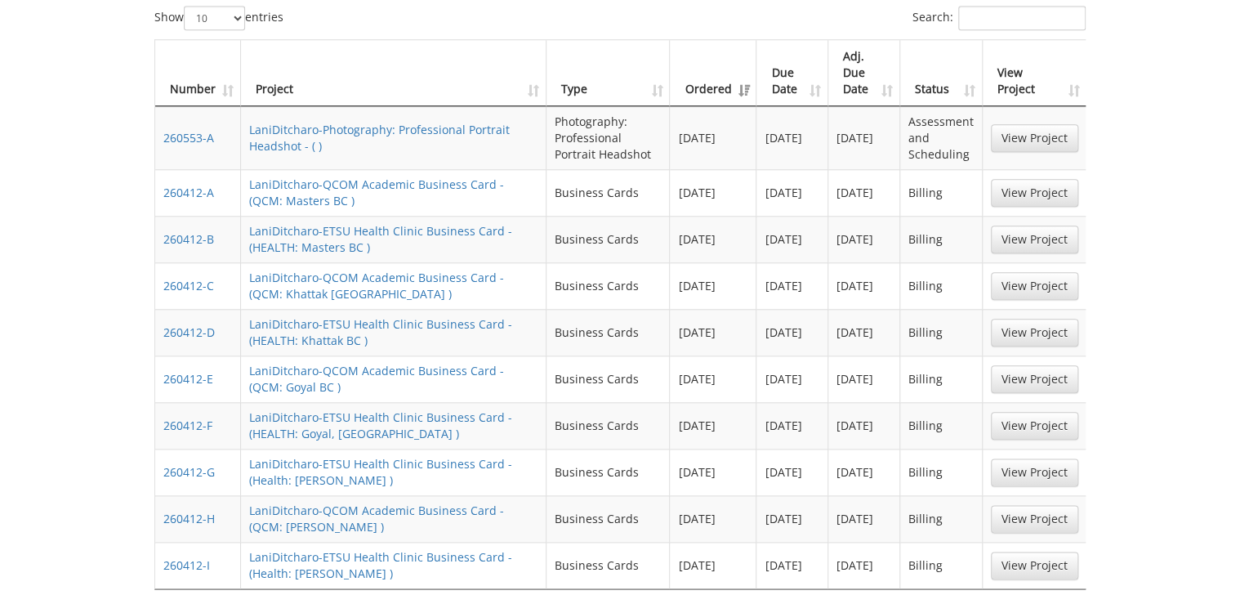
scroll to position [784, 0]
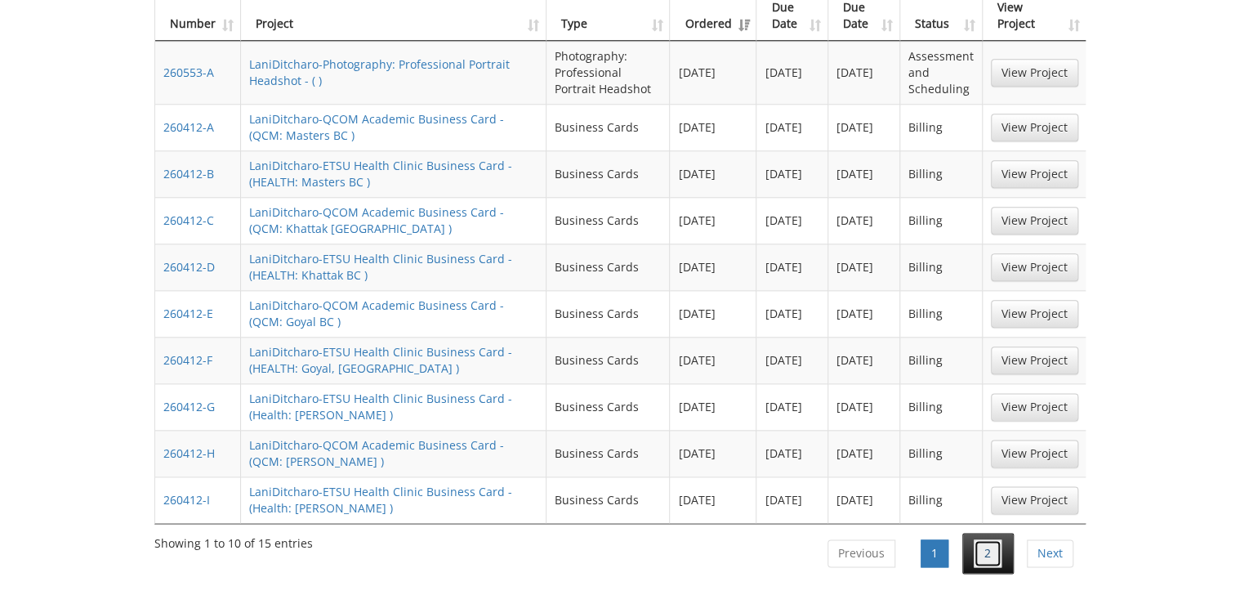
click at [984, 539] on link "2" at bounding box center [988, 553] width 28 height 28
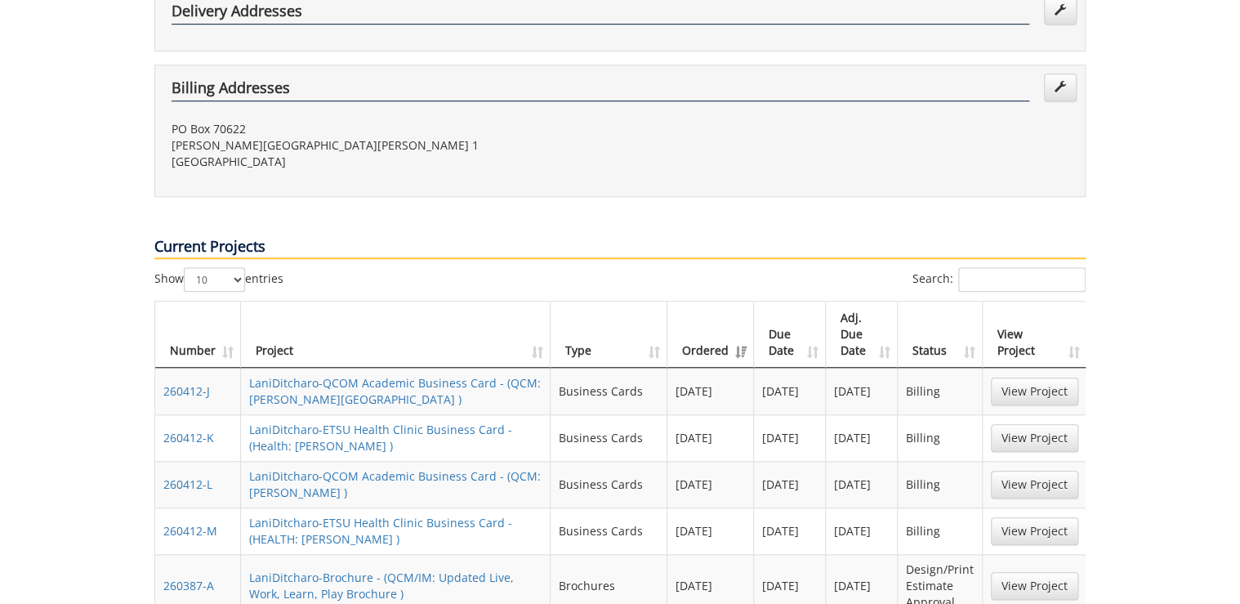
scroll to position [588, 0]
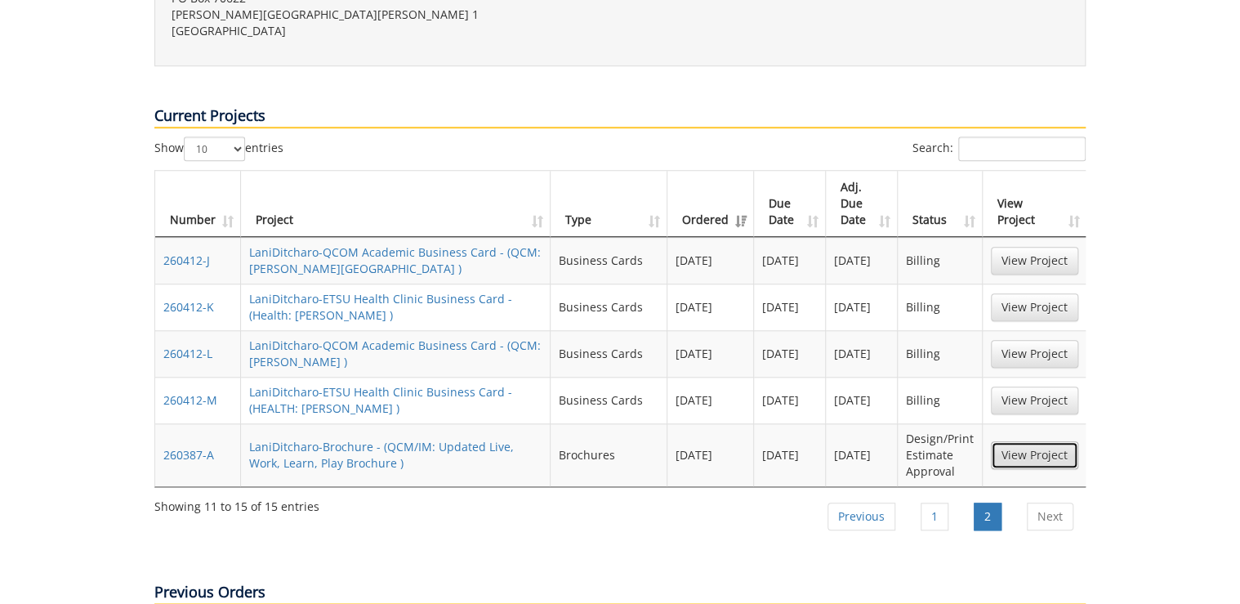
click at [1045, 441] on link "View Project" at bounding box center [1034, 455] width 87 height 28
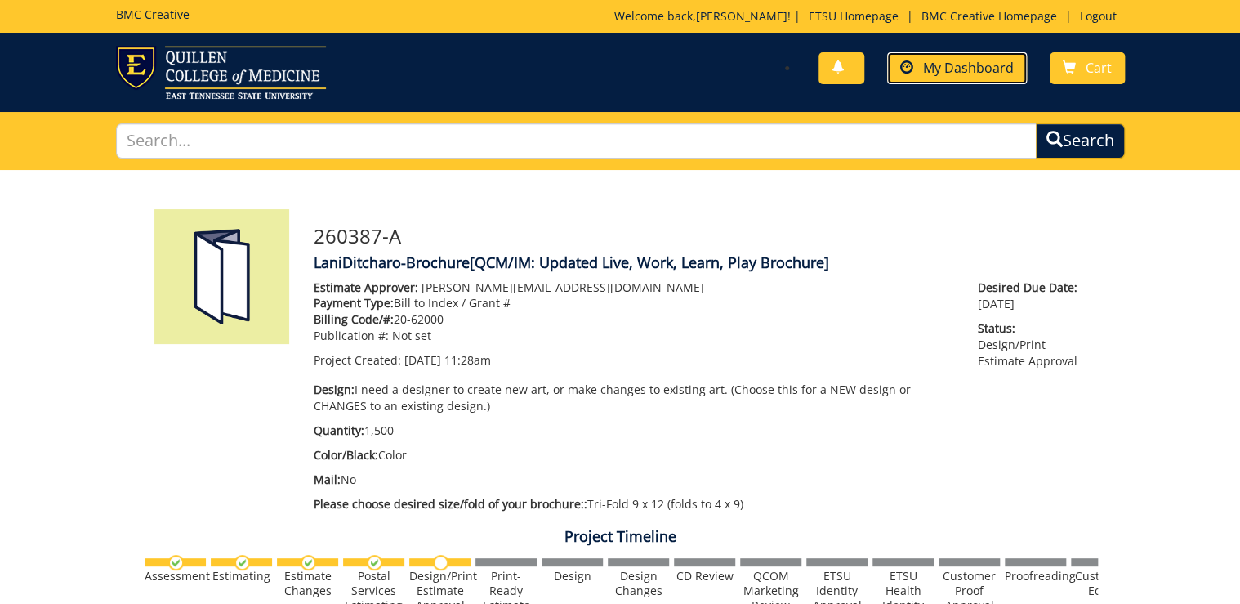
click at [982, 68] on span "My Dashboard" at bounding box center [968, 68] width 91 height 18
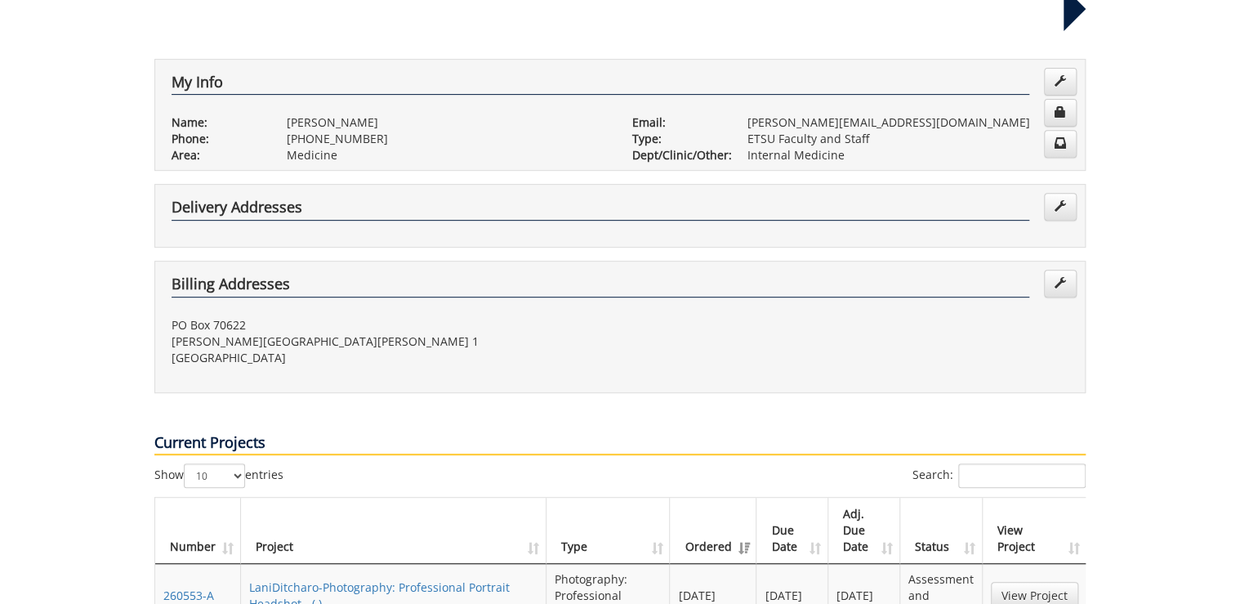
scroll to position [392, 0]
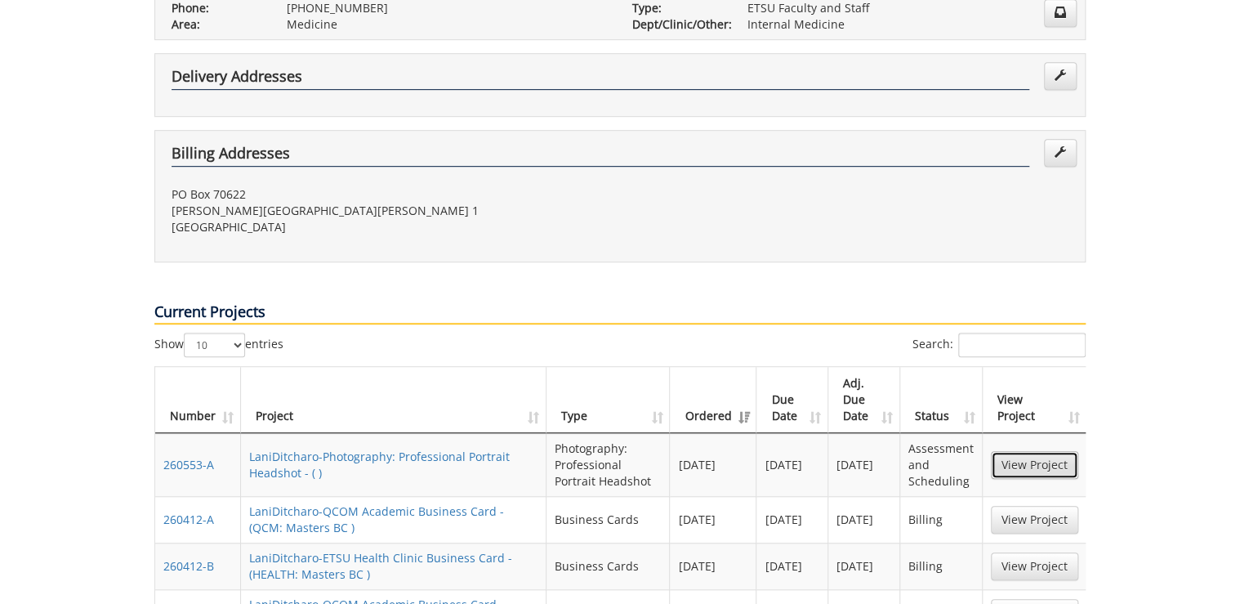
click at [1038, 451] on link "View Project" at bounding box center [1034, 465] width 87 height 28
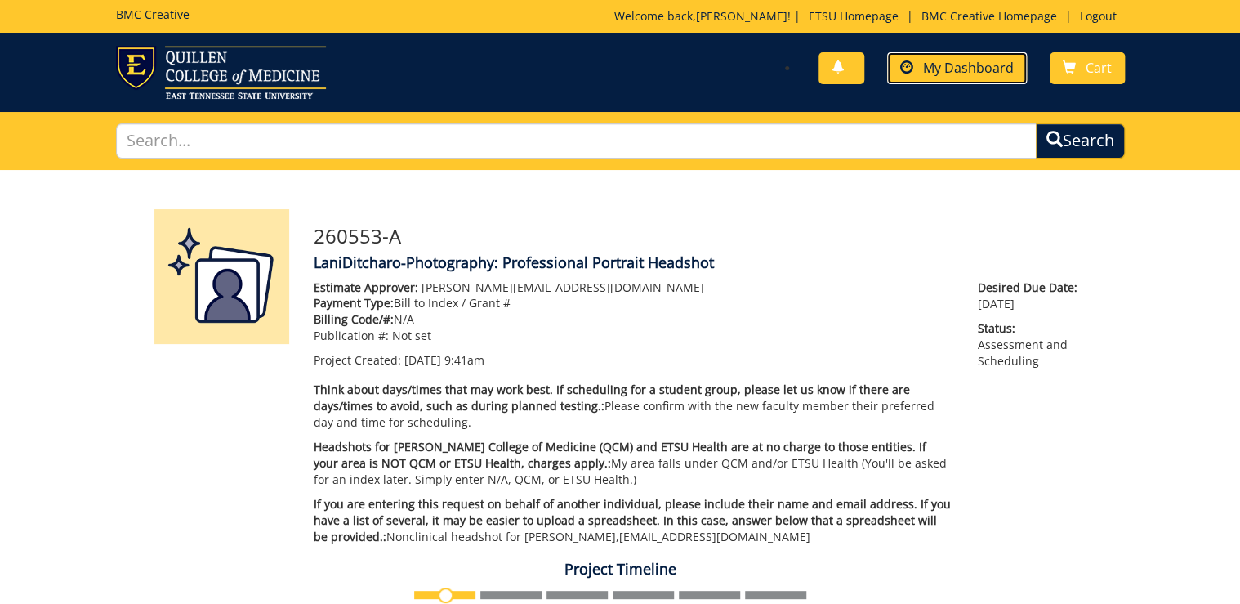
click at [938, 75] on span "My Dashboard" at bounding box center [968, 68] width 91 height 18
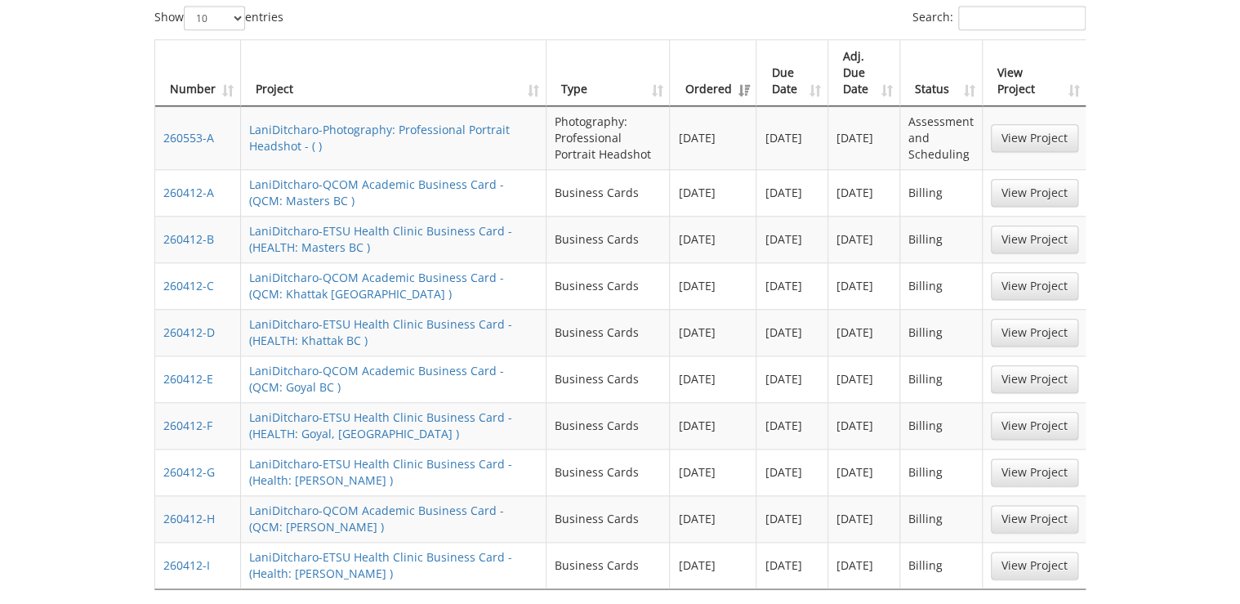
scroll to position [915, 0]
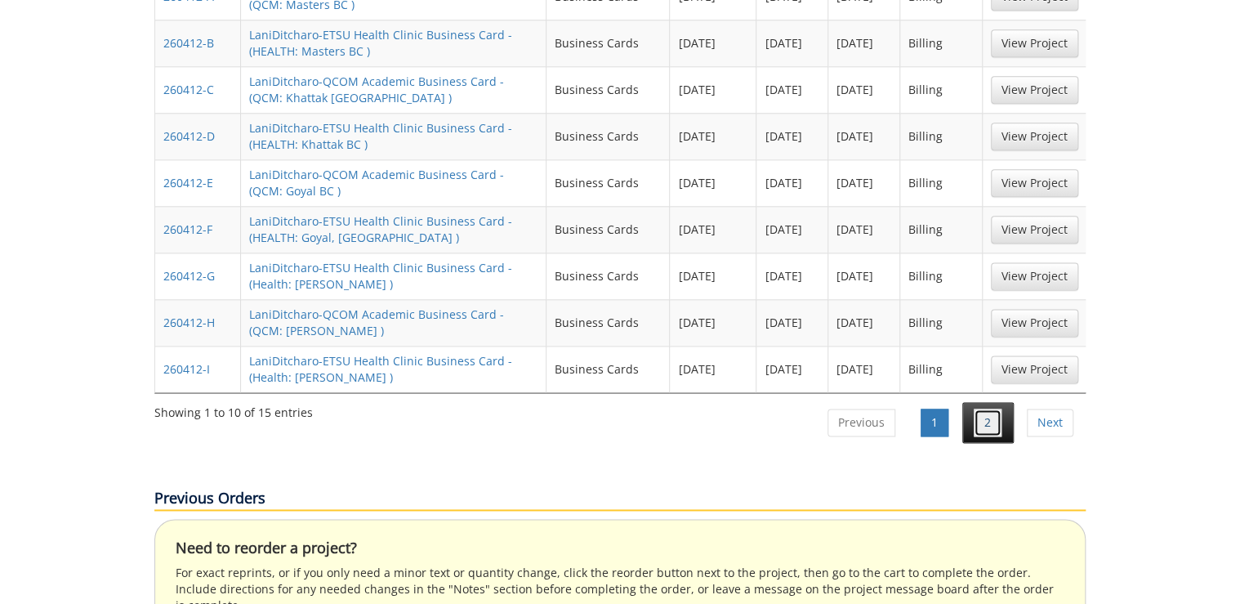
click at [998, 408] on link "2" at bounding box center [988, 422] width 28 height 28
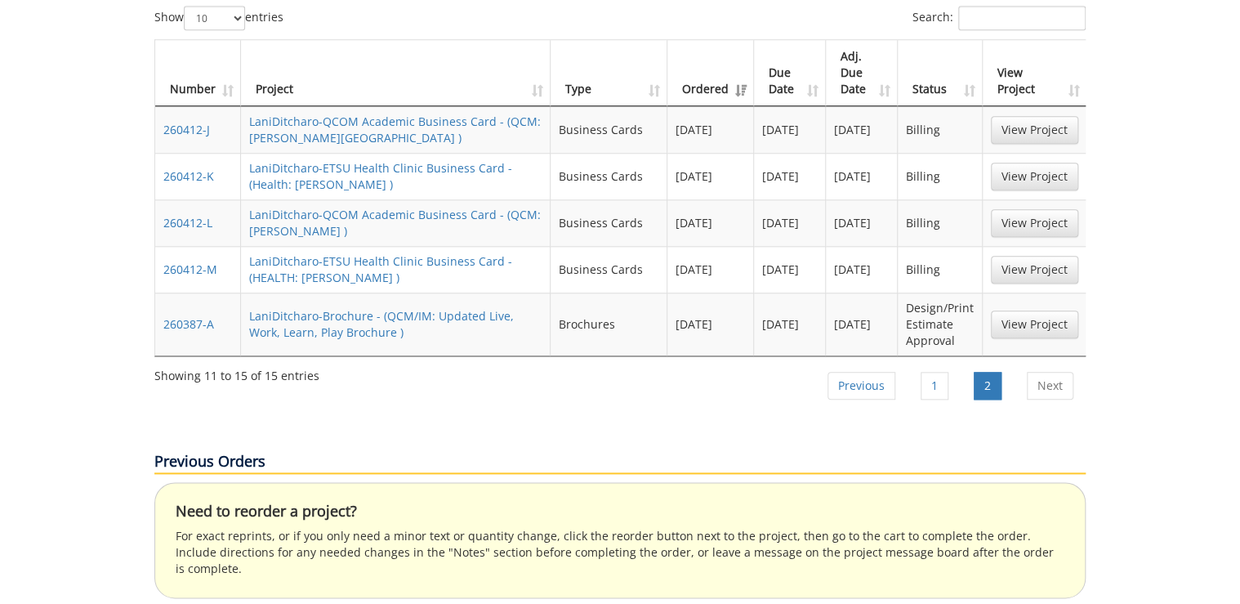
scroll to position [654, 0]
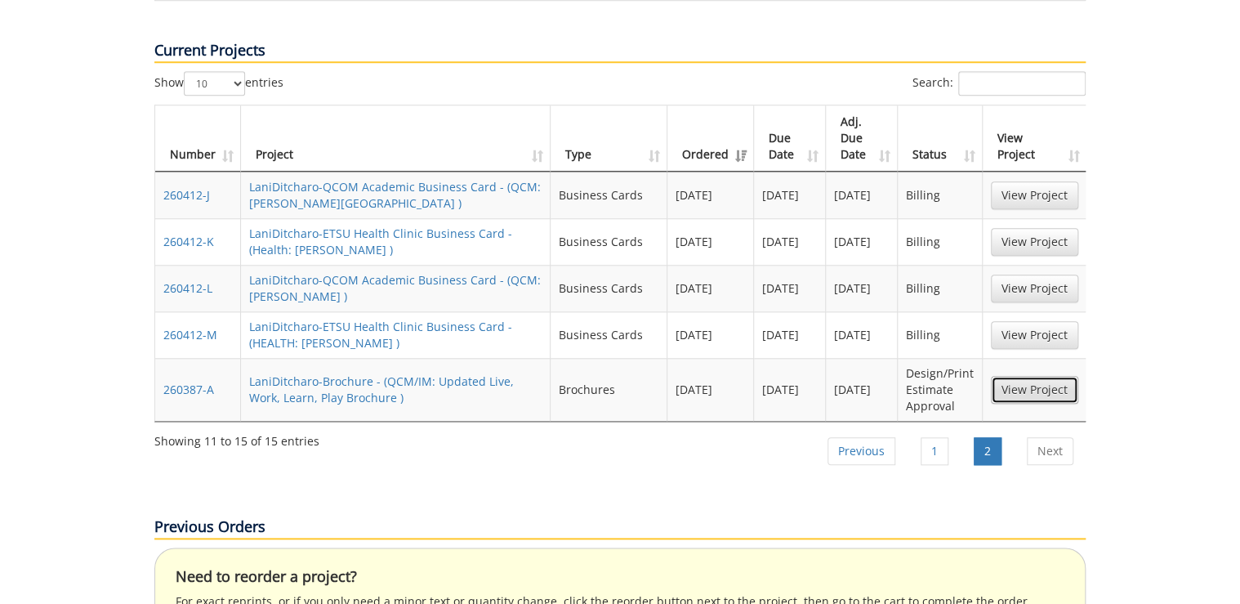
click at [1023, 376] on link "View Project" at bounding box center [1034, 390] width 87 height 28
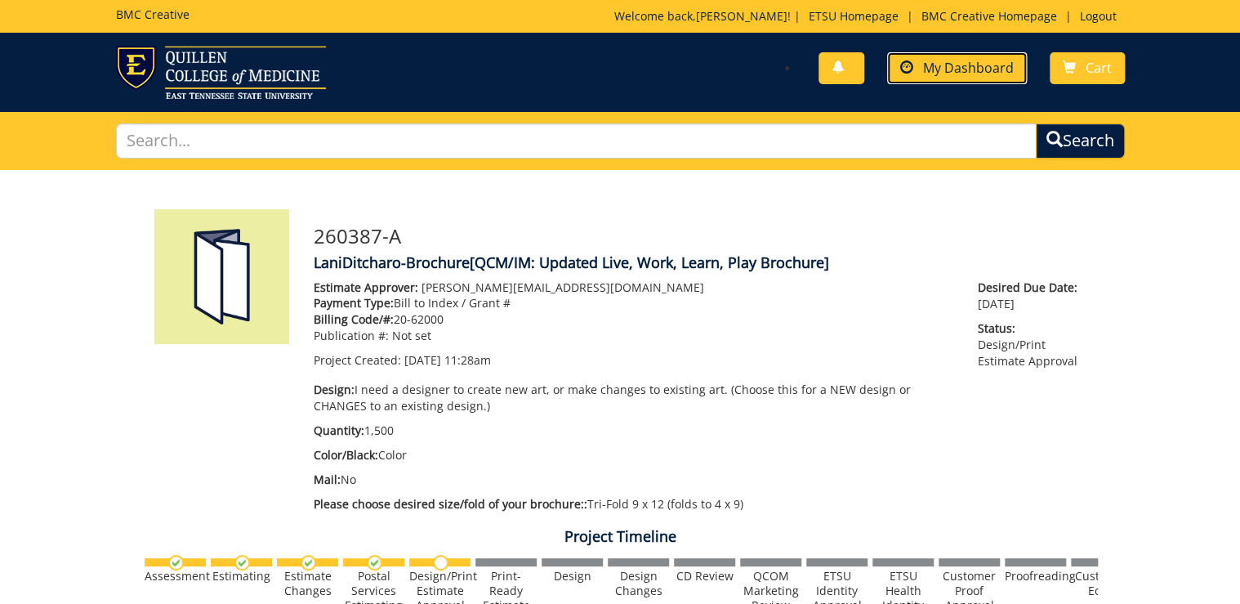
click at [957, 62] on span "My Dashboard" at bounding box center [968, 68] width 91 height 18
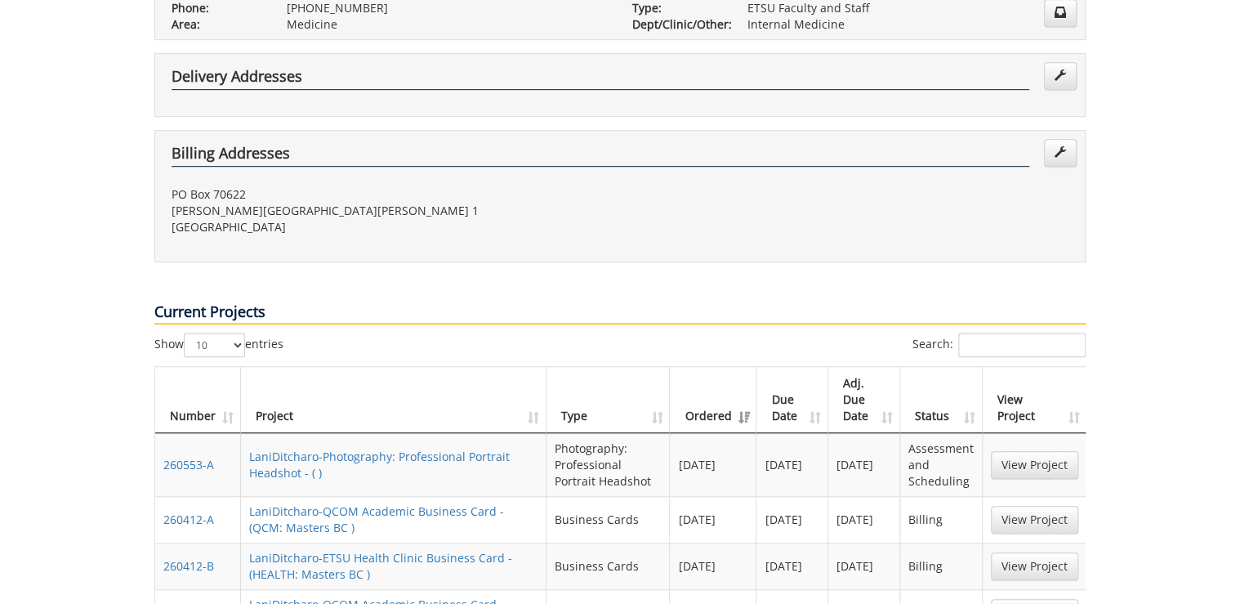
scroll to position [457, 0]
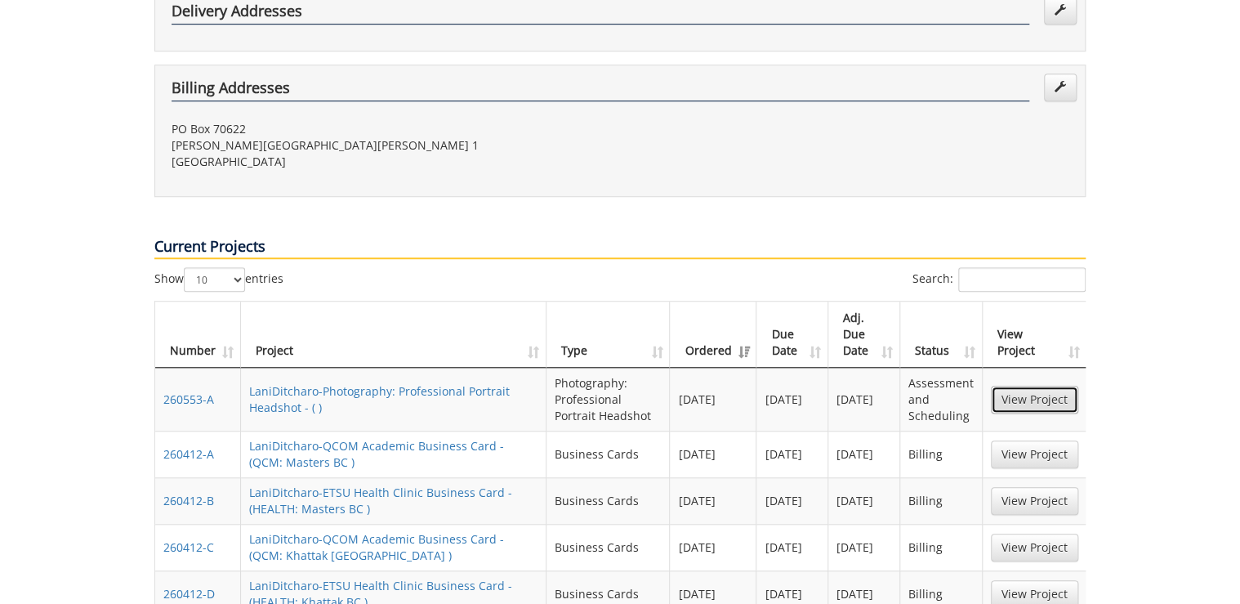
click at [1054, 386] on link "View Project" at bounding box center [1034, 400] width 87 height 28
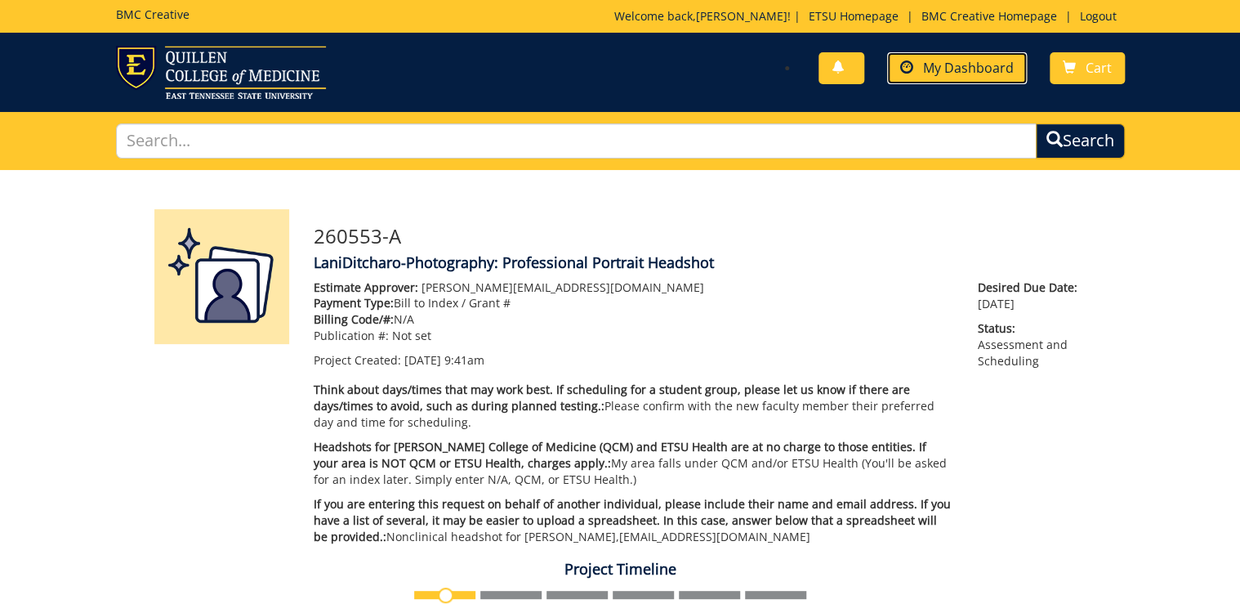
click at [1000, 78] on link "My Dashboard" at bounding box center [957, 68] width 140 height 32
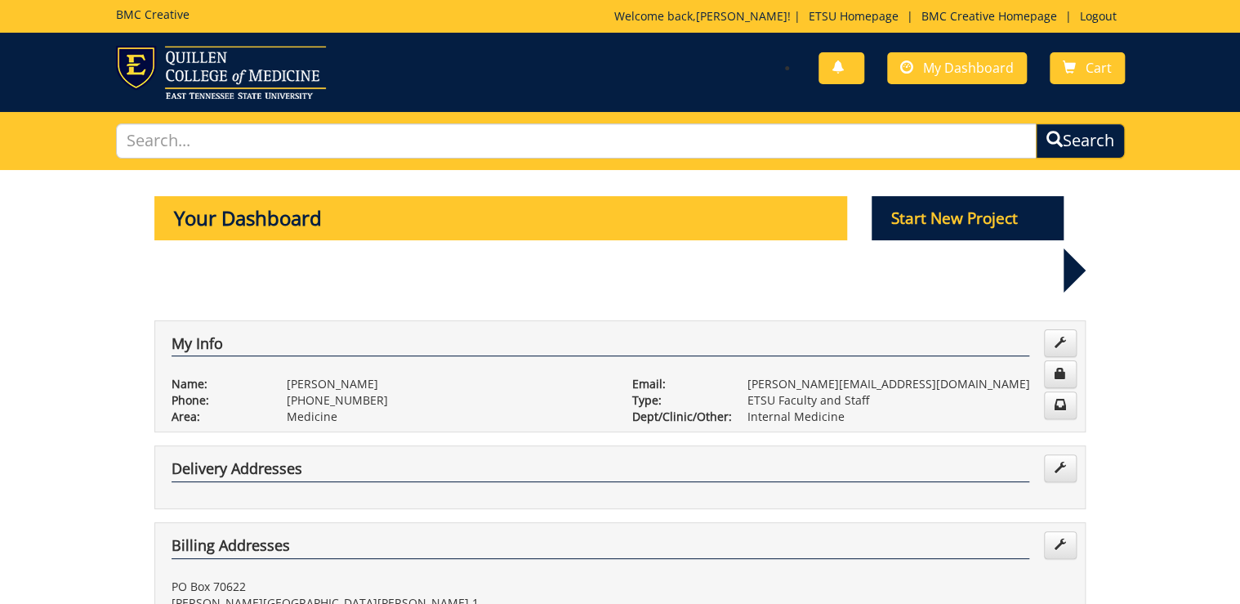
scroll to position [327, 0]
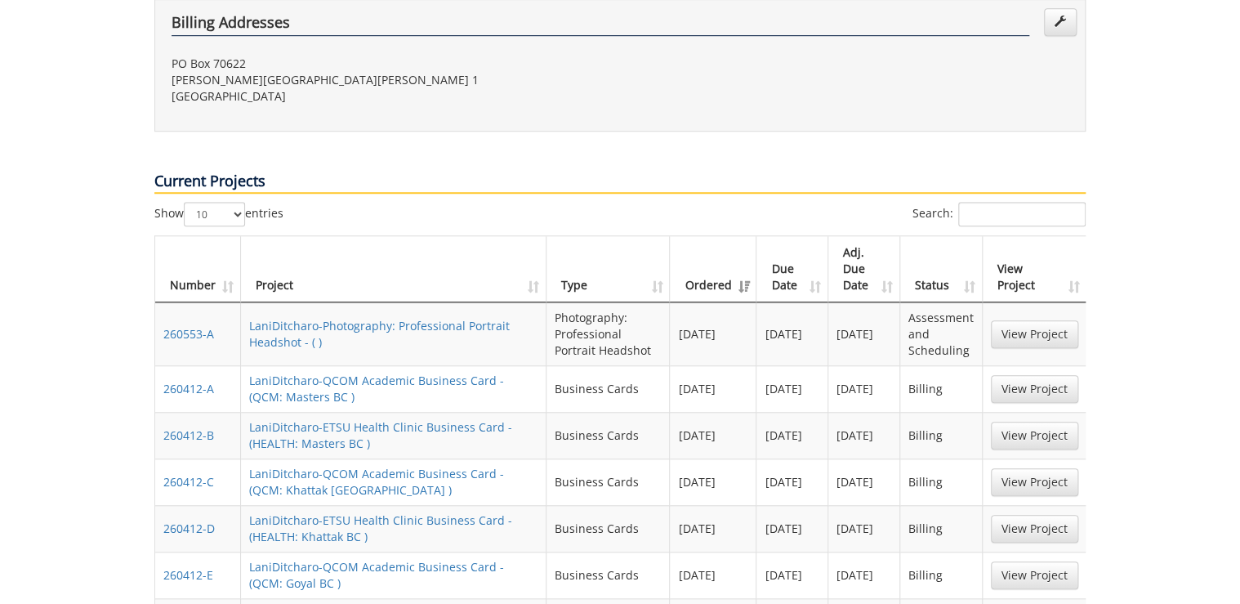
scroll to position [65, 0]
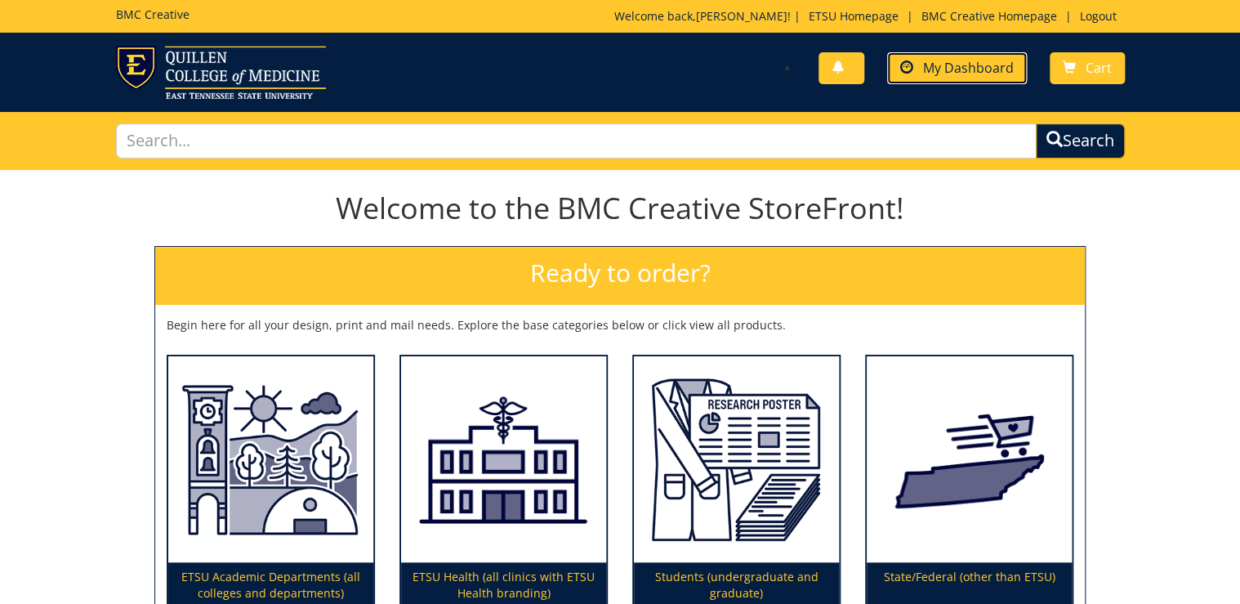
click at [977, 54] on link "My Dashboard" at bounding box center [957, 68] width 140 height 32
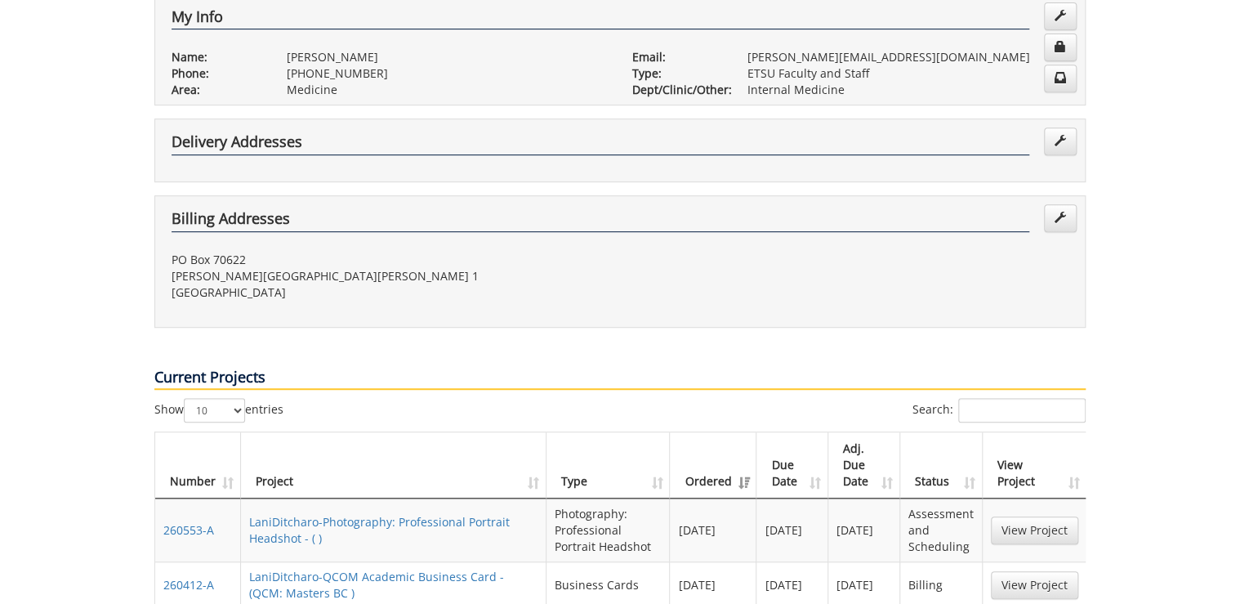
scroll to position [392, 0]
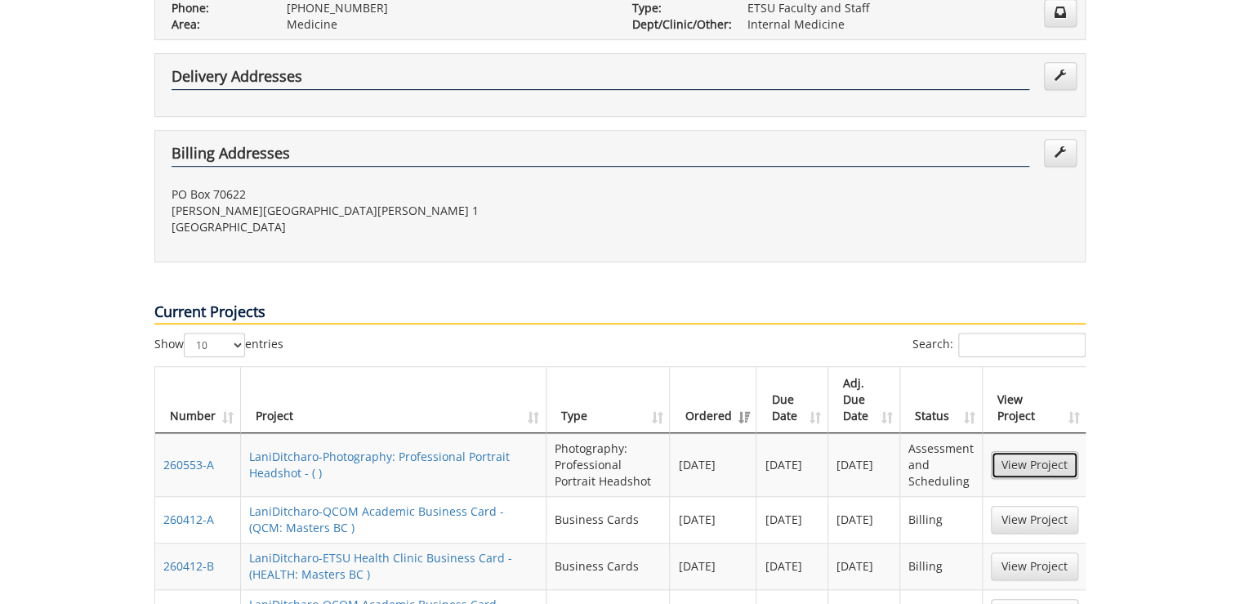
click at [1031, 451] on link "View Project" at bounding box center [1034, 465] width 87 height 28
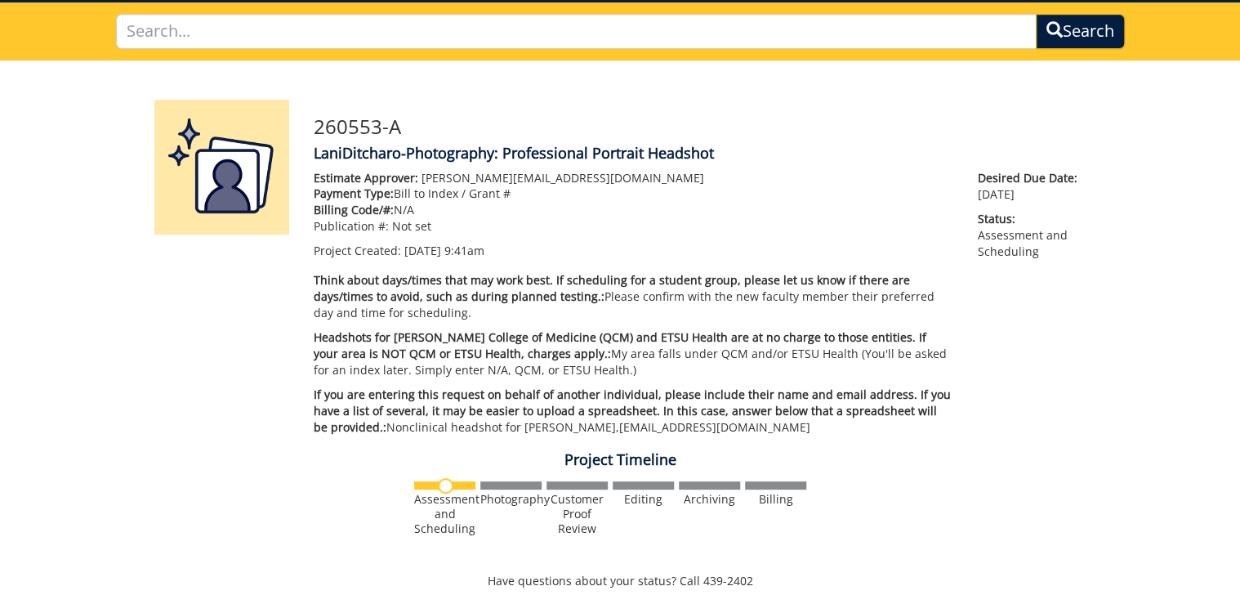
scroll to position [44, 0]
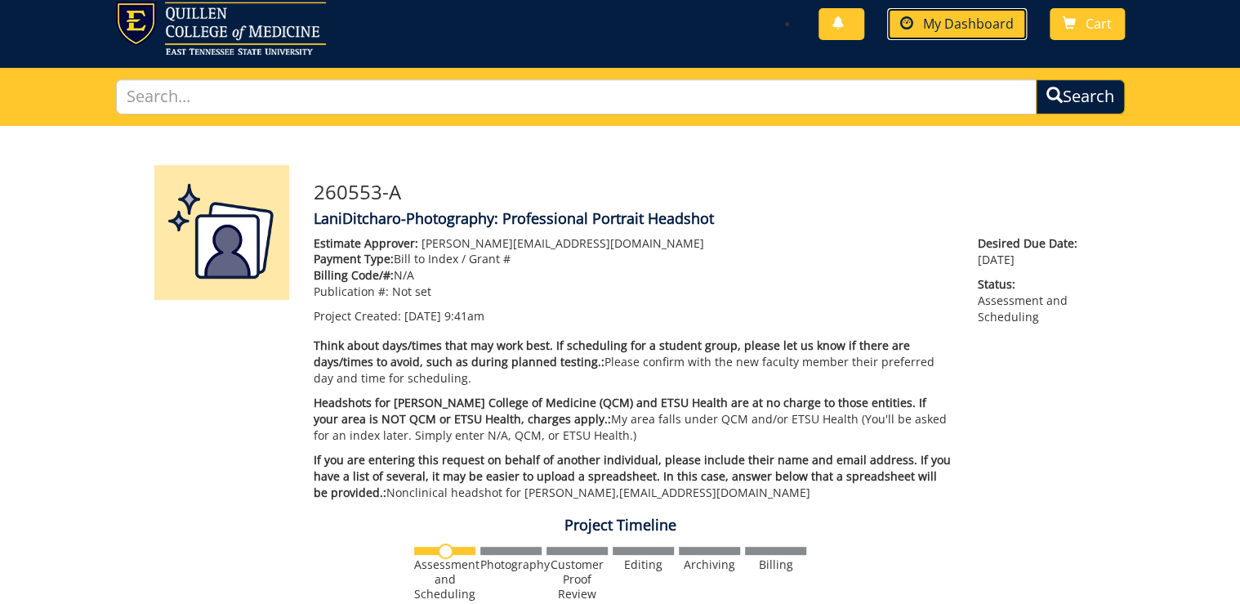
click at [965, 28] on span "My Dashboard" at bounding box center [968, 24] width 91 height 18
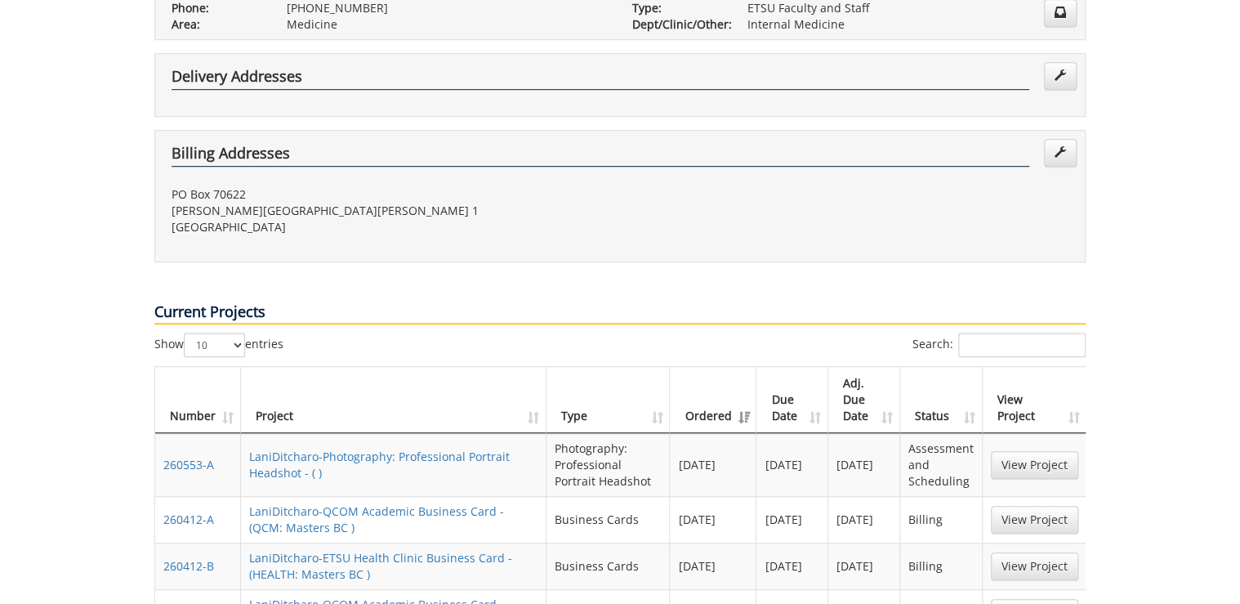
scroll to position [719, 0]
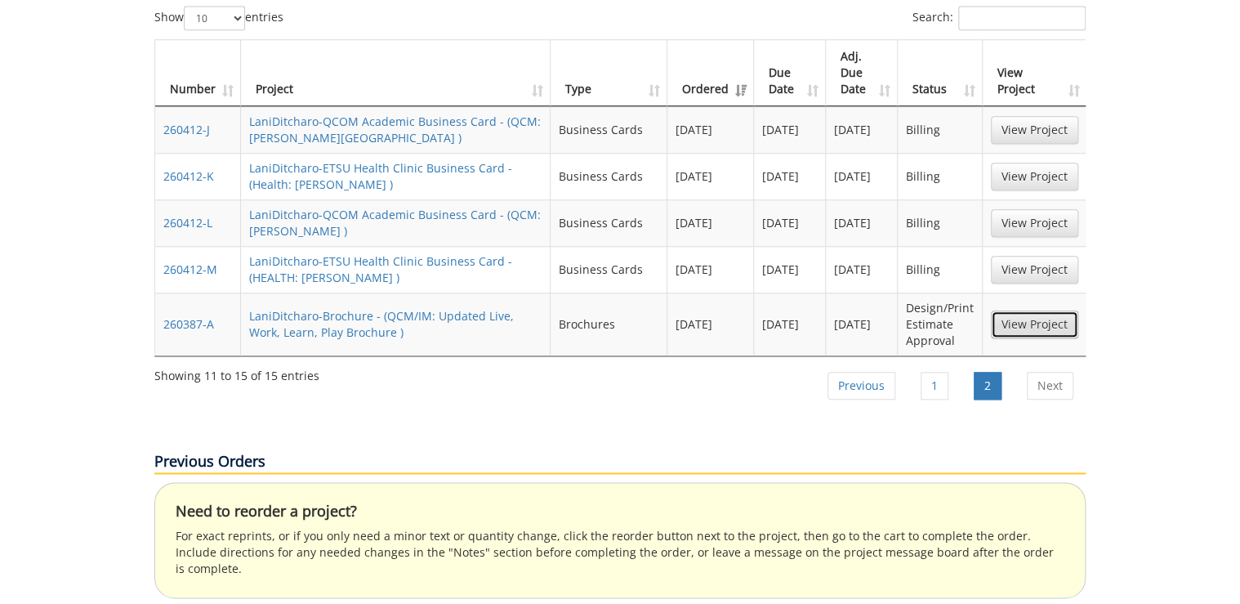
click at [1015, 310] on link "View Project" at bounding box center [1034, 324] width 87 height 28
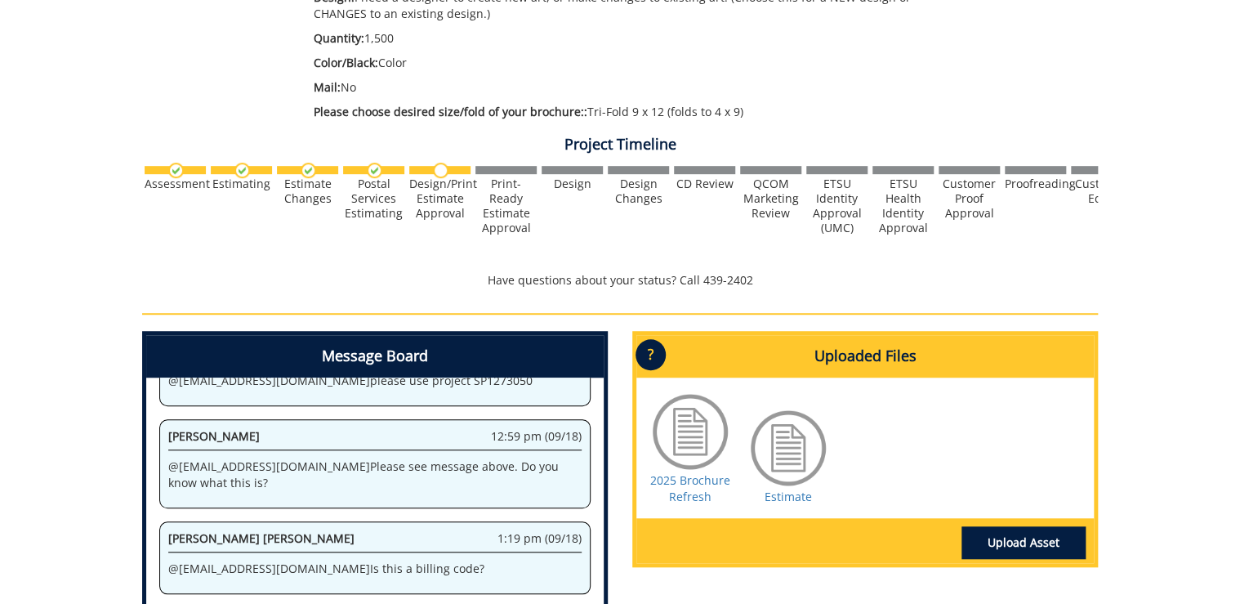
scroll to position [261, 0]
